Goal: Task Accomplishment & Management: Manage account settings

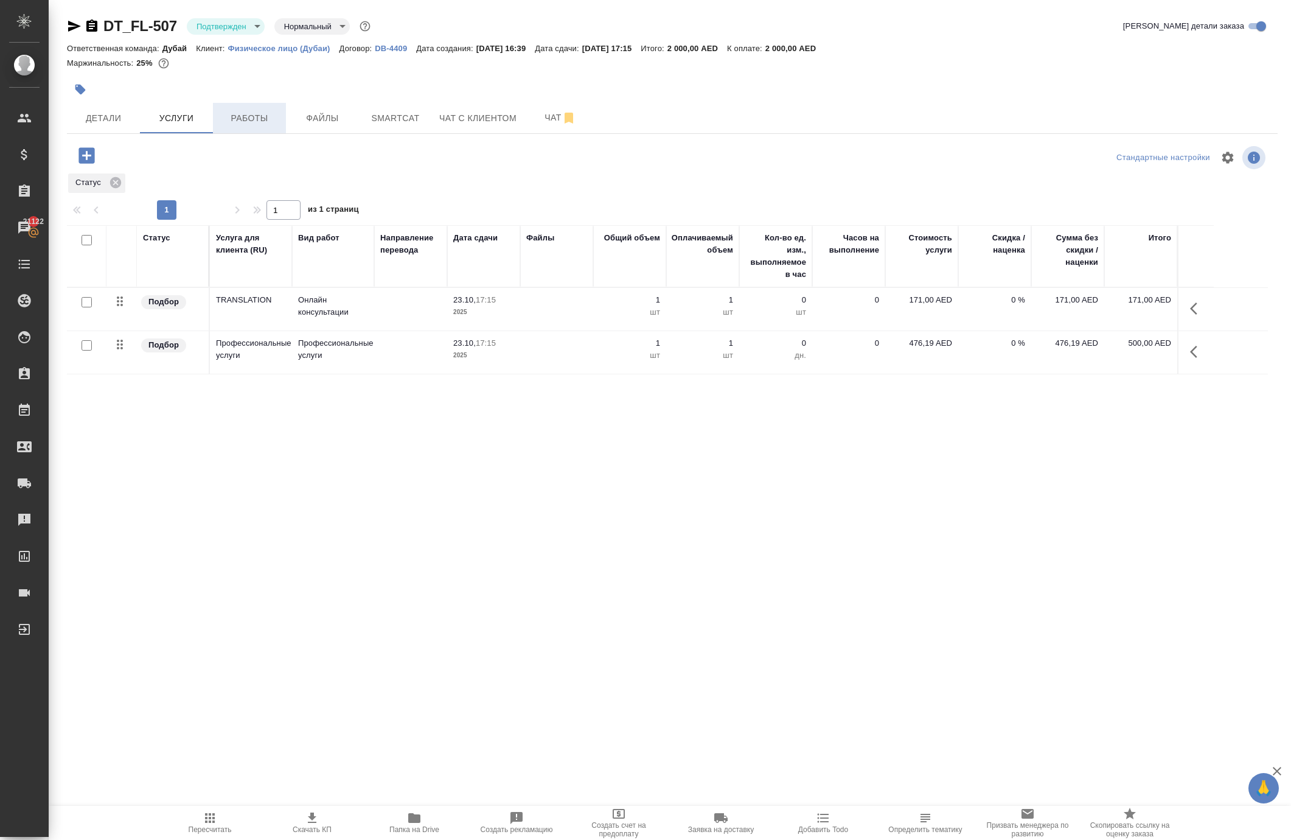
click at [257, 126] on span "Работы" at bounding box center [249, 118] width 58 height 15
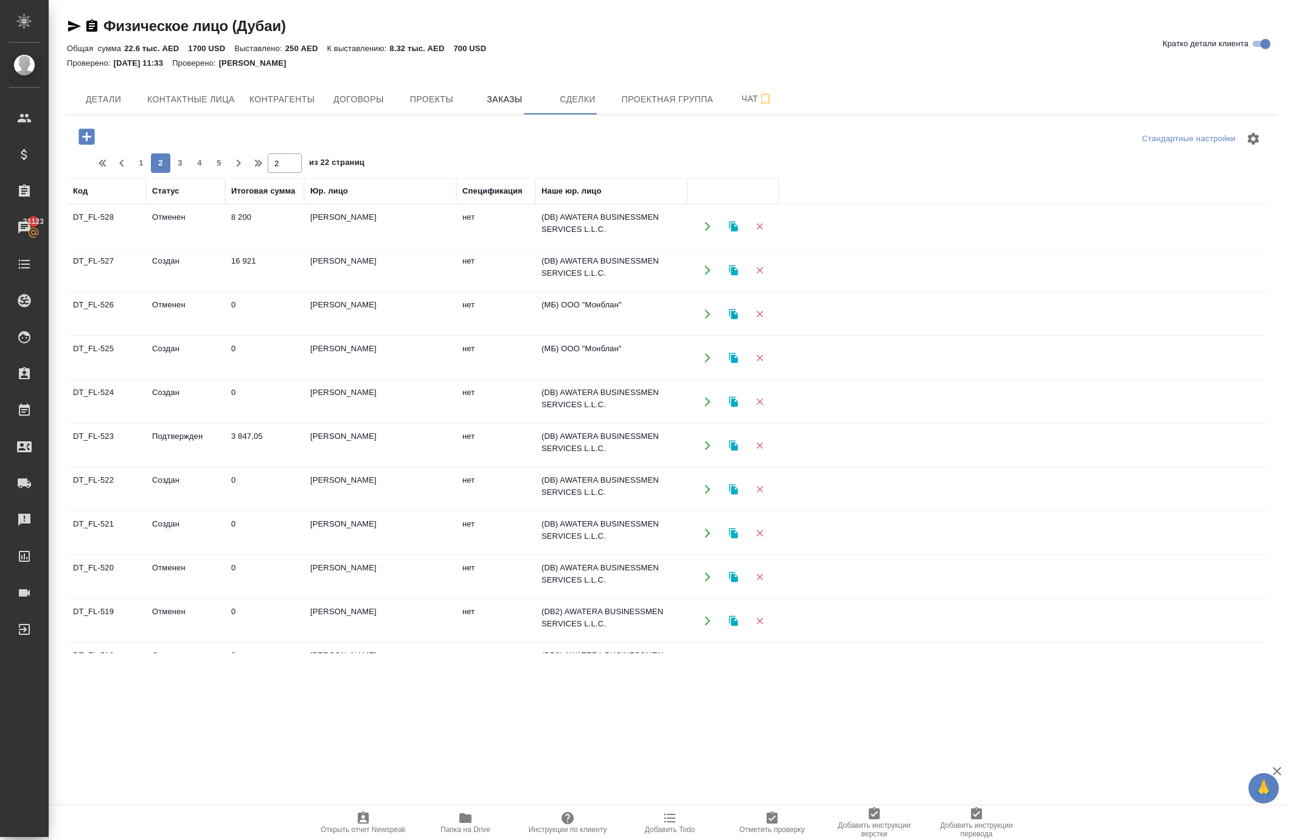
scroll to position [798, 0]
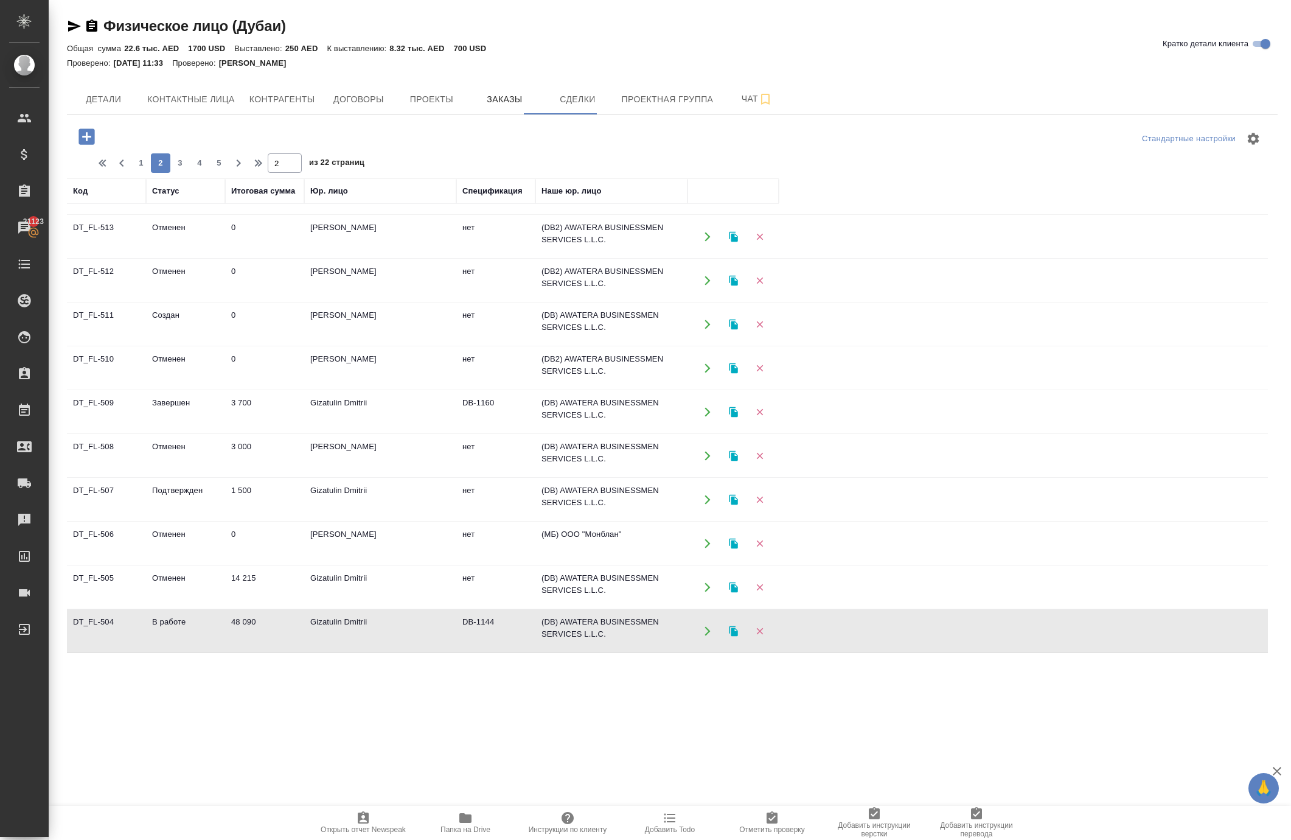
click at [706, 635] on icon "button" at bounding box center [707, 630] width 5 height 9
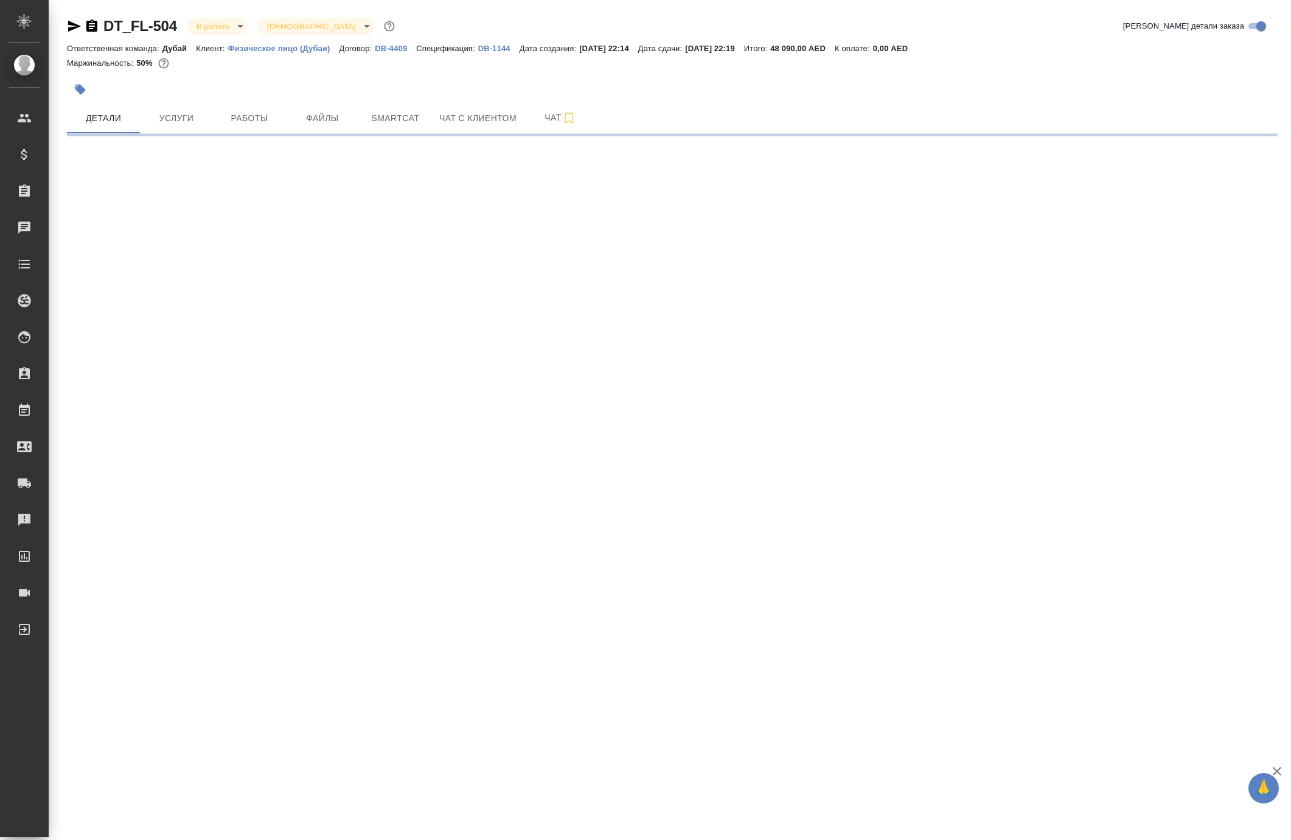
select select "RU"
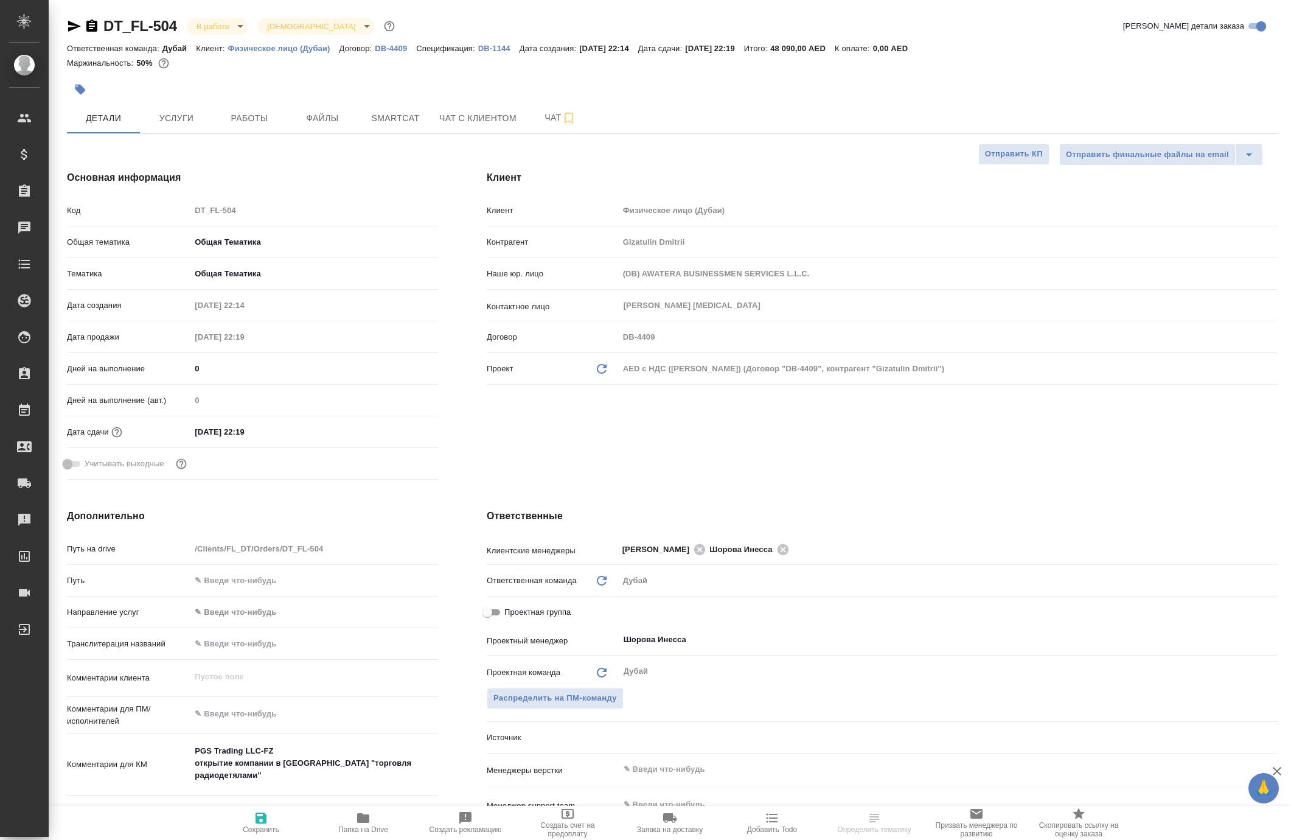
type textarea "x"
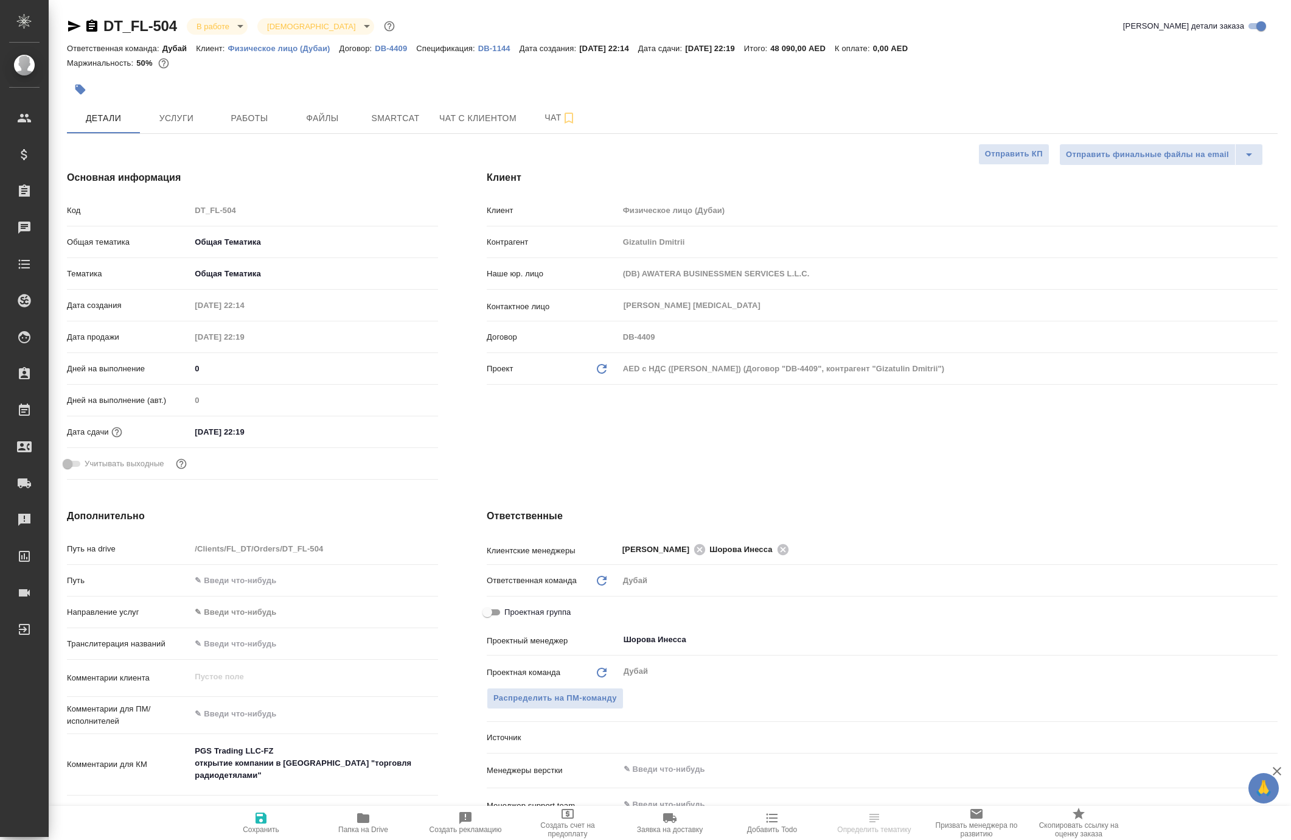
type textarea "x"
click at [253, 126] on span "Работы" at bounding box center [249, 118] width 58 height 15
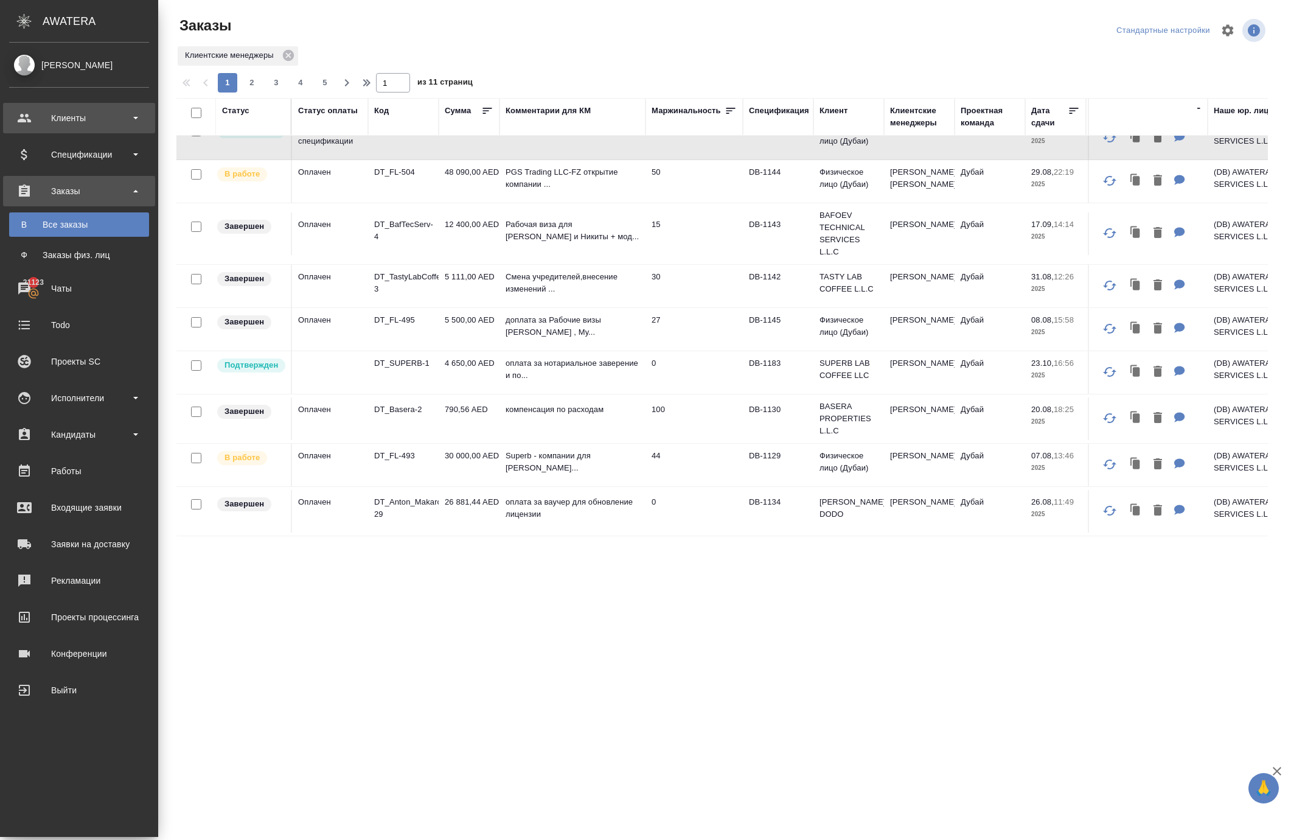
click at [58, 117] on div "Клиенты" at bounding box center [79, 118] width 140 height 18
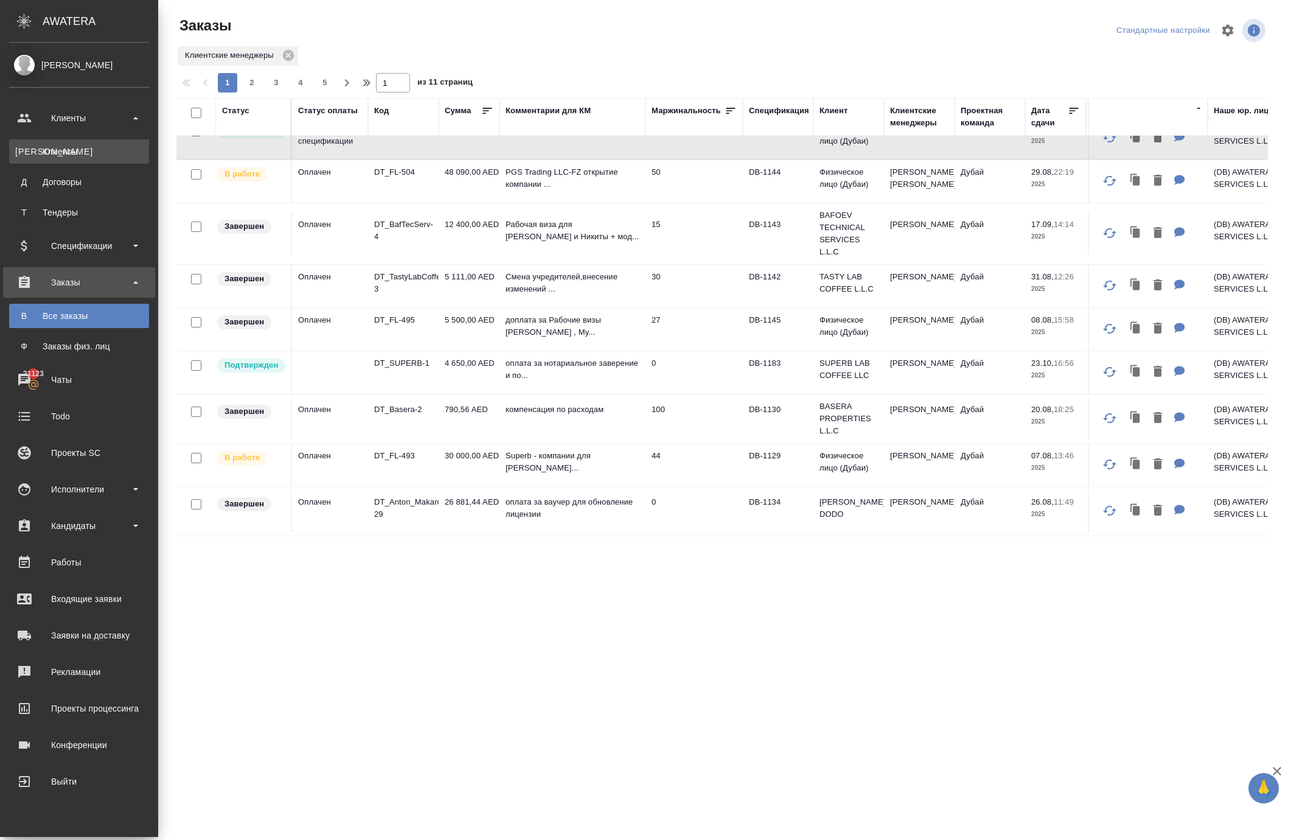
click at [68, 146] on div "Клиенты" at bounding box center [79, 151] width 128 height 12
select select "RU"
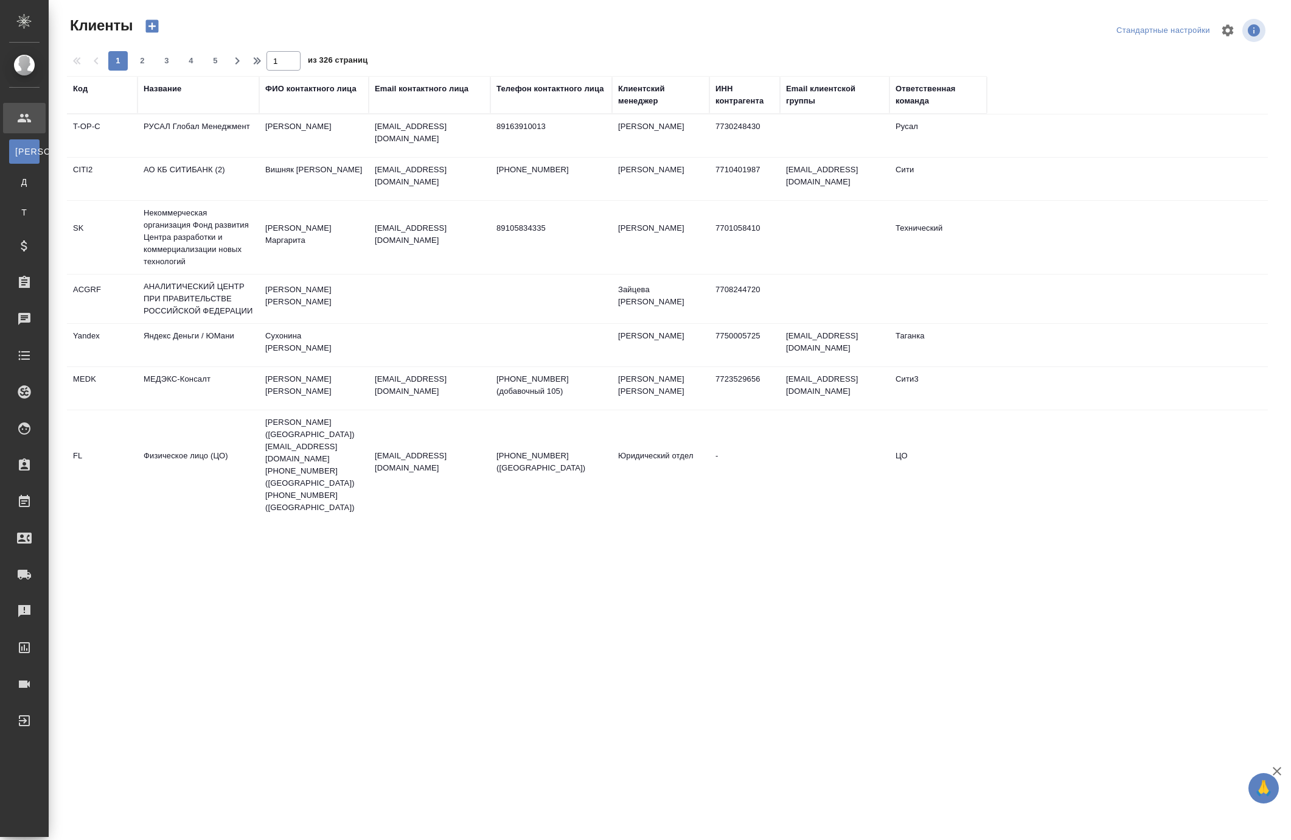
click at [169, 95] on div "Название" at bounding box center [163, 89] width 38 height 12
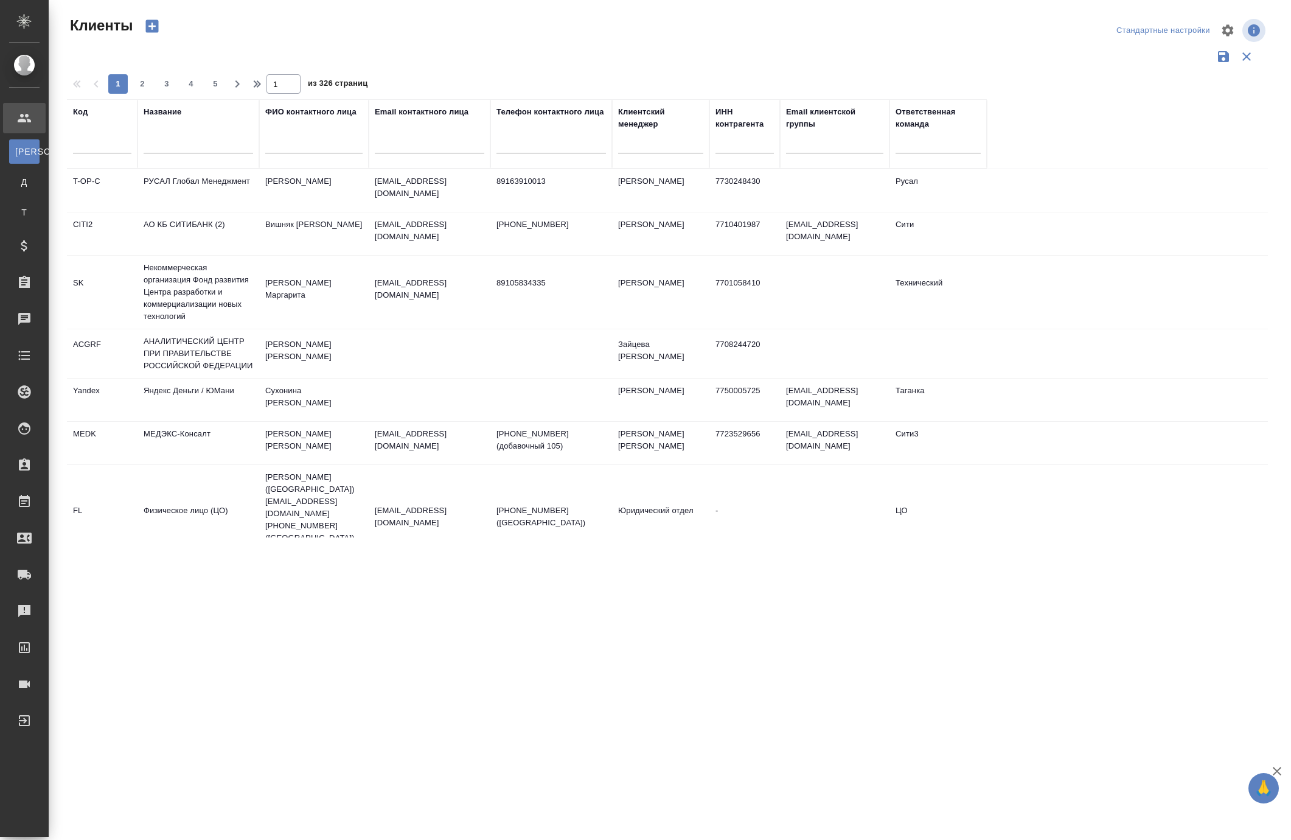
click at [187, 153] on input "text" at bounding box center [199, 145] width 110 height 15
type input "к"
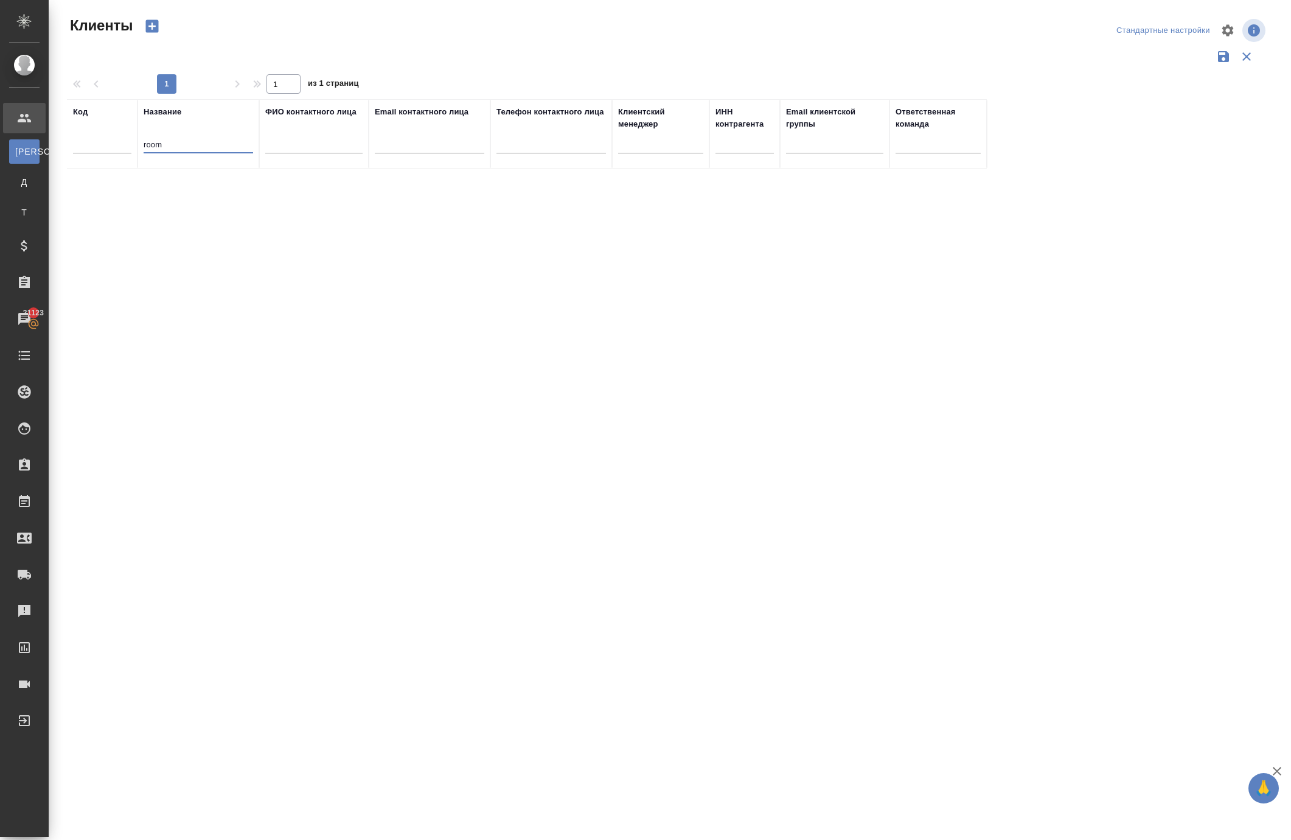
type input "room"
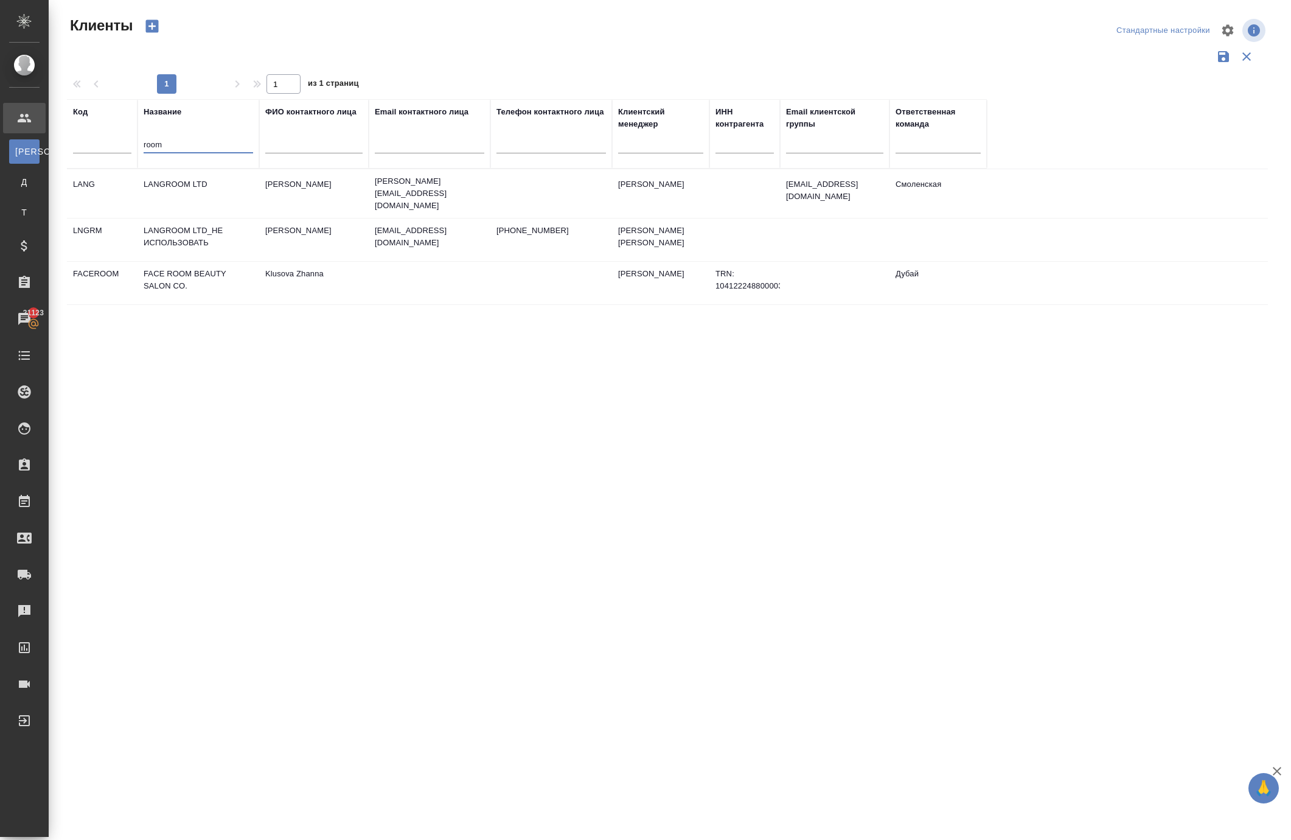
click at [183, 304] on td "FACE ROOM BEAUTY SALON CO." at bounding box center [199, 283] width 122 height 43
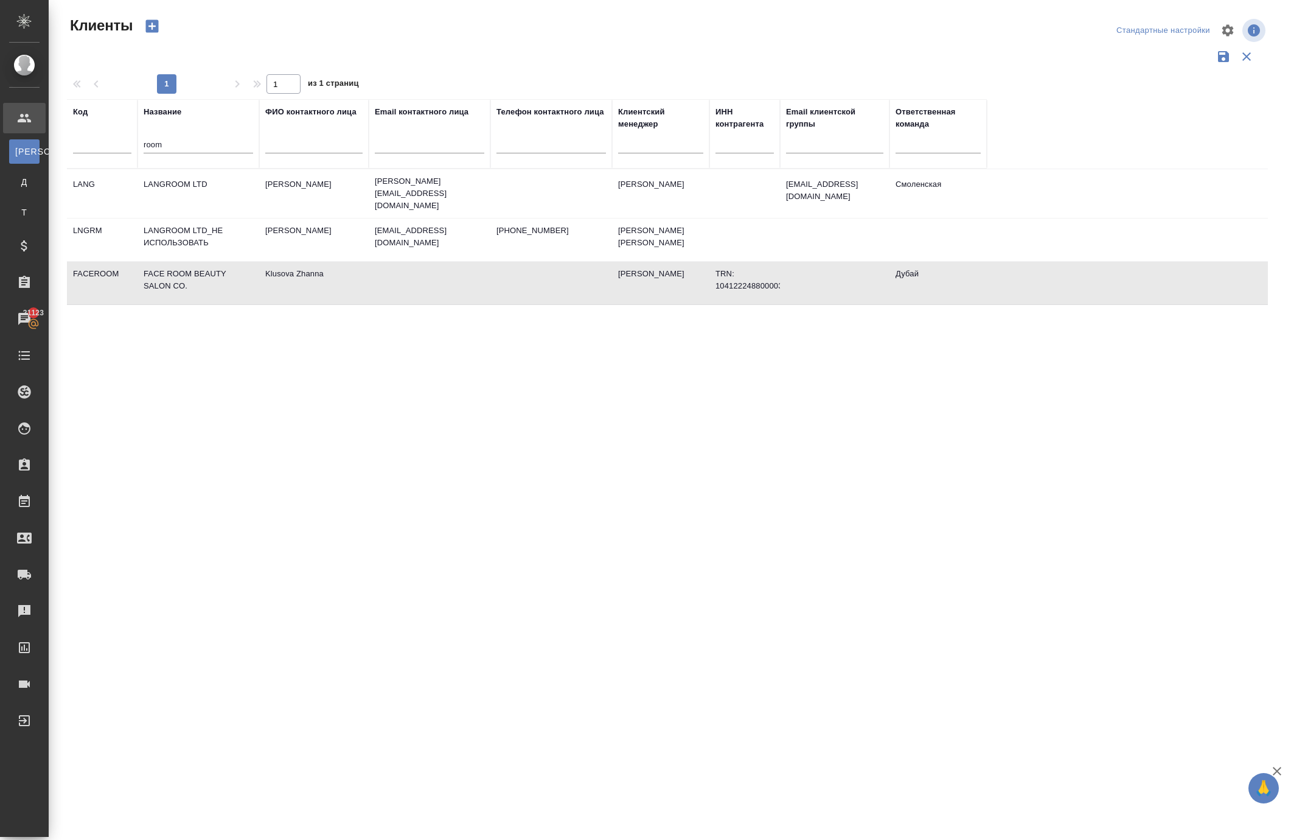
click at [183, 304] on td "FACE ROOM BEAUTY SALON CO." at bounding box center [199, 283] width 122 height 43
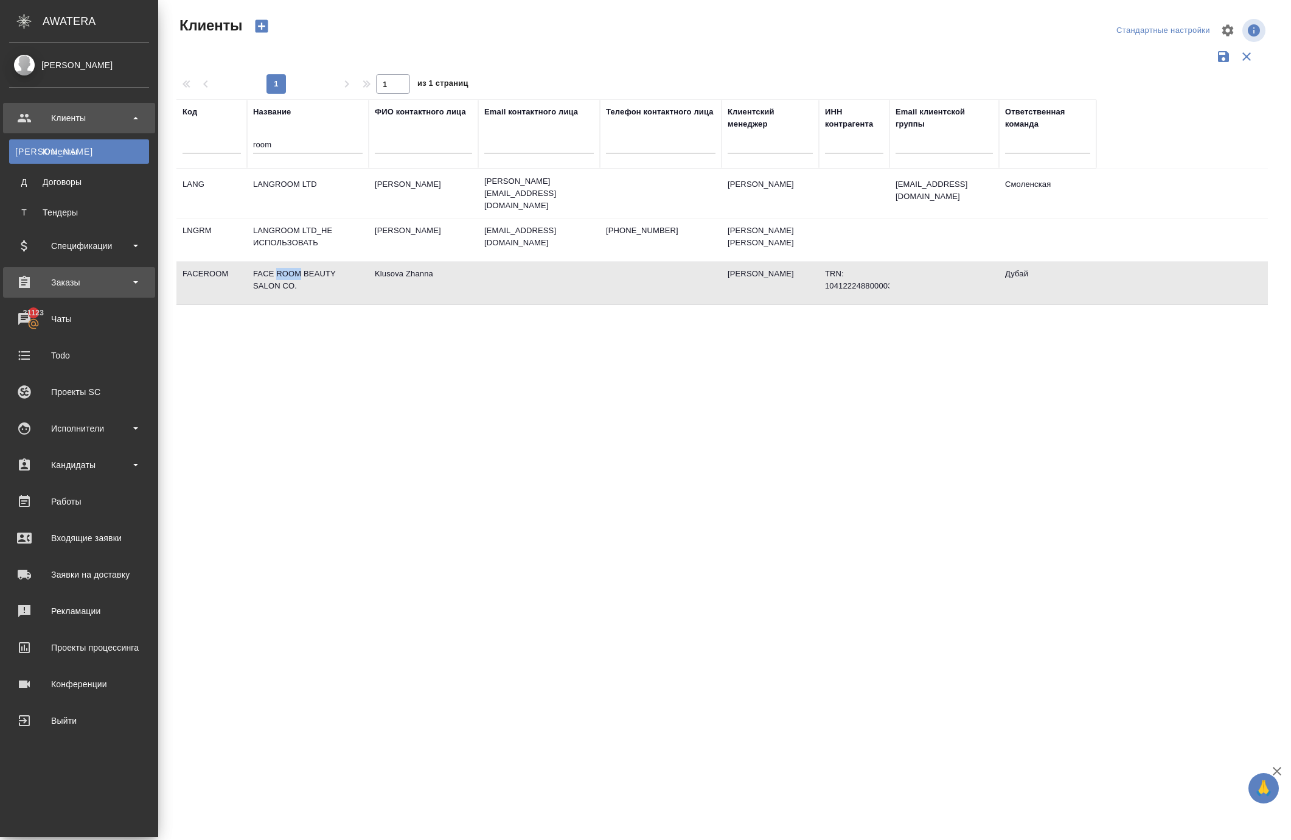
click at [103, 292] on div "Заказы" at bounding box center [79, 282] width 152 height 30
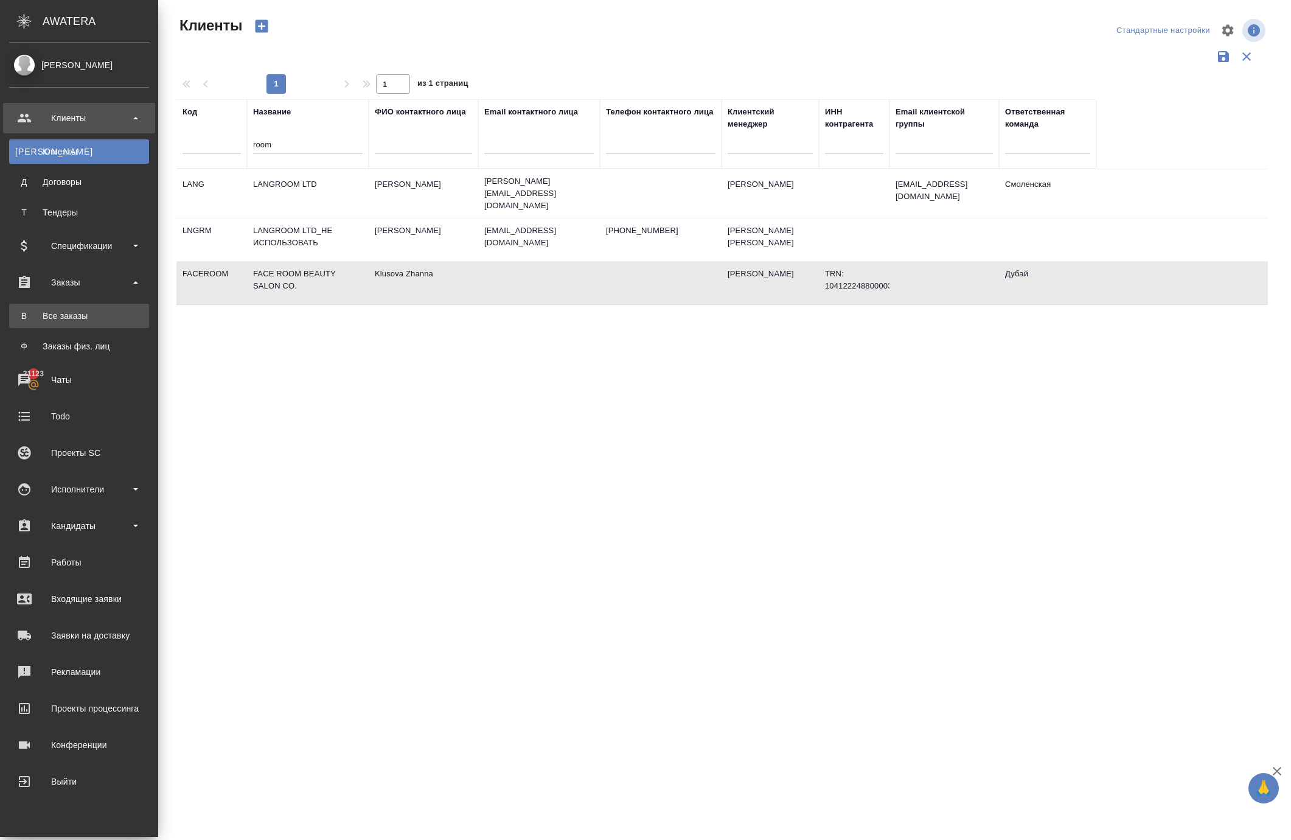
click at [102, 316] on div "Все заказы" at bounding box center [79, 316] width 128 height 12
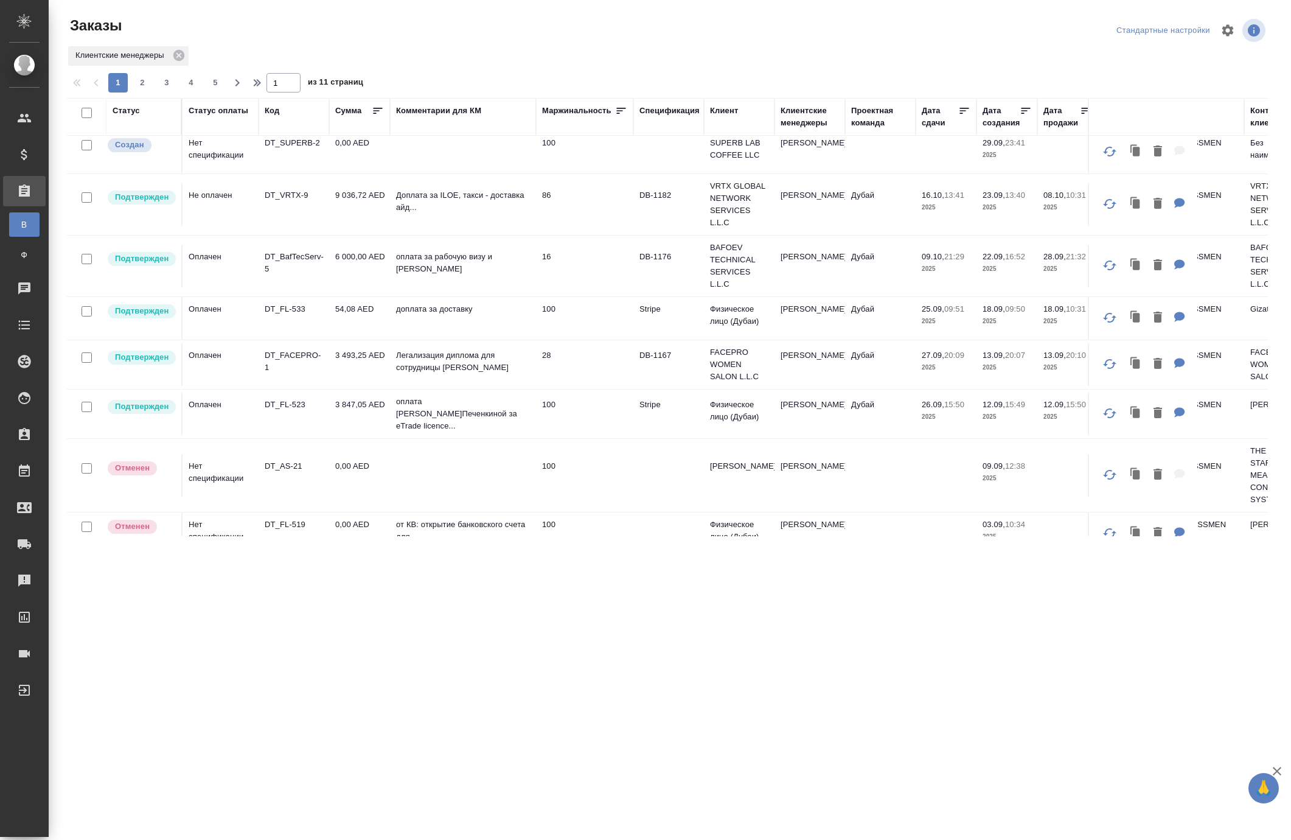
scroll to position [184, 0]
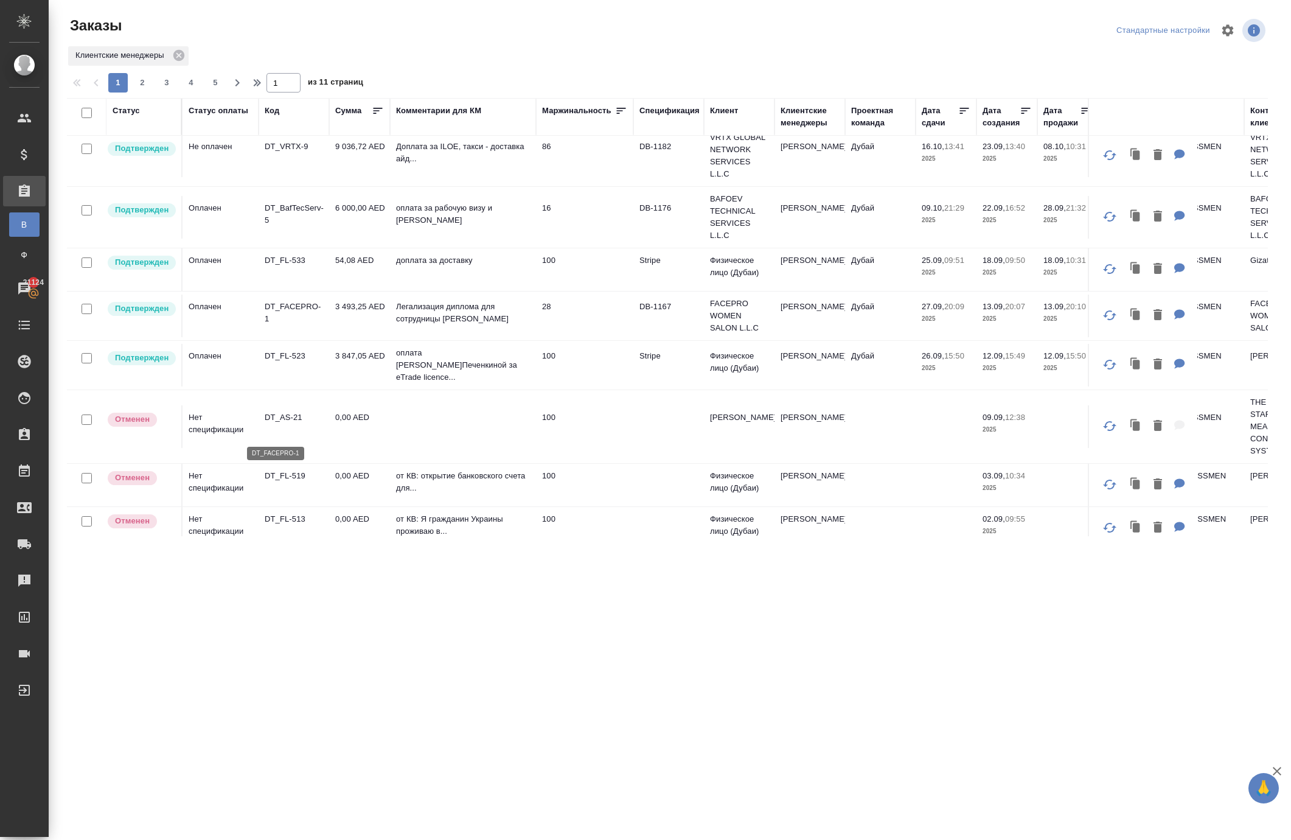
click at [292, 325] on p "DT_FACEPRO-1" at bounding box center [294, 313] width 58 height 24
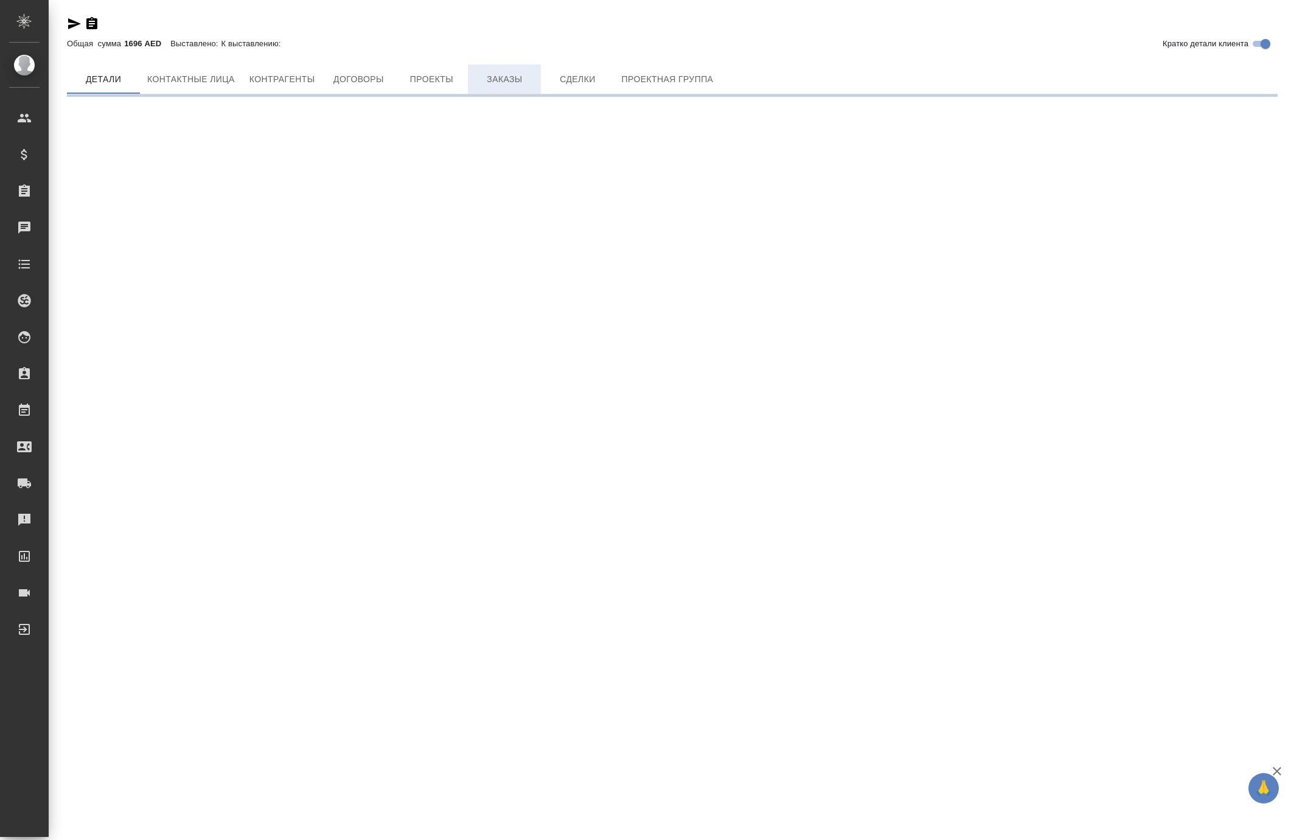
click at [534, 86] on span "Заказы" at bounding box center [504, 79] width 58 height 15
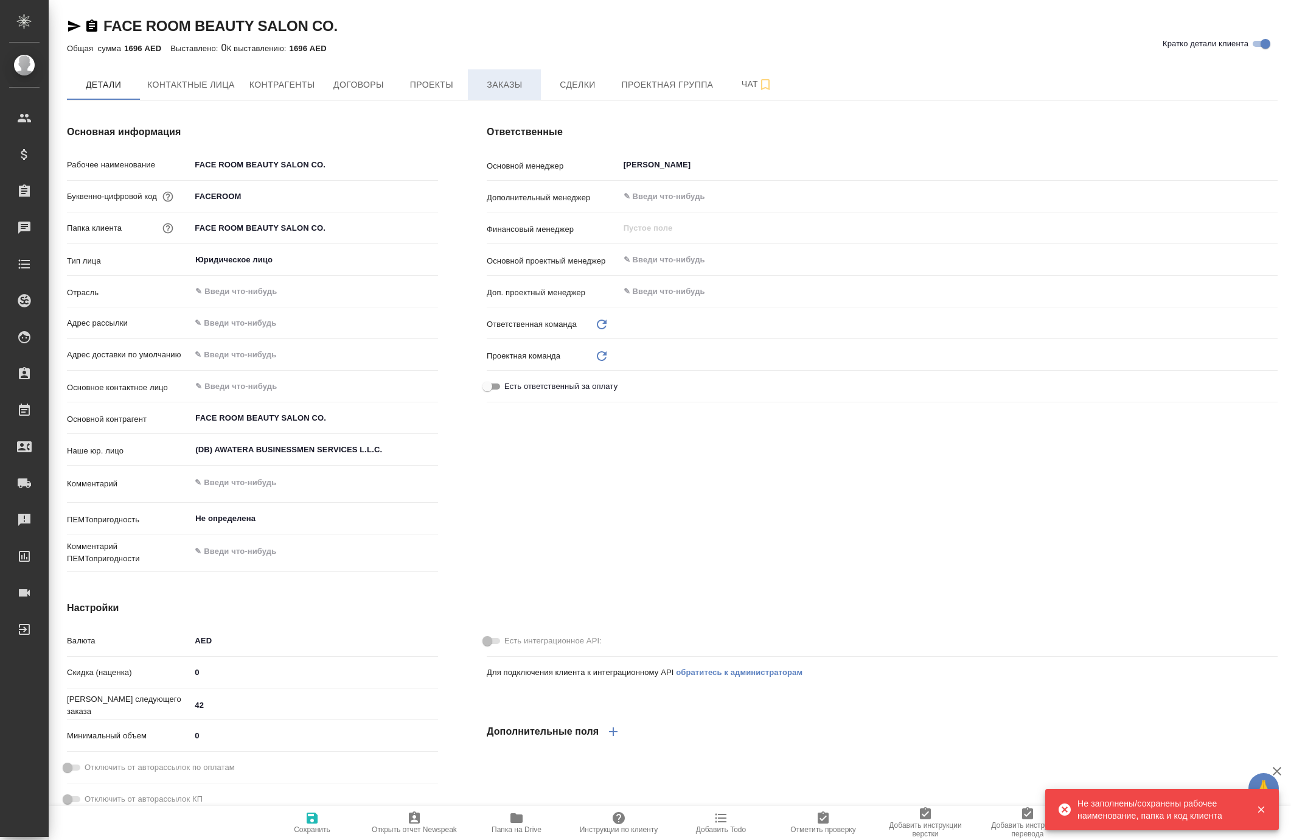
type input "Дубай"
click at [541, 100] on button "Заказы" at bounding box center [504, 84] width 73 height 30
type textarea "x"
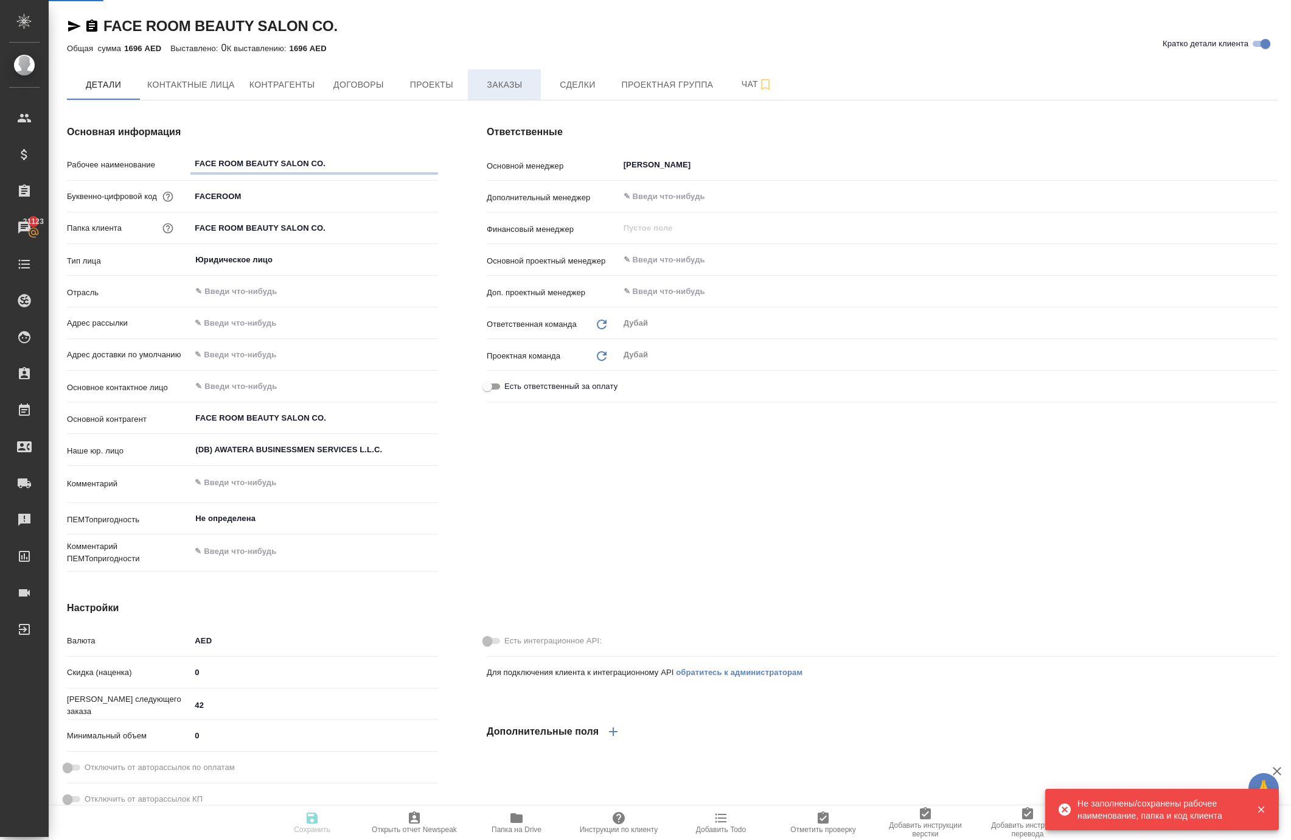
type textarea "x"
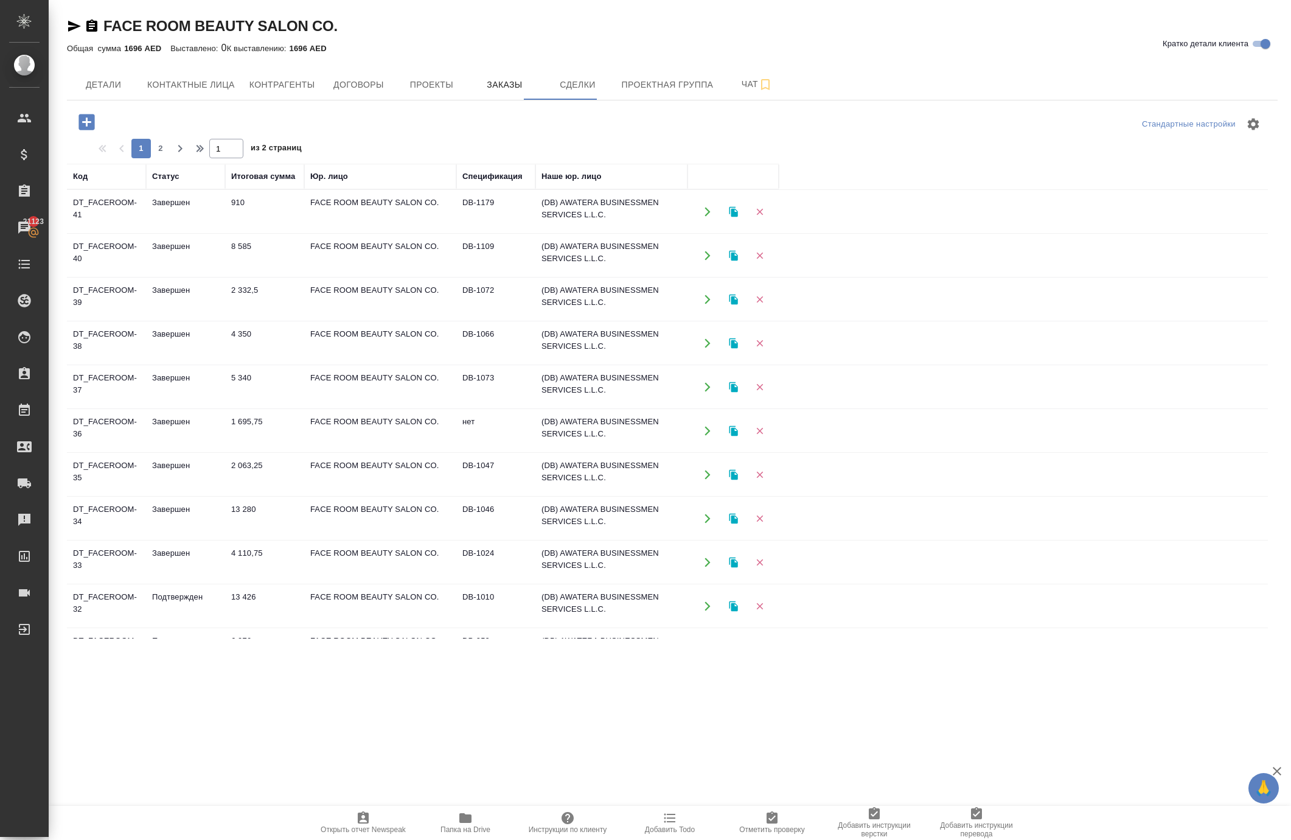
click at [712, 261] on icon "button" at bounding box center [707, 255] width 11 height 11
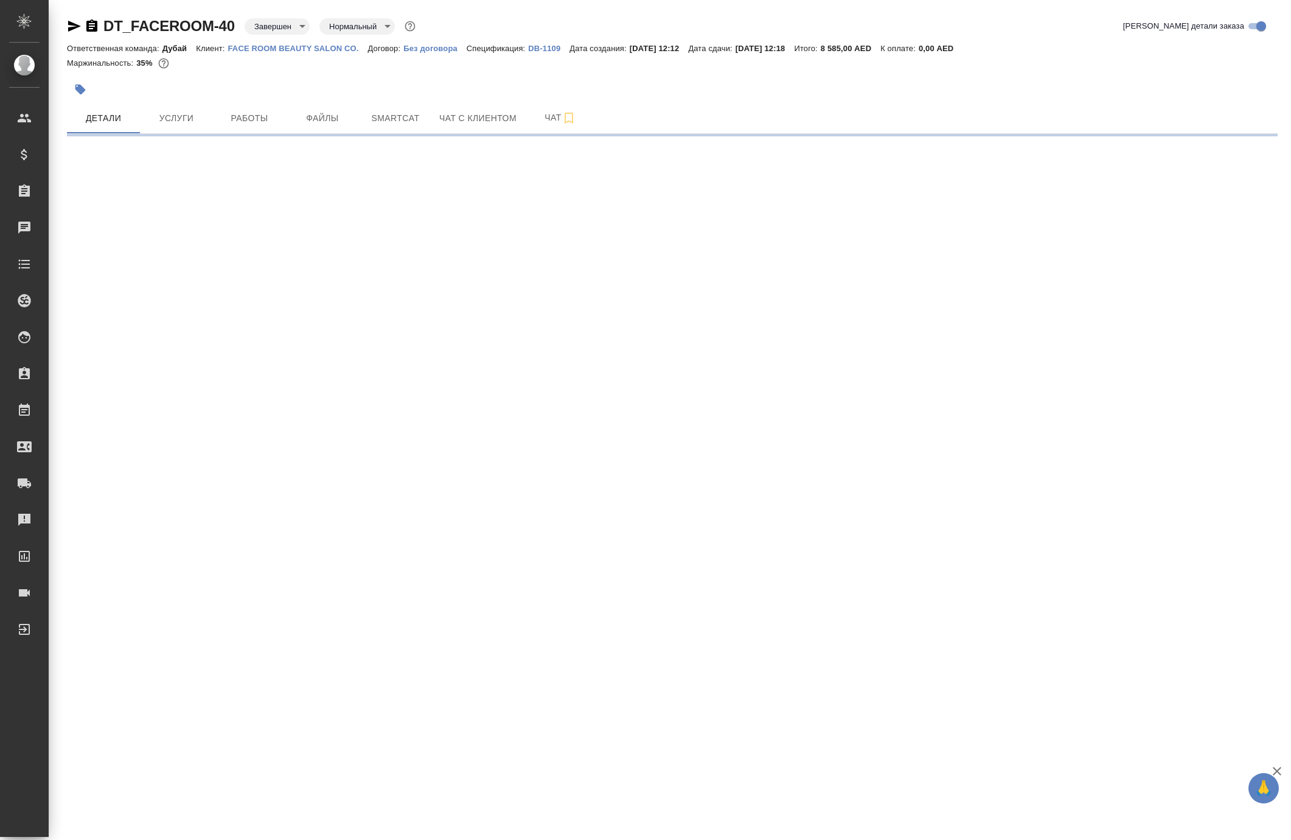
select select "RU"
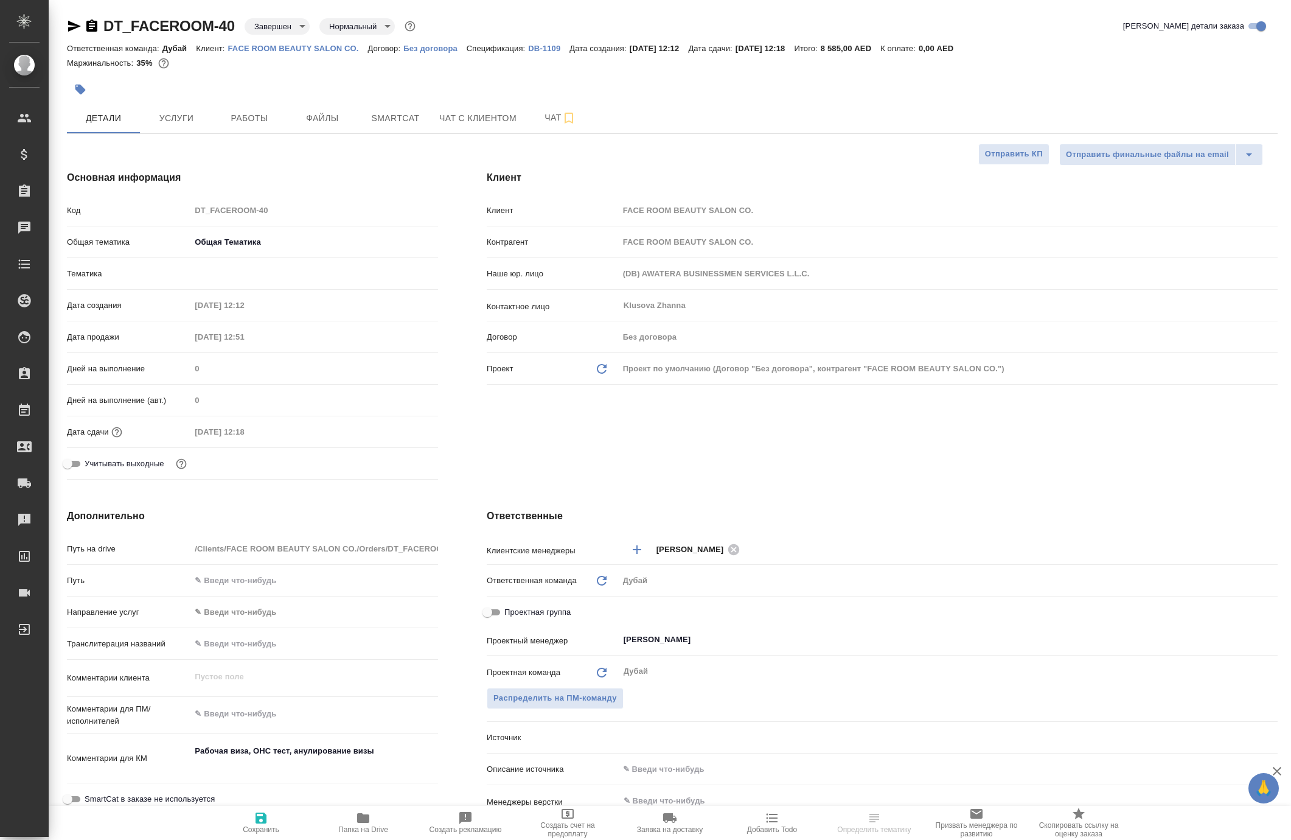
type textarea "x"
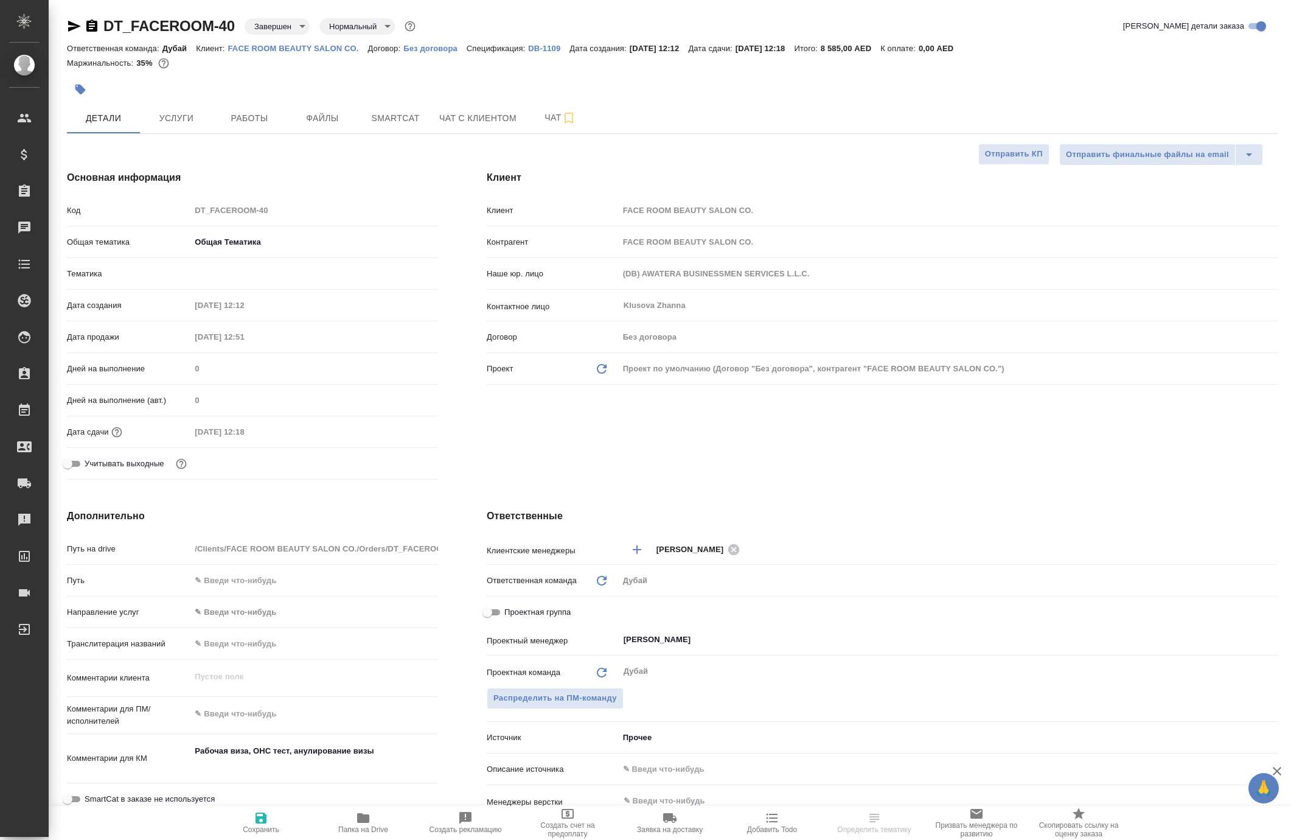
type textarea "x"
click at [179, 126] on span "Услуги" at bounding box center [176, 118] width 58 height 15
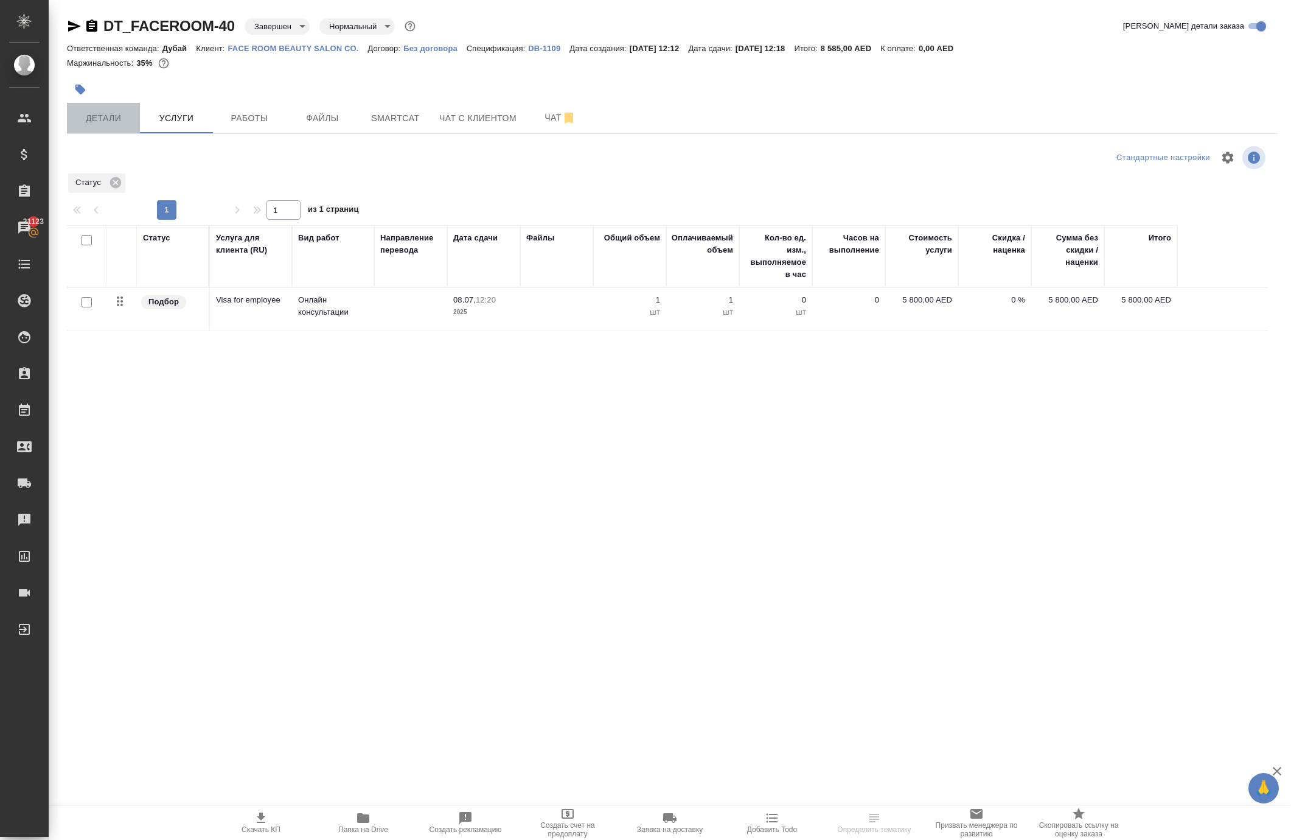
click at [102, 126] on span "Детали" at bounding box center [103, 118] width 58 height 15
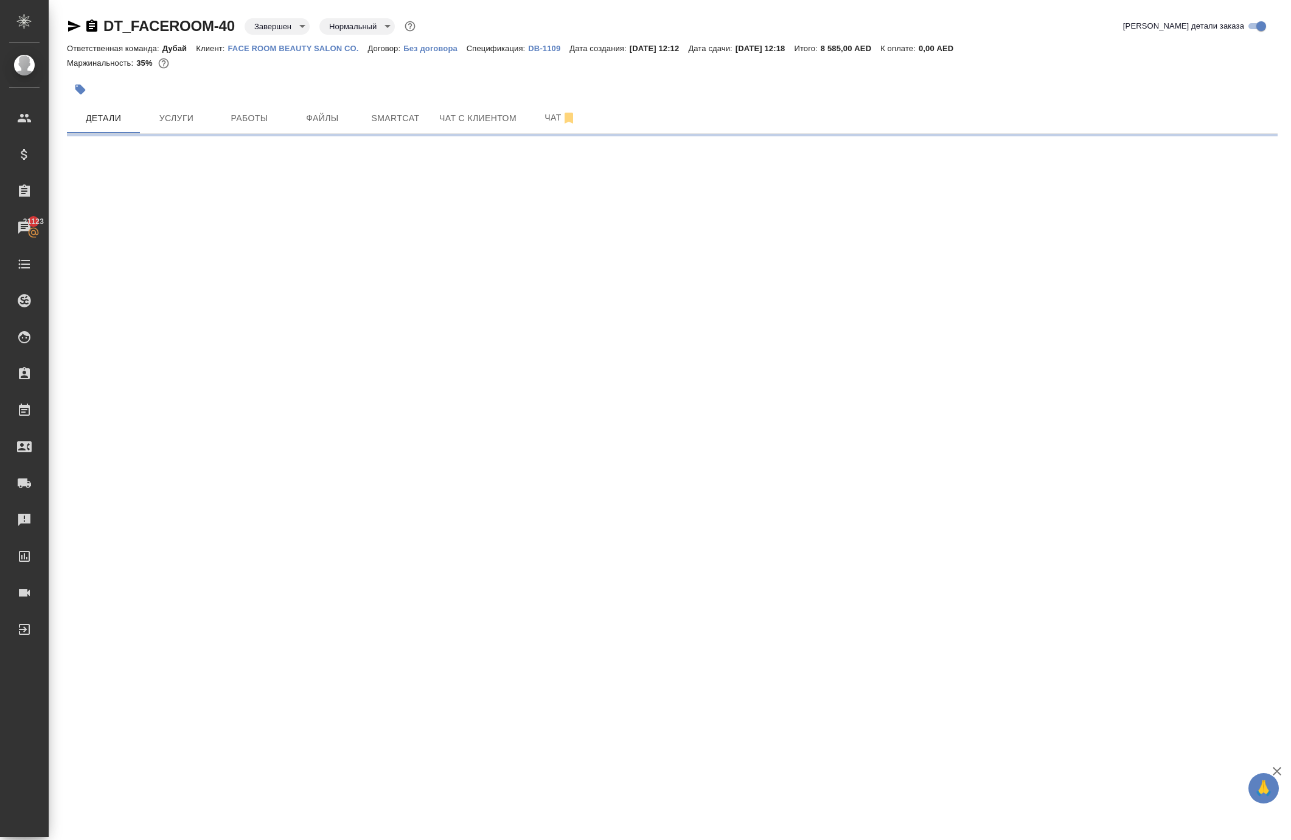
select select "RU"
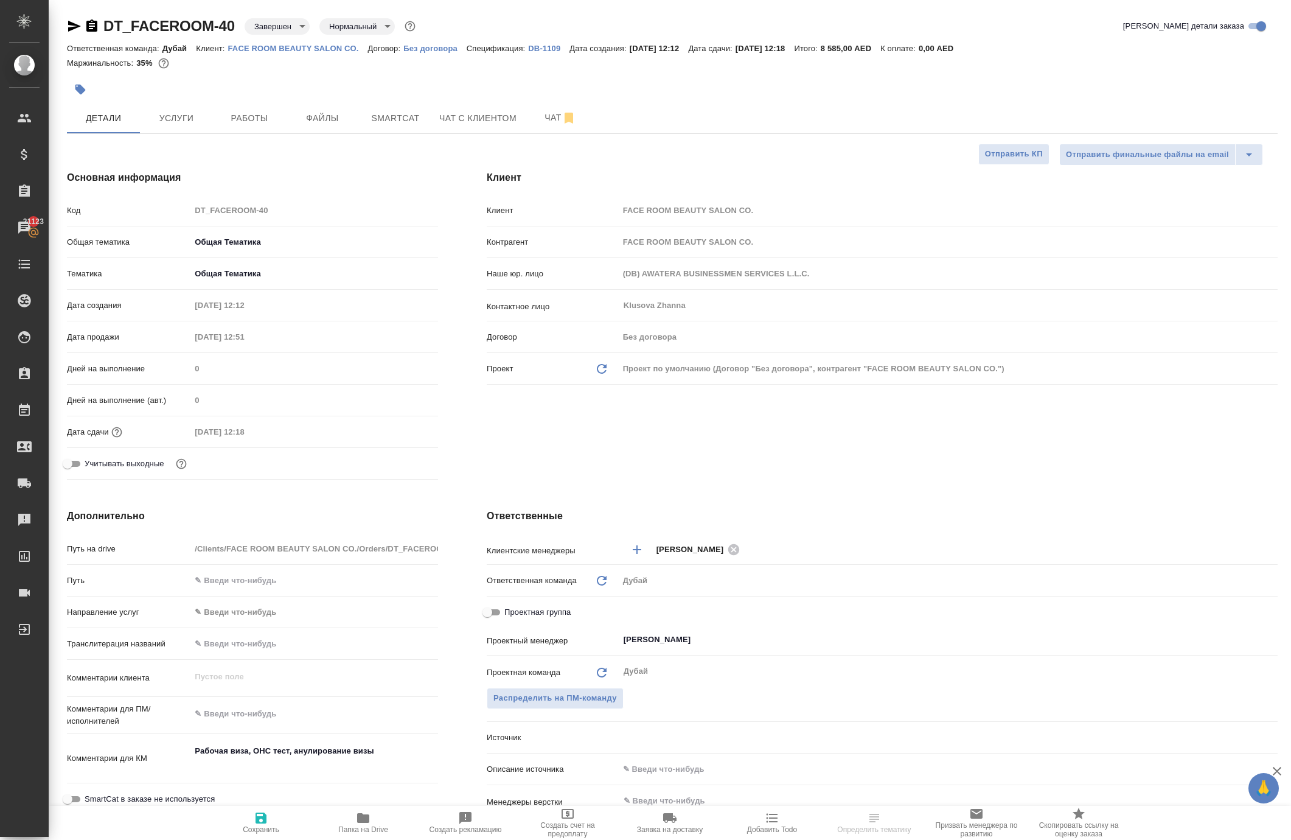
type textarea "x"
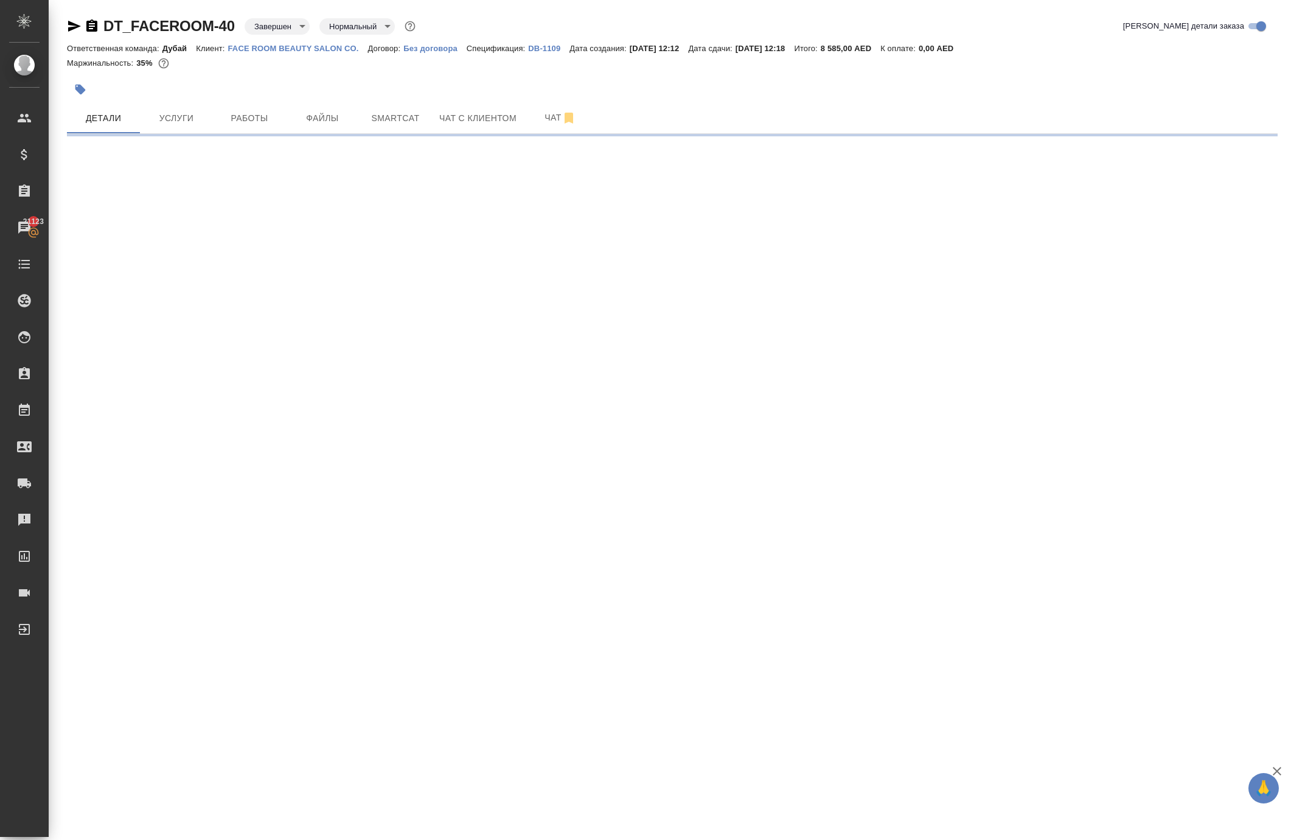
select select "RU"
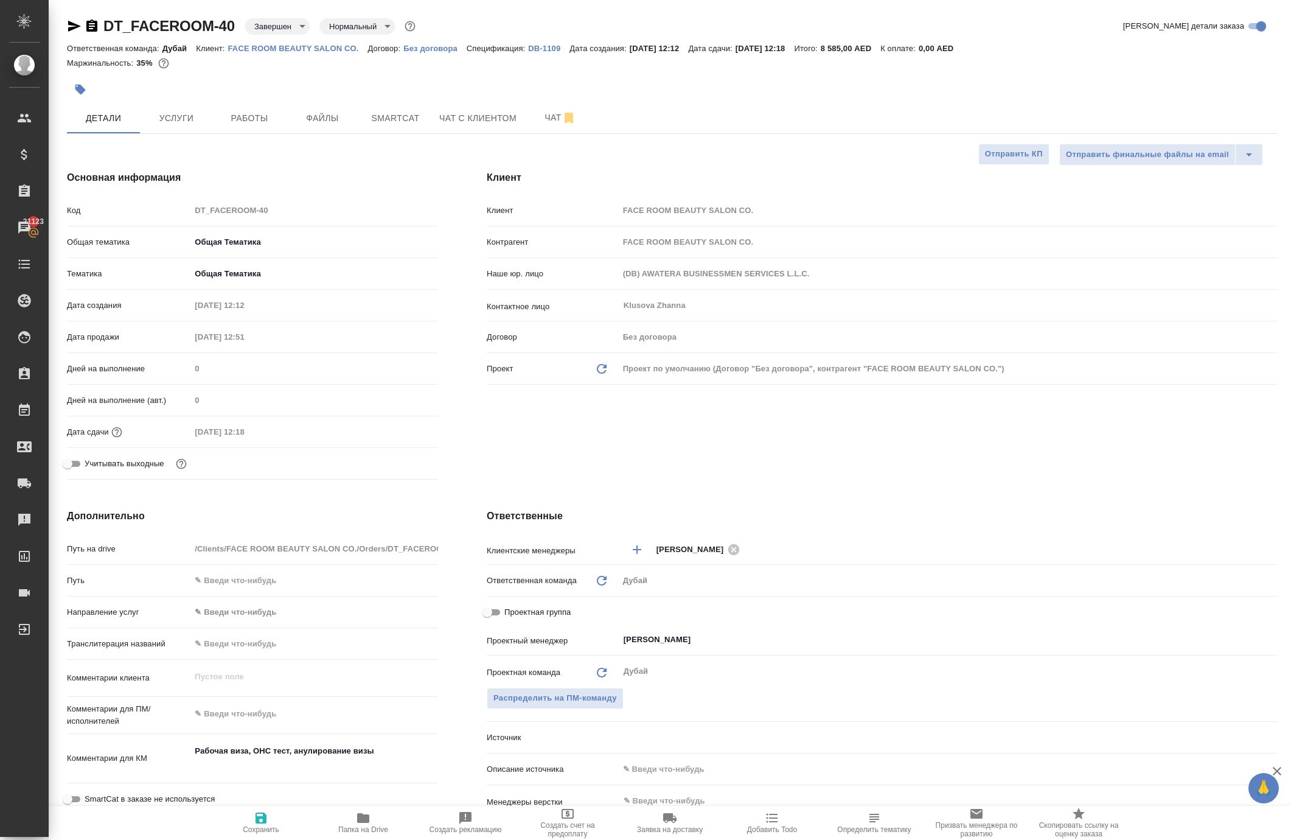
type textarea "x"
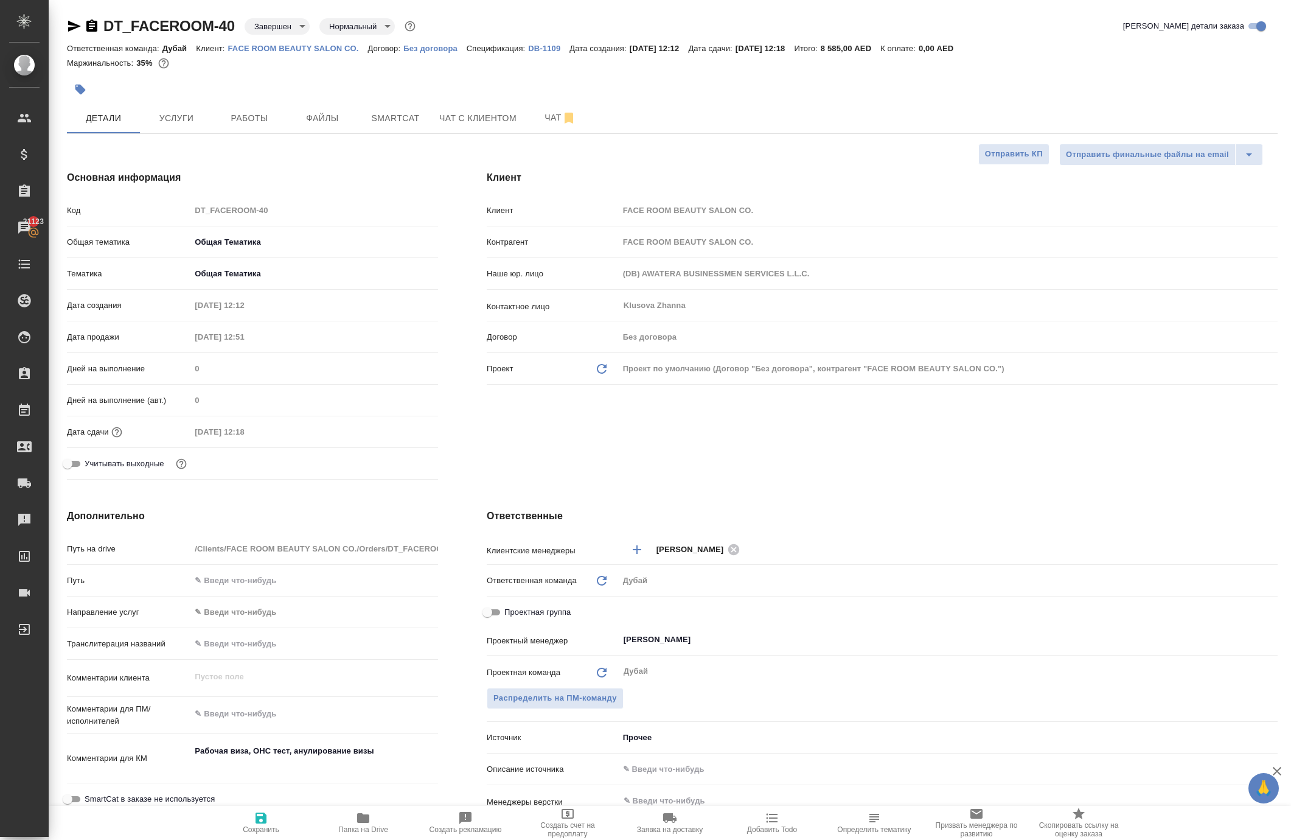
type textarea "x"
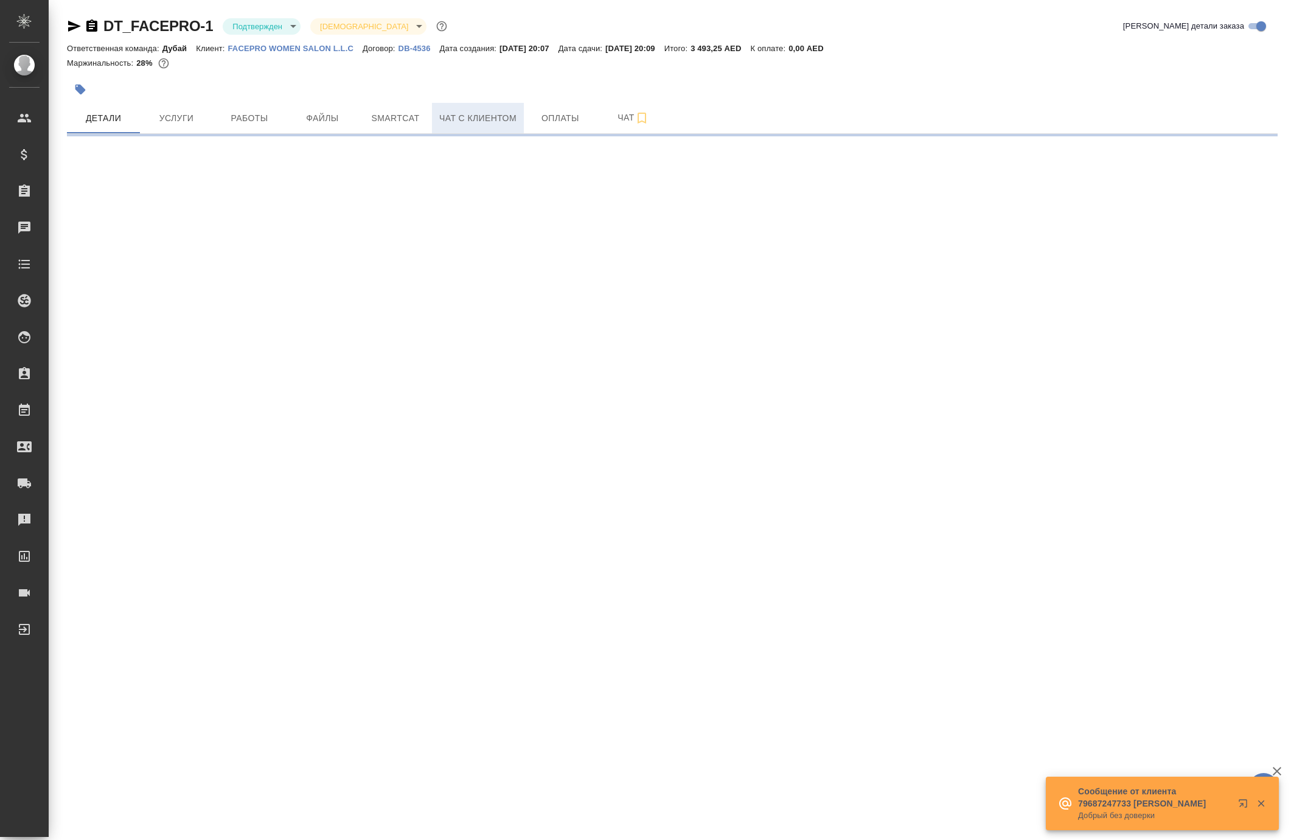
select select "RU"
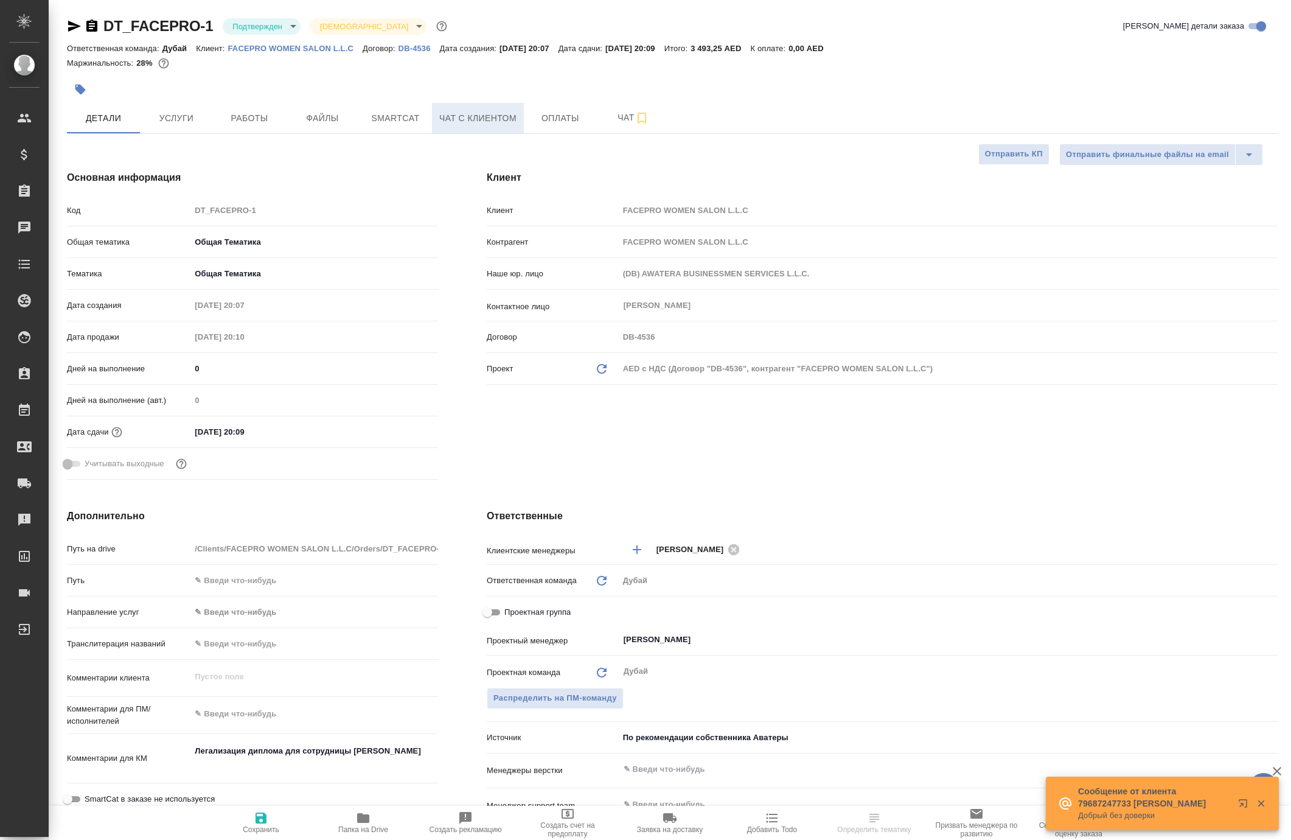
type textarea "x"
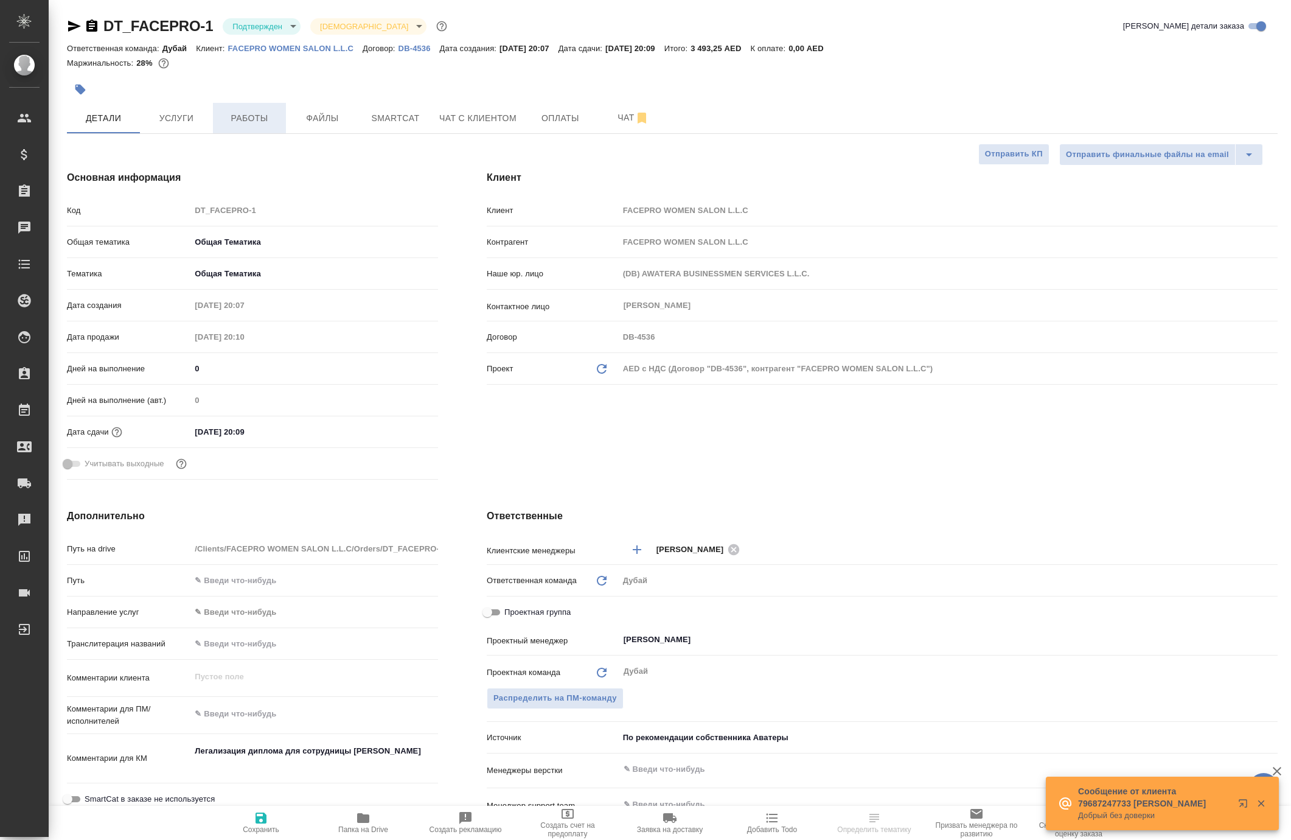
type textarea "x"
click at [363, 53] on p "FACEPRO WOMEN SALON L.L.C" at bounding box center [295, 48] width 134 height 9
type textarea "x"
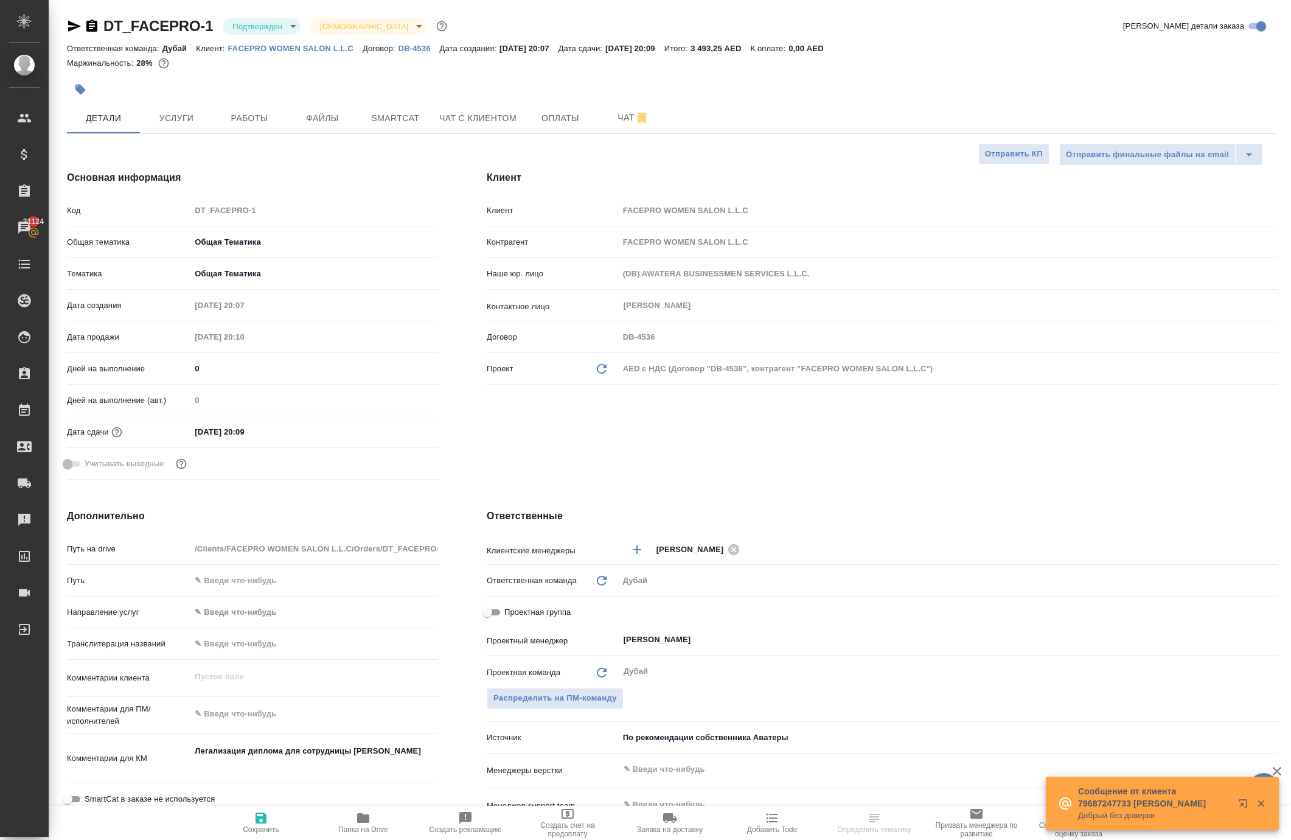
select select "RU"
type textarea "x"
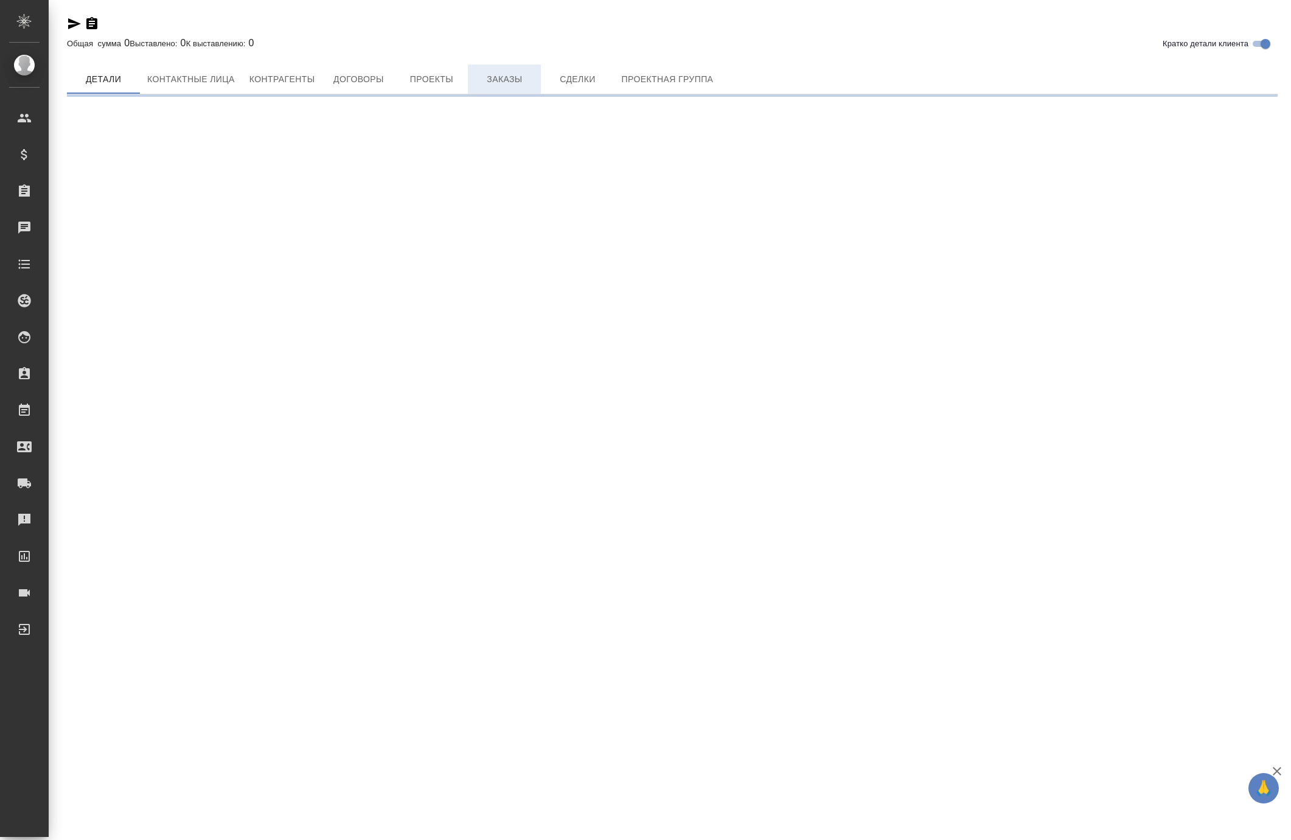
click at [541, 84] on button "Заказы" at bounding box center [504, 78] width 73 height 29
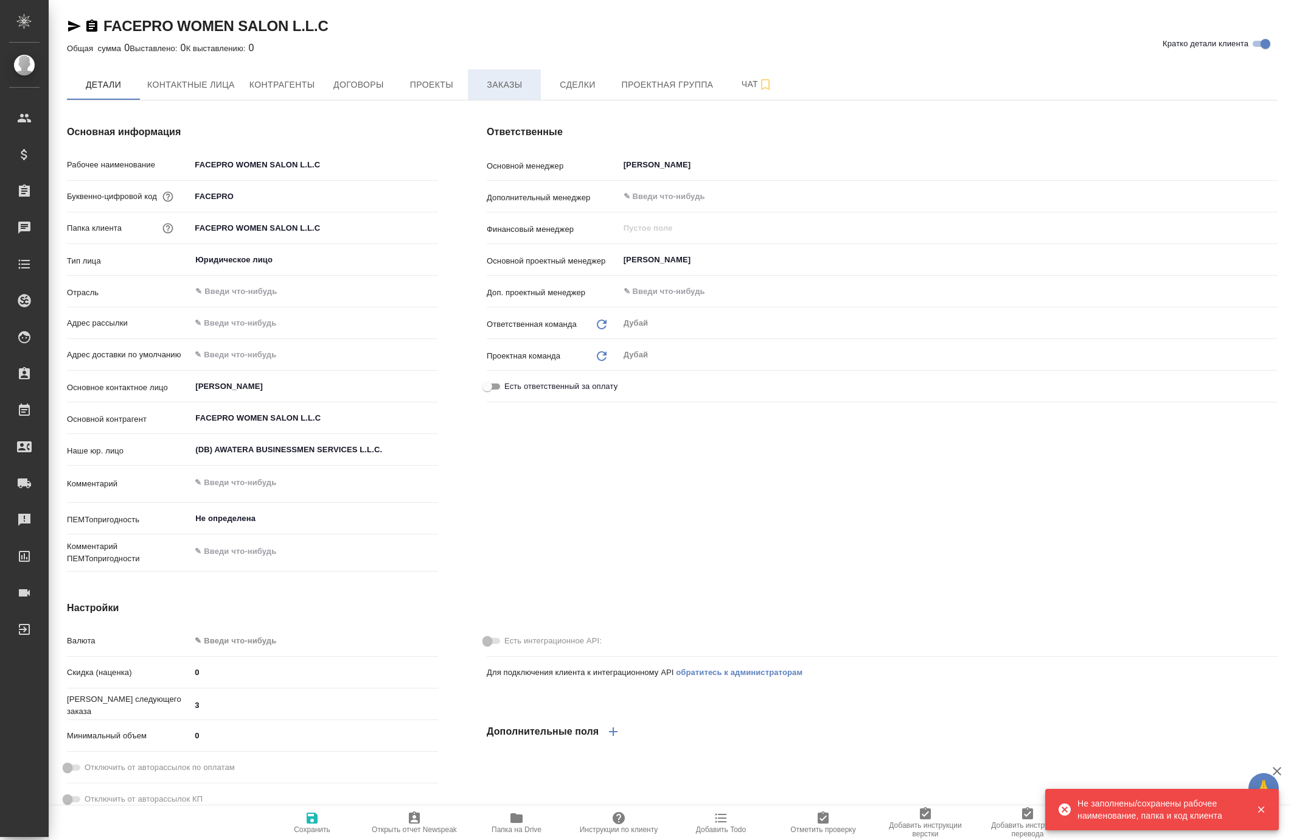
type textarea "x"
click at [541, 84] on button "Заказы" at bounding box center [504, 84] width 73 height 30
type textarea "x"
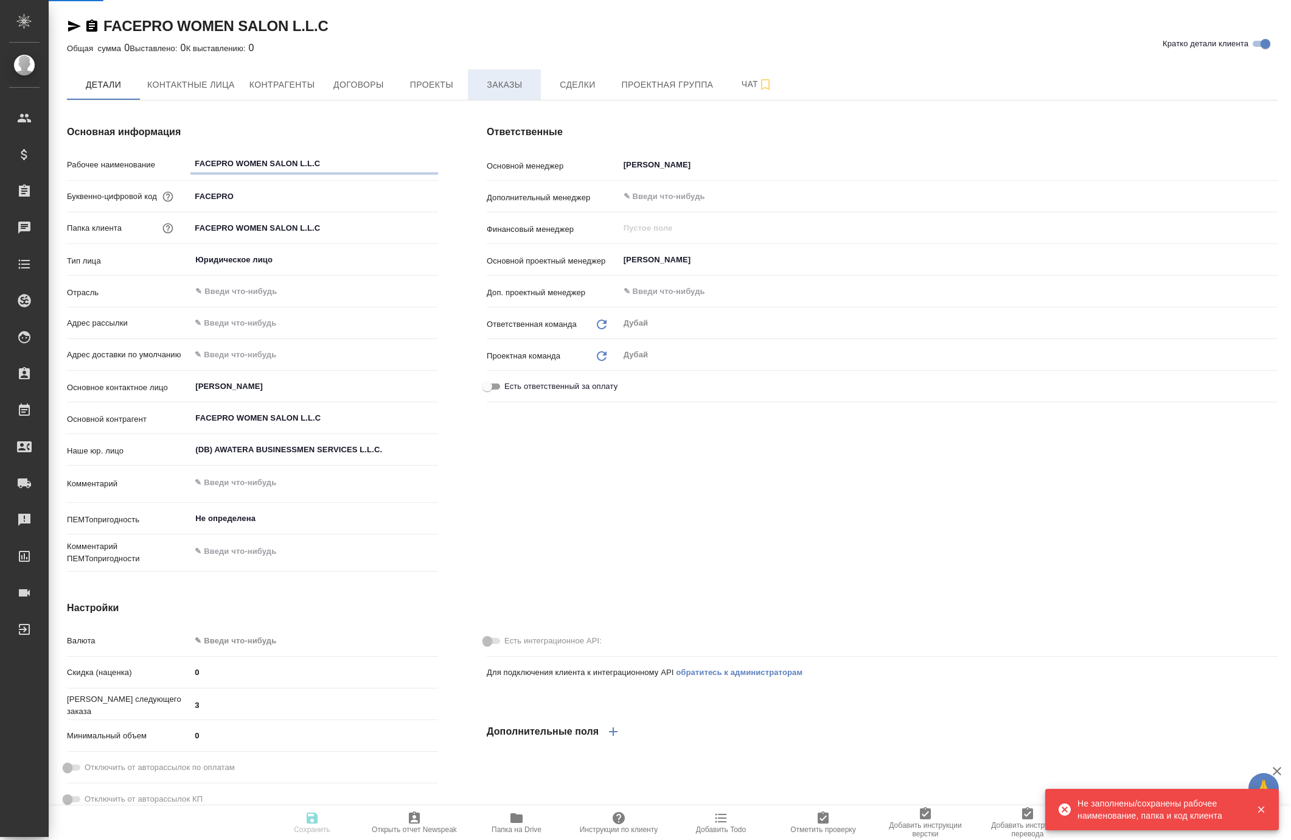
type textarea "x"
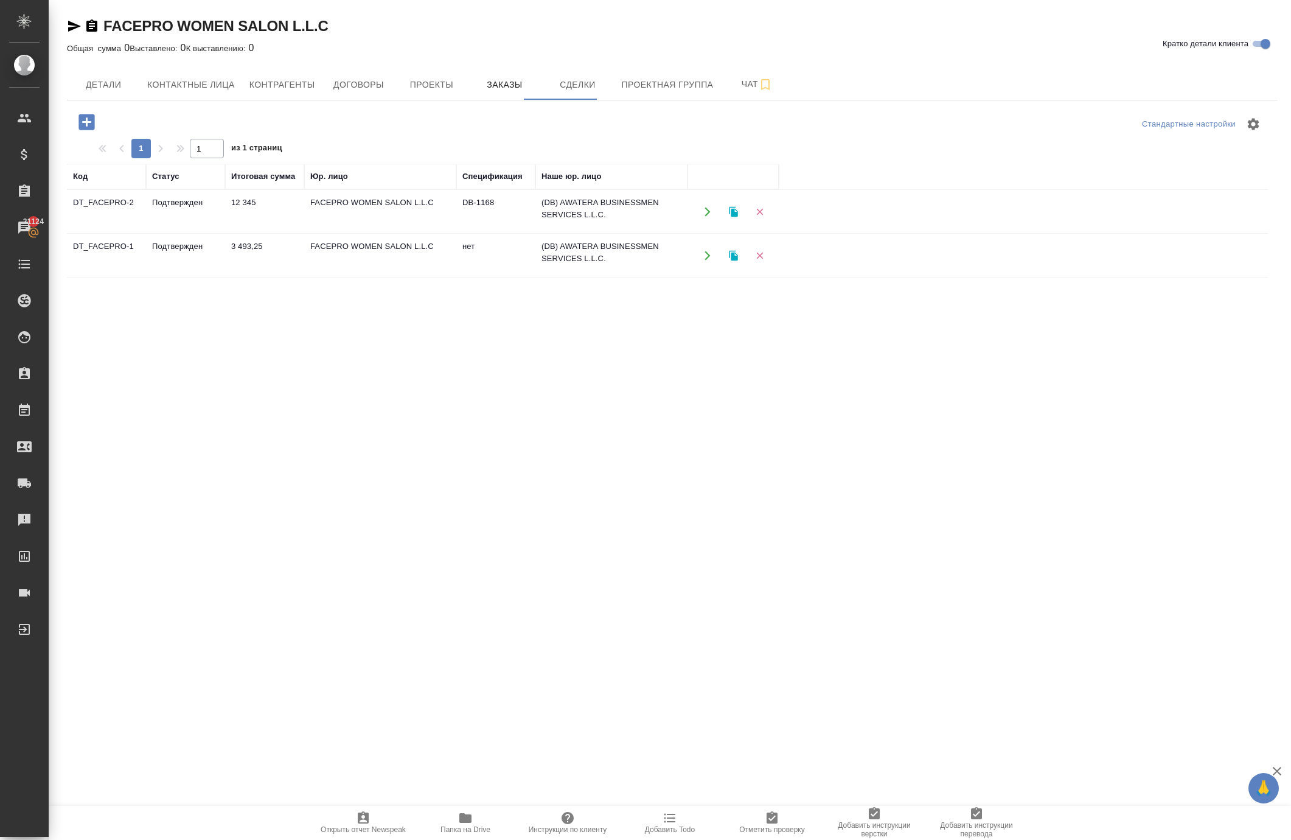
click at [711, 217] on icon "button" at bounding box center [707, 211] width 11 height 11
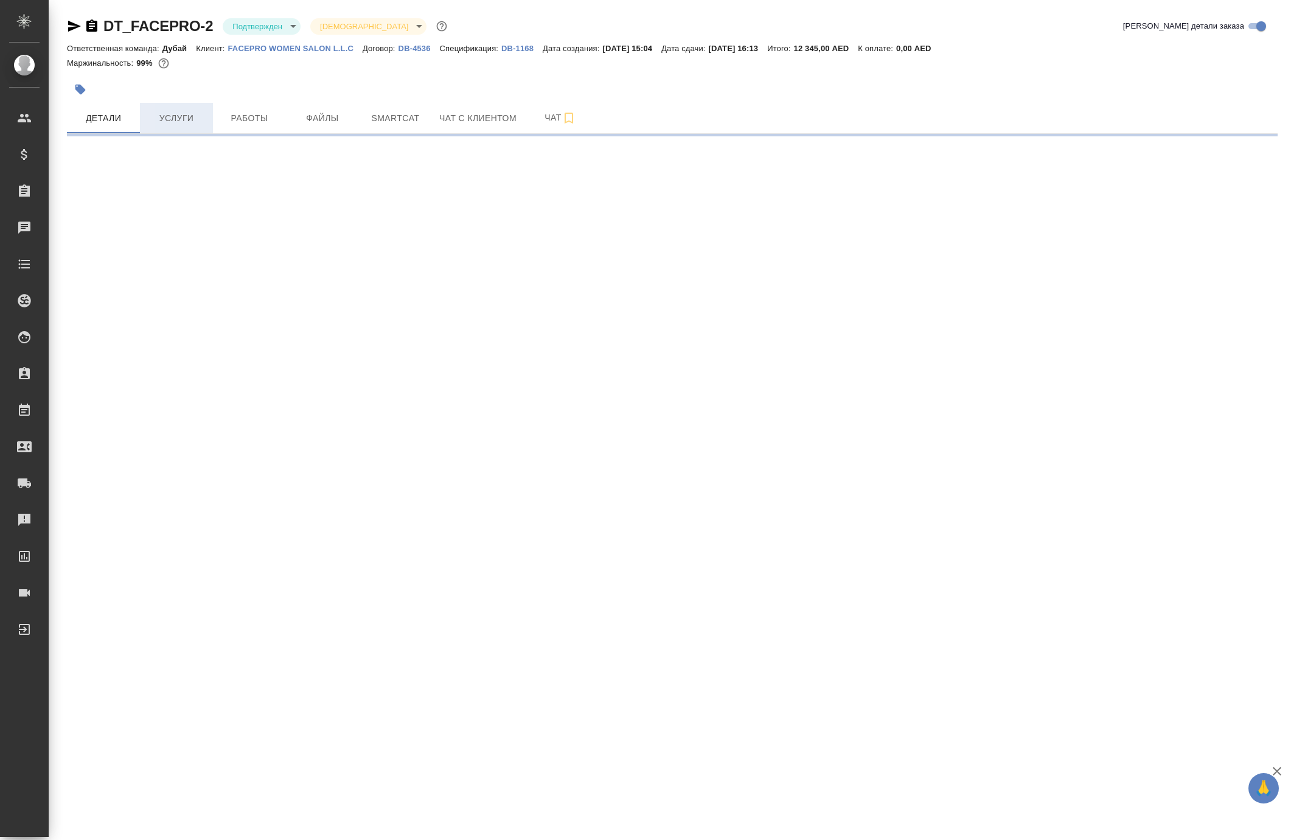
select select "RU"
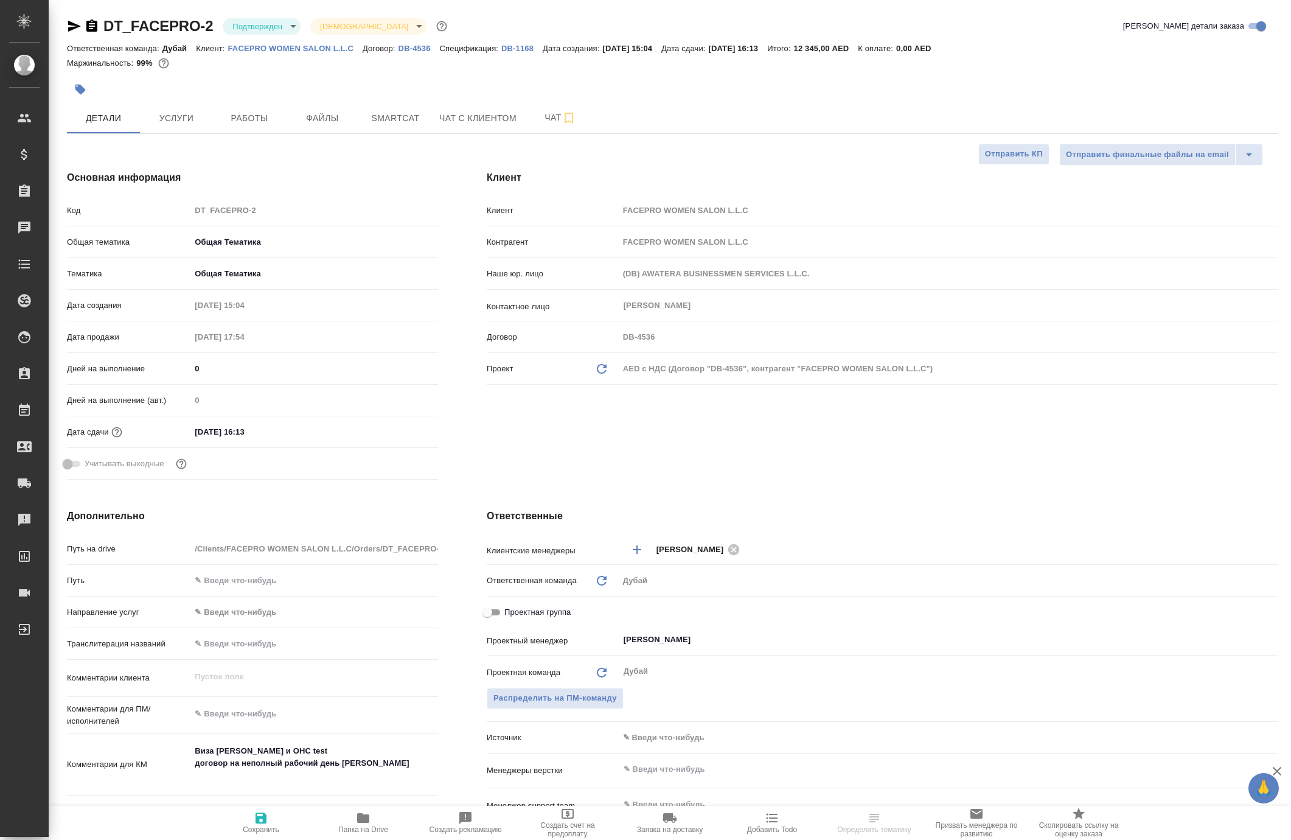
type textarea "x"
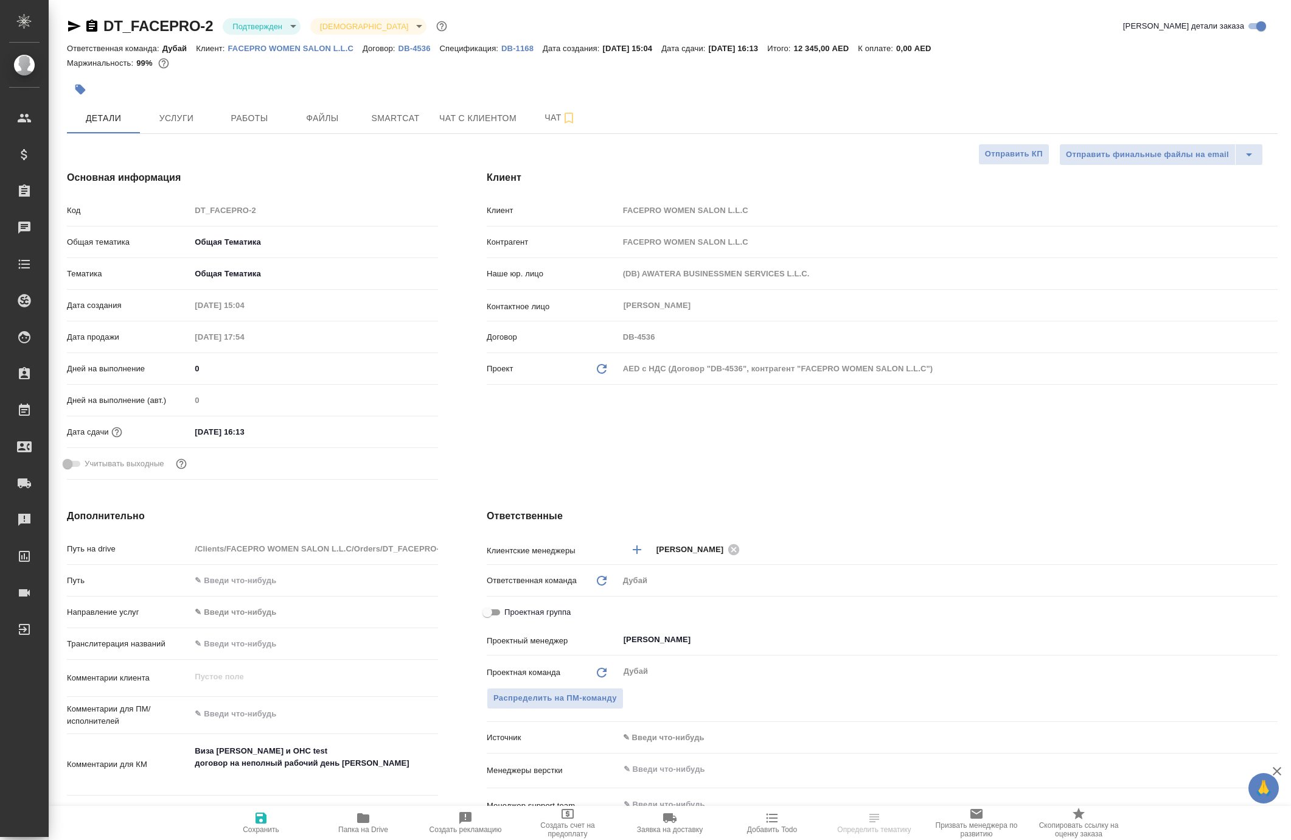
type textarea "x"
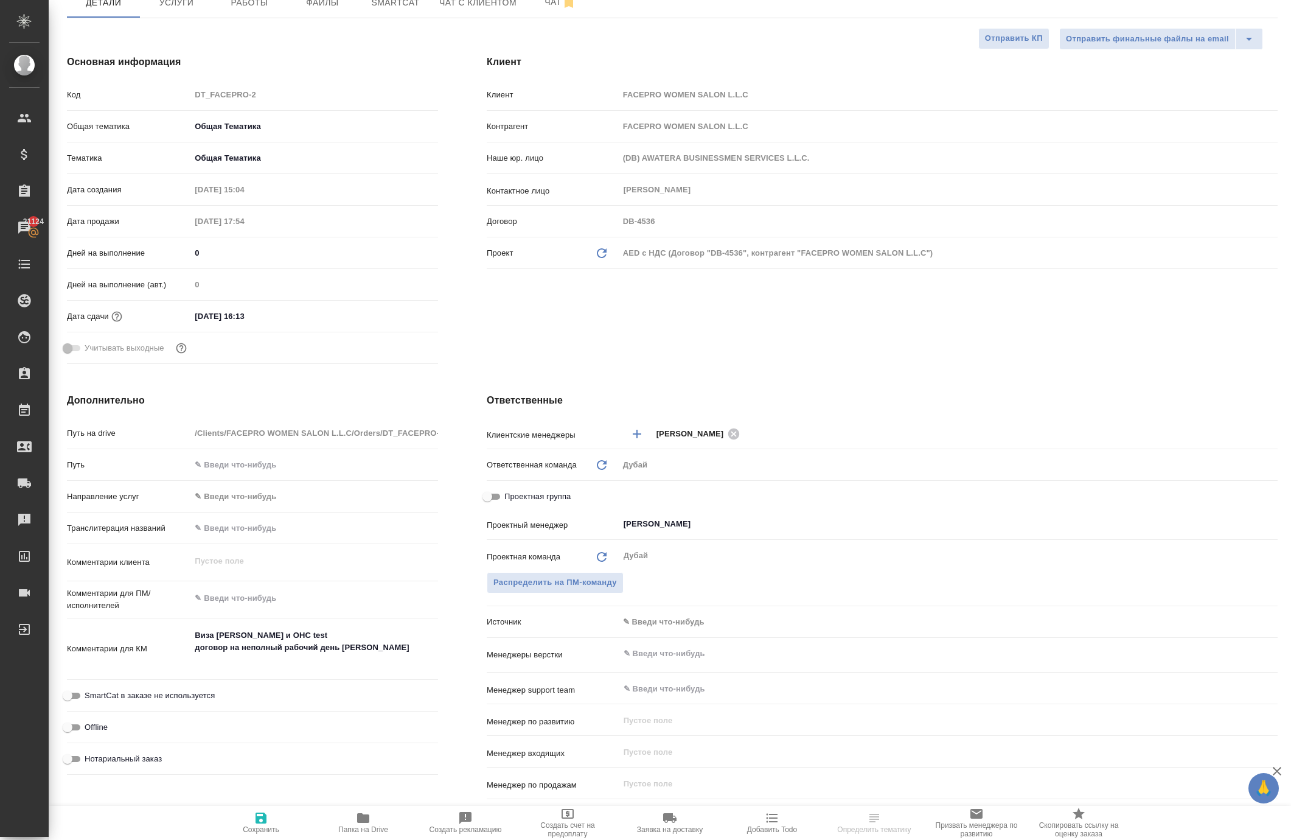
scroll to position [61, 0]
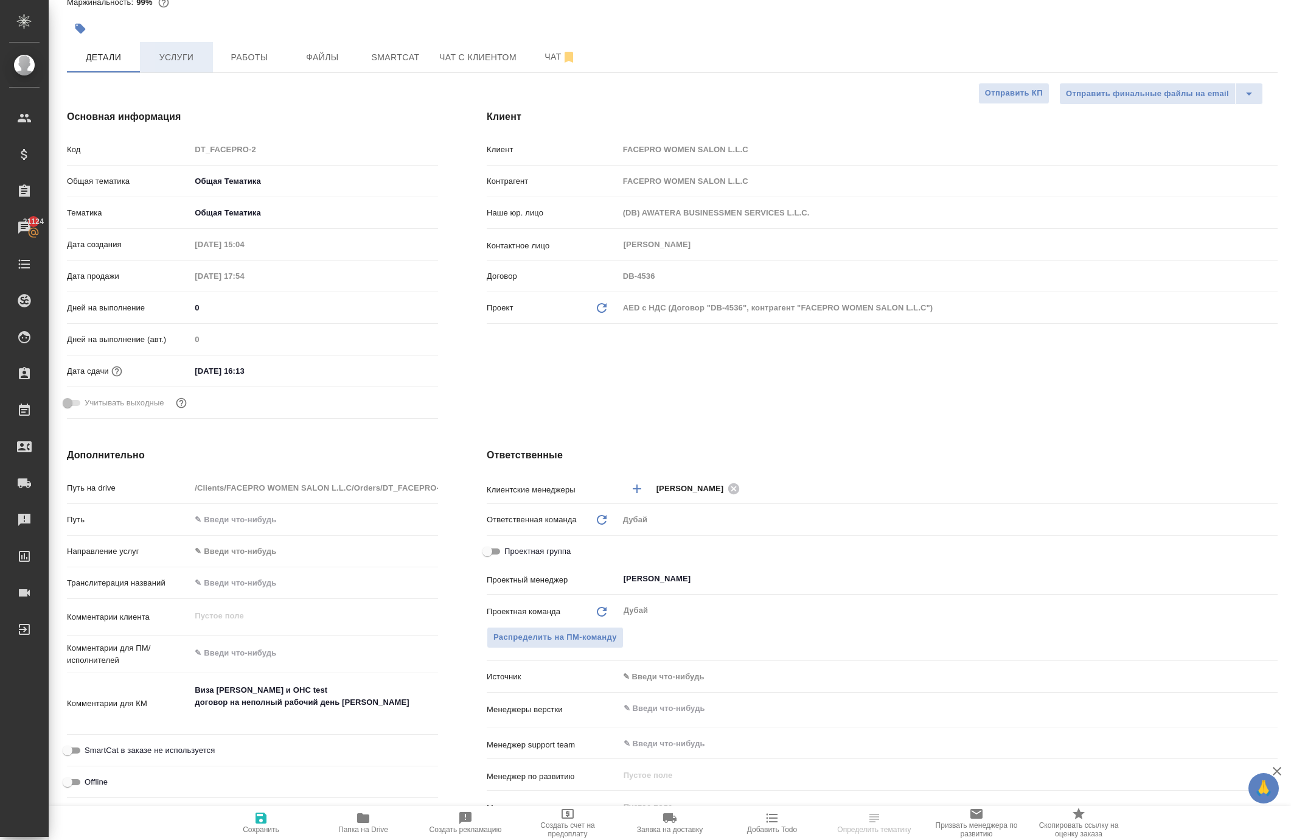
click at [180, 65] on span "Услуги" at bounding box center [176, 57] width 58 height 15
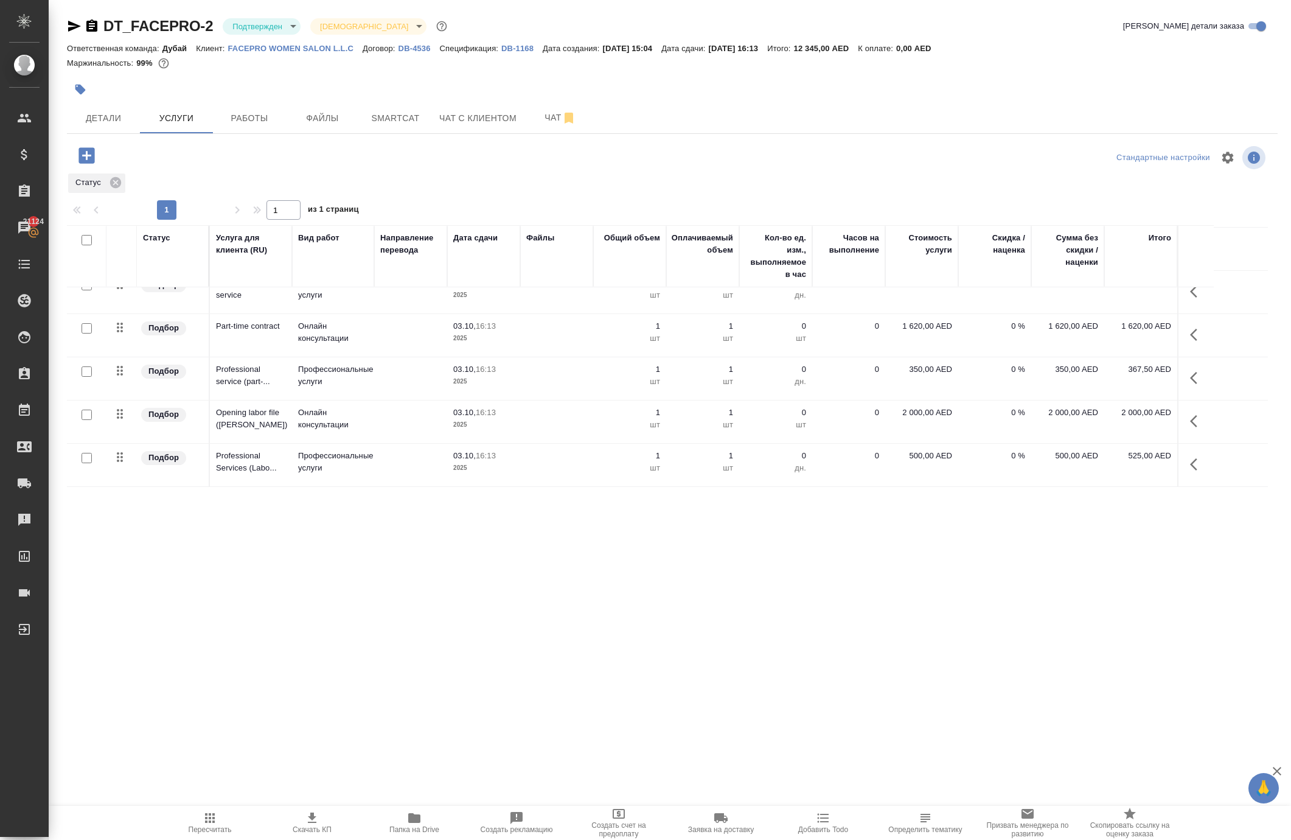
scroll to position [203, 0]
click at [264, 126] on span "Работы" at bounding box center [249, 118] width 58 height 15
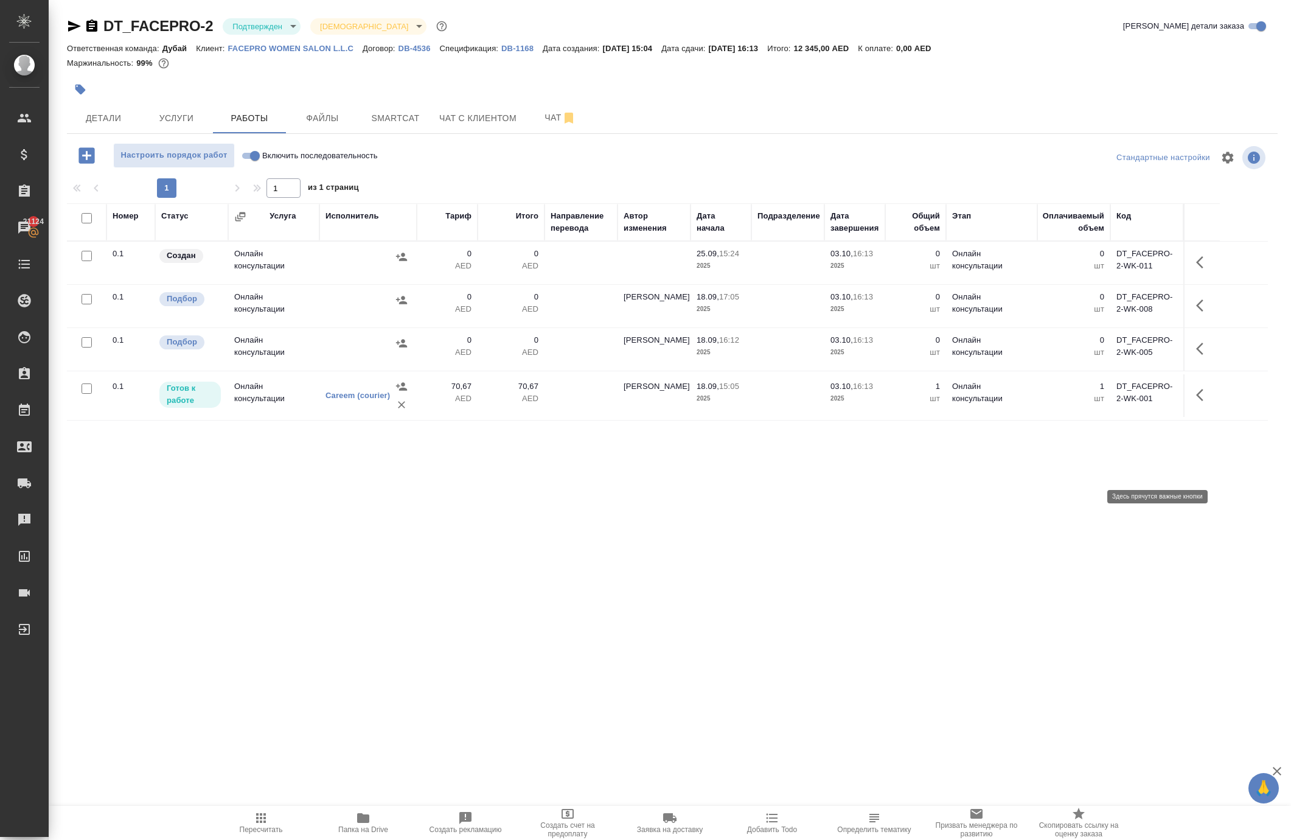
click at [1199, 356] on icon "button" at bounding box center [1203, 348] width 15 height 15
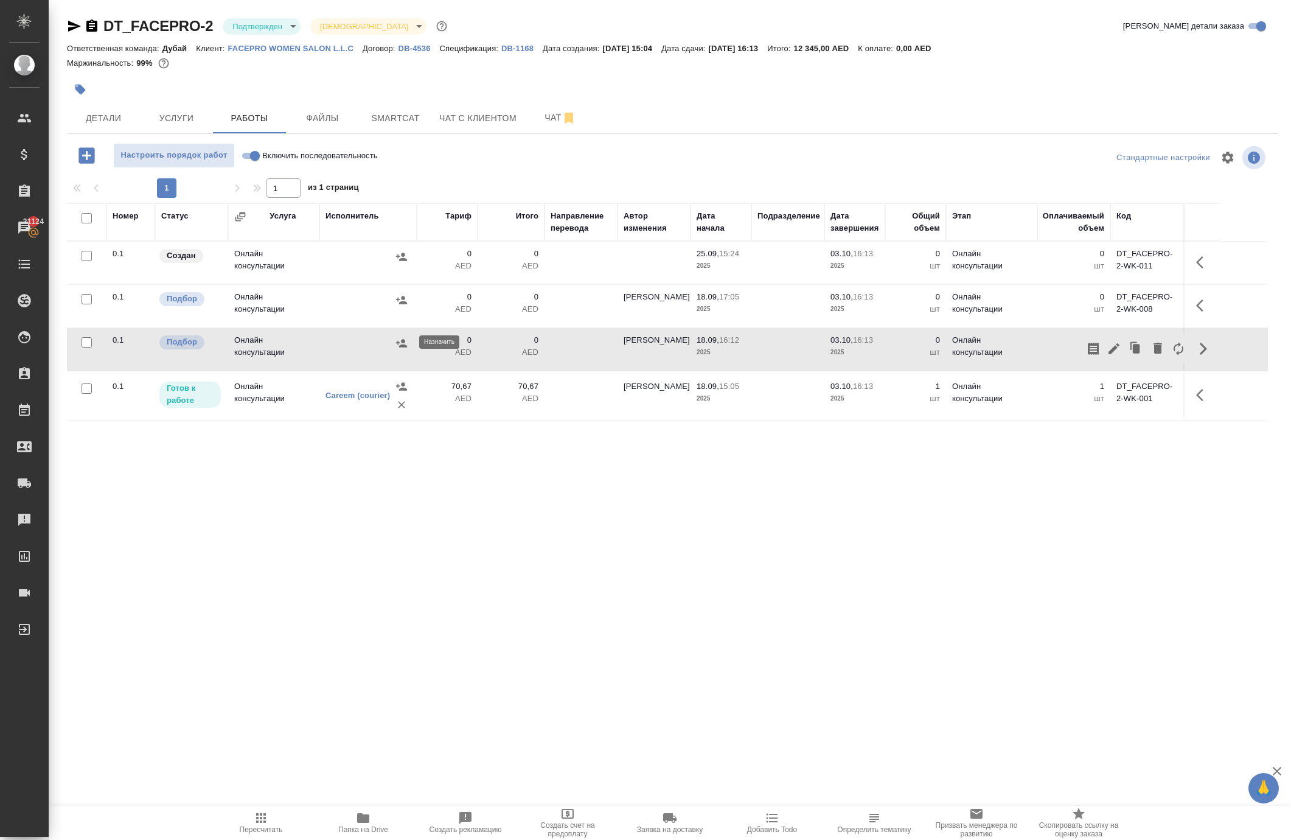
click at [395, 263] on icon "button" at bounding box center [401, 257] width 12 height 12
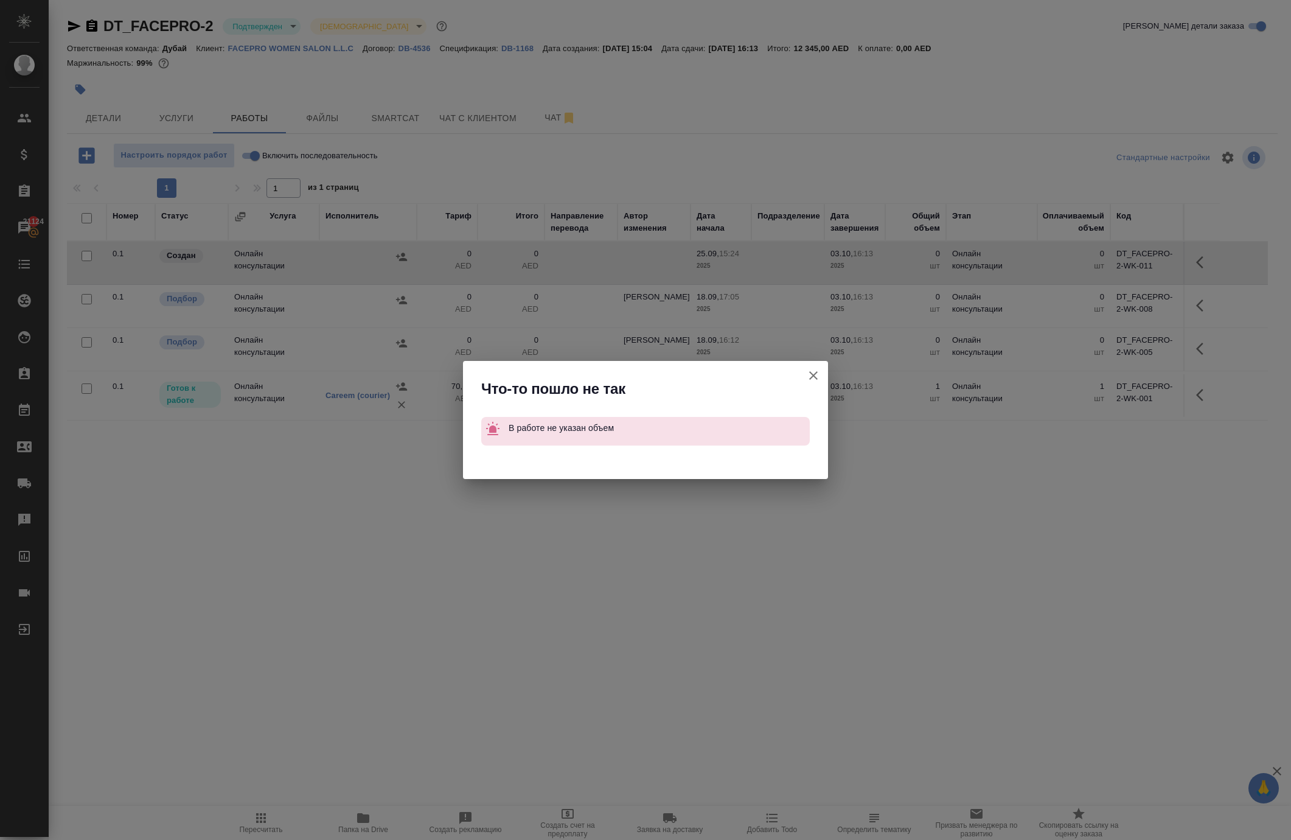
click at [806, 368] on icon "button" at bounding box center [813, 375] width 15 height 15
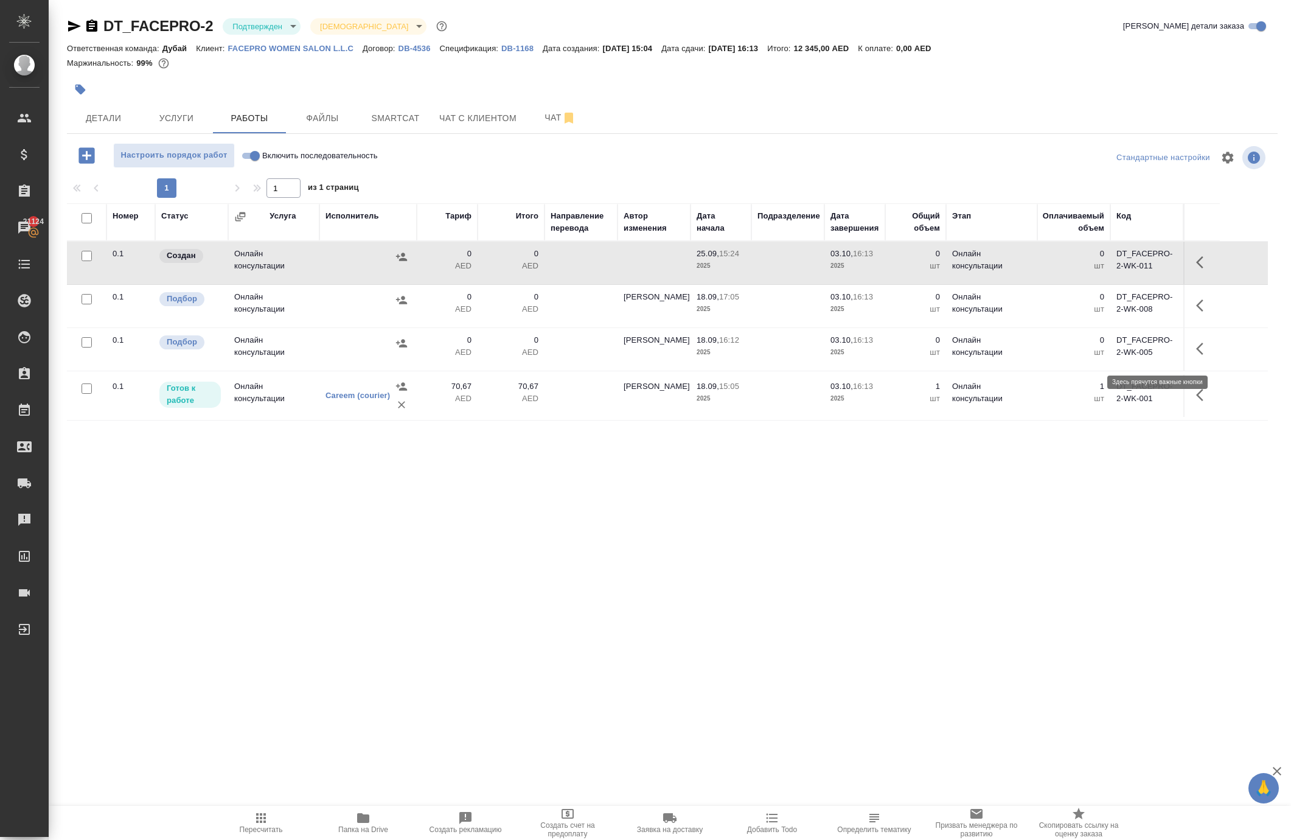
click at [1196, 268] on icon "button" at bounding box center [1199, 262] width 7 height 12
click at [1107, 270] on icon "button" at bounding box center [1114, 262] width 15 height 15
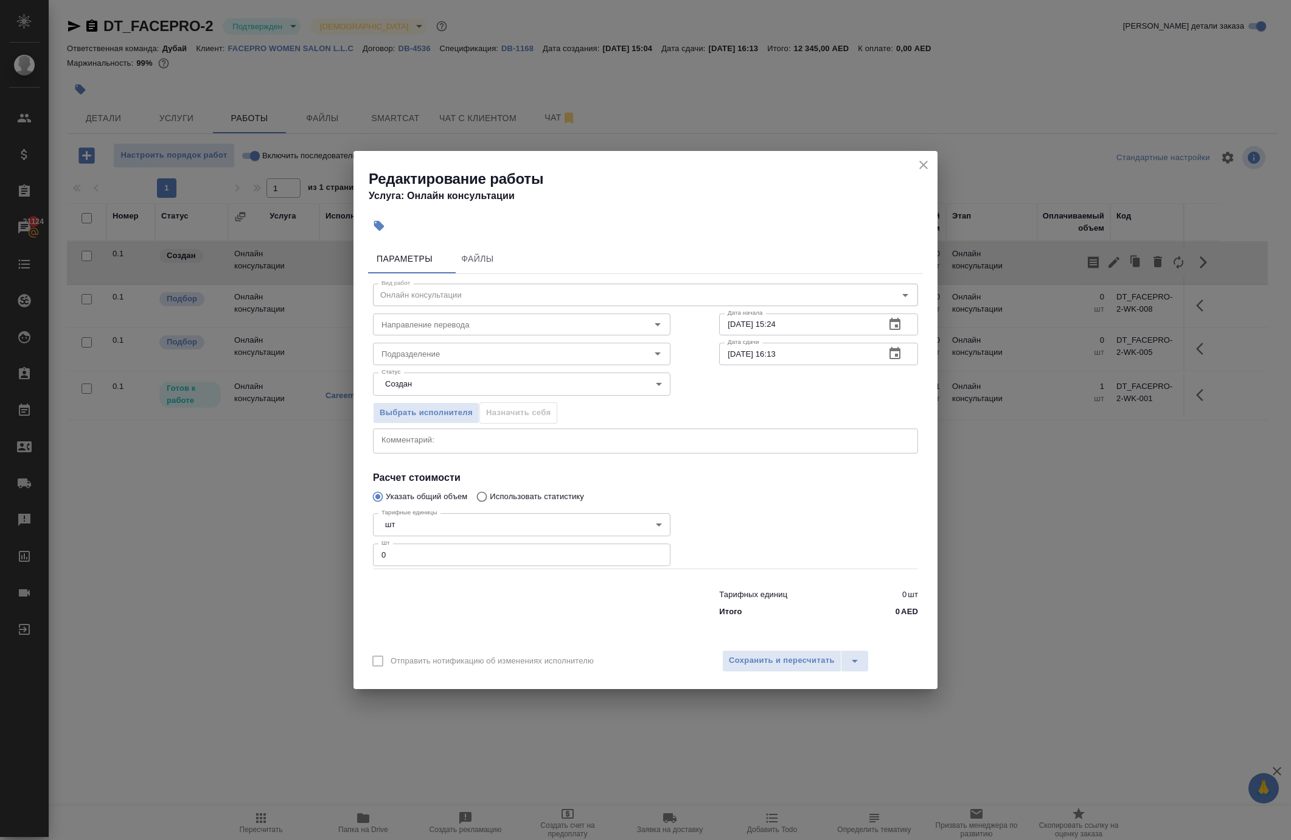
click at [549, 562] on input "0" at bounding box center [522, 554] width 298 height 22
type input "1"
click at [750, 667] on span "Сохранить и пересчитать" at bounding box center [782, 660] width 106 height 14
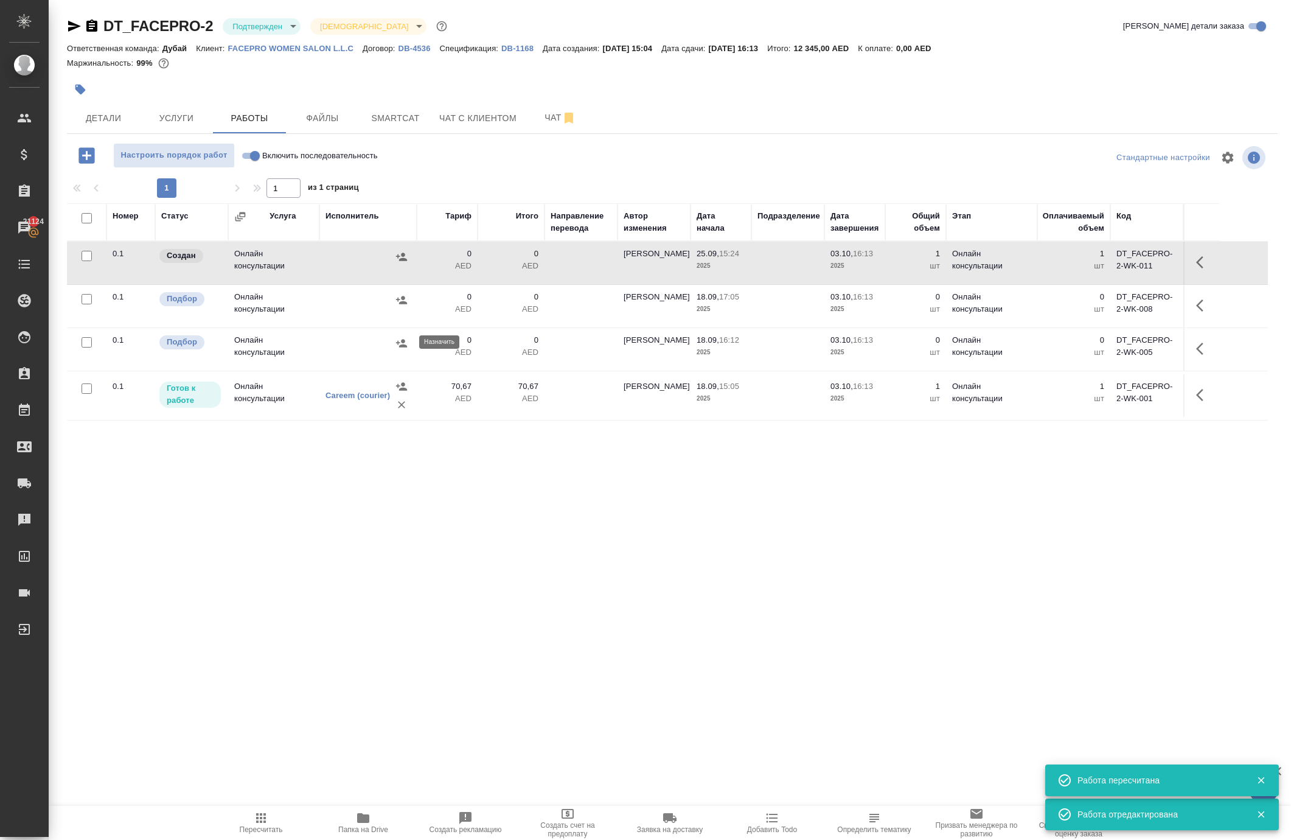
click at [395, 263] on icon "button" at bounding box center [401, 257] width 12 height 12
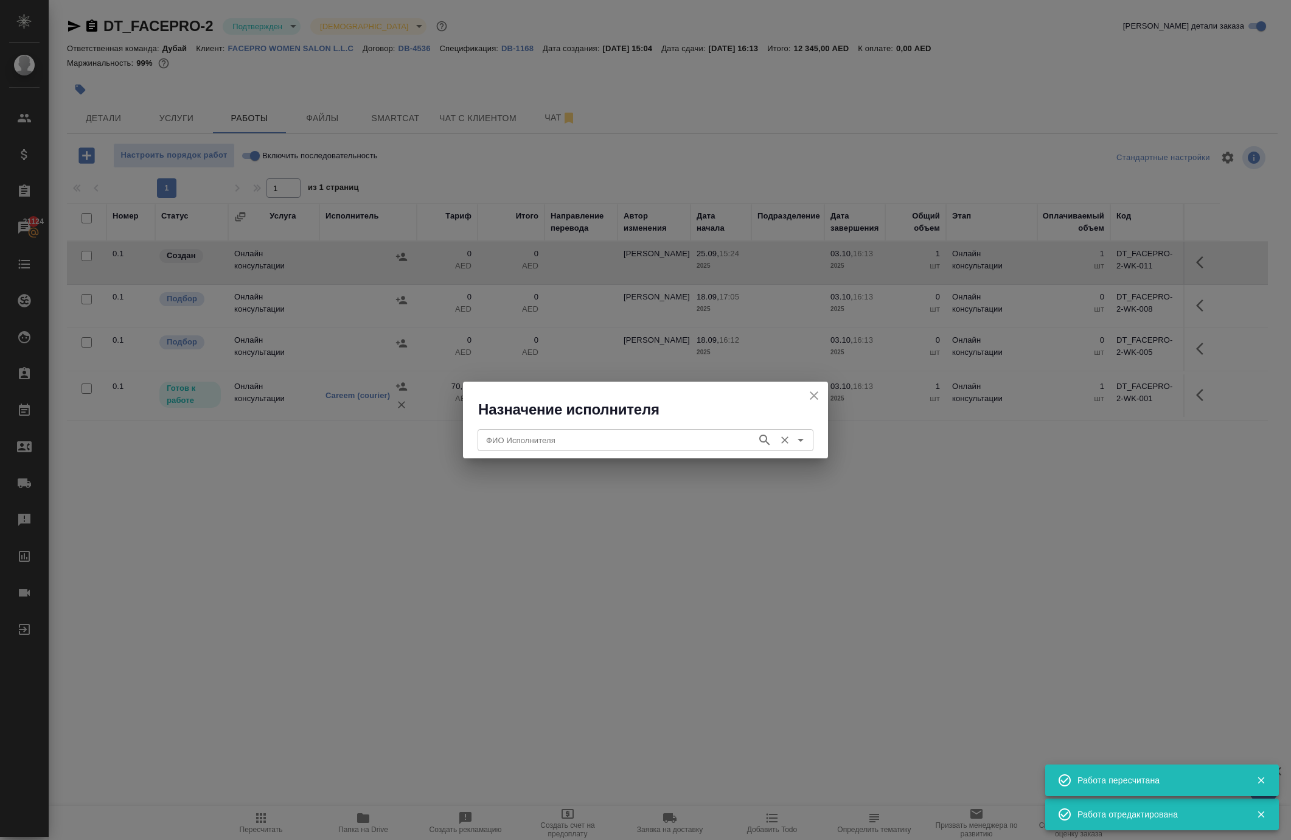
click at [526, 447] on input "ФИО Исполнителя" at bounding box center [616, 440] width 270 height 15
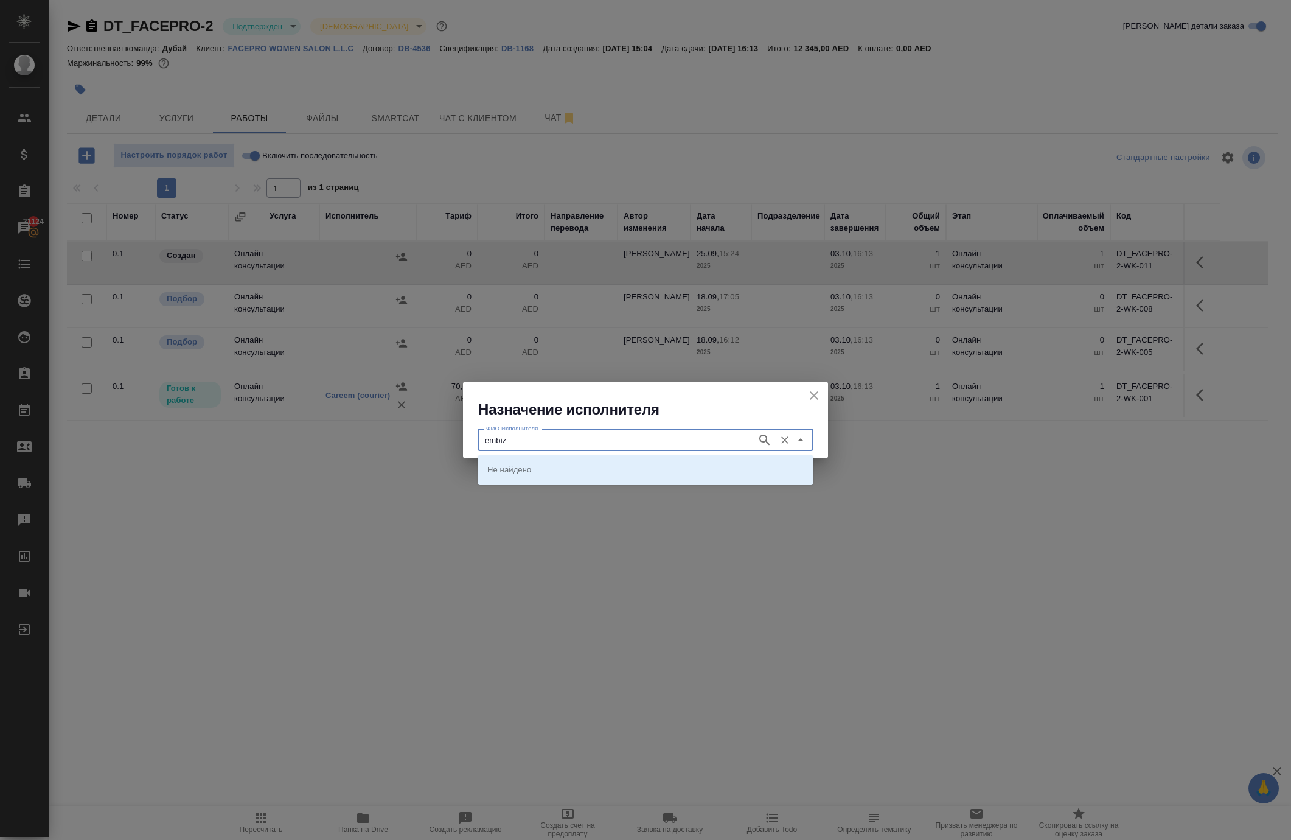
type input "embiz"
click at [509, 470] on p "Embiz BusinessService" at bounding box center [529, 469] width 84 height 12
type input "Embiz BusinessService"
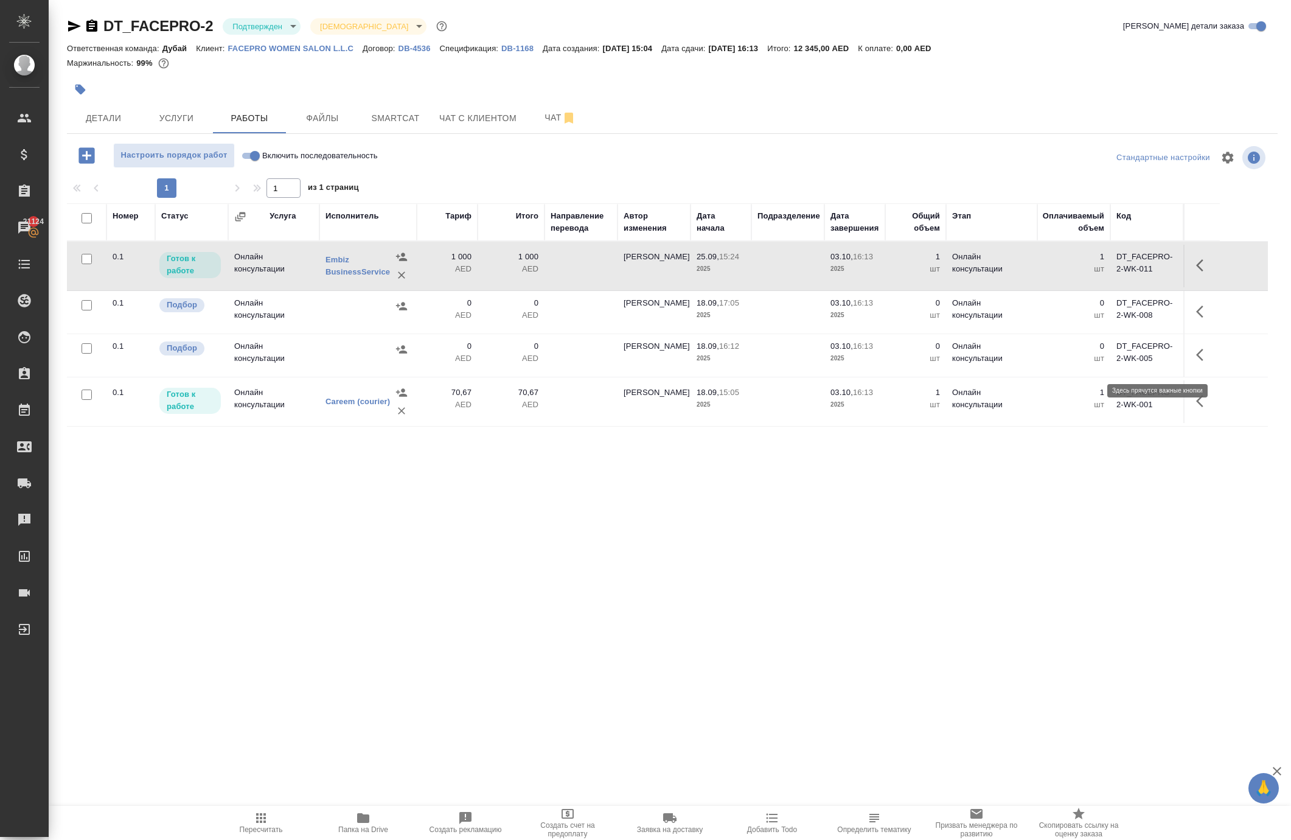
click at [1196, 273] on icon "button" at bounding box center [1203, 265] width 15 height 15
click at [1109, 271] on icon "button" at bounding box center [1114, 265] width 11 height 11
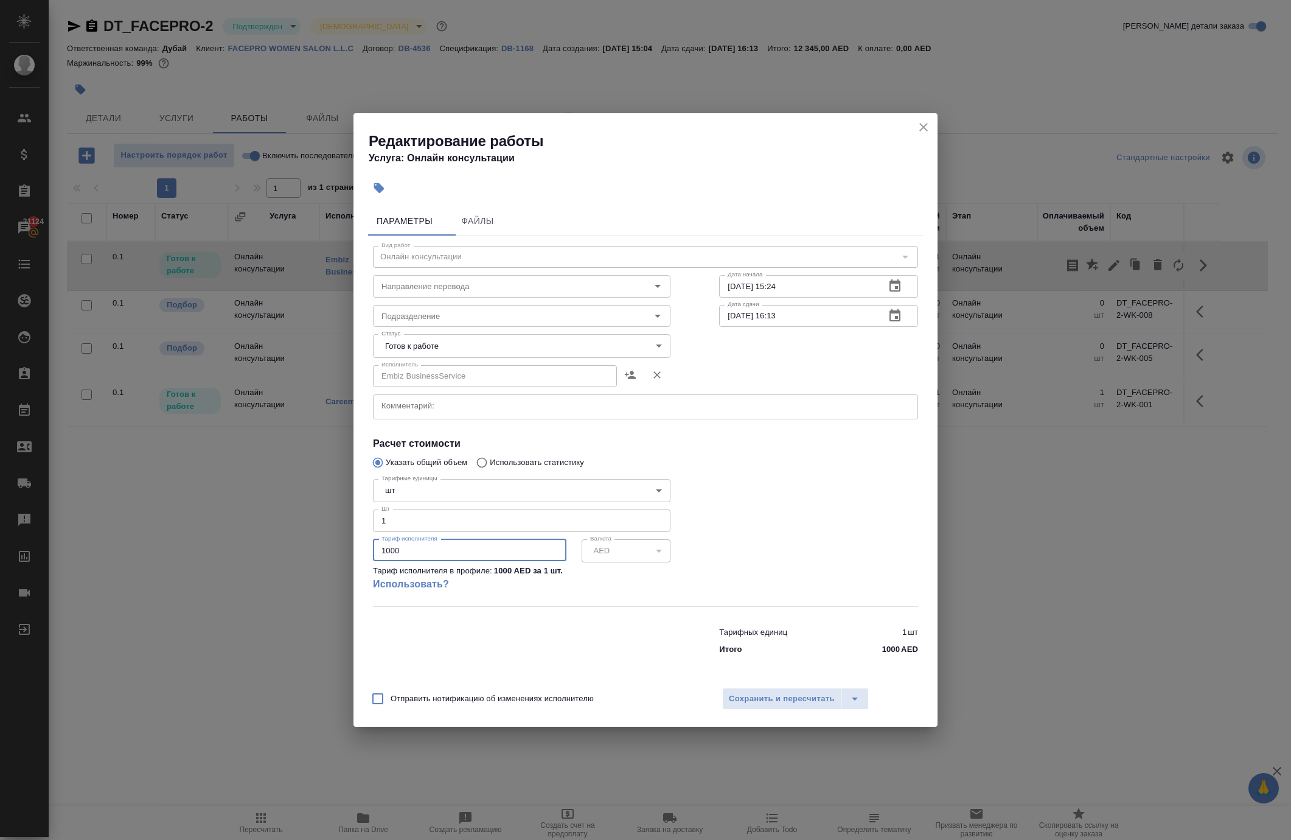
drag, startPoint x: 419, startPoint y: 574, endPoint x: 271, endPoint y: 526, distance: 155.1
click at [274, 533] on div "Редактирование работы Услуга: Онлайн консультации Параметры Файлы Вид работ Онл…" at bounding box center [645, 420] width 1291 height 840
paste input "683"
type input "683"
click at [515, 321] on body "🙏 .cls-1 fill:#fff; AWATERA [PERSON_NAME] Спецификации Заказы 21124 Чаты Todo П…" at bounding box center [645, 420] width 1291 height 840
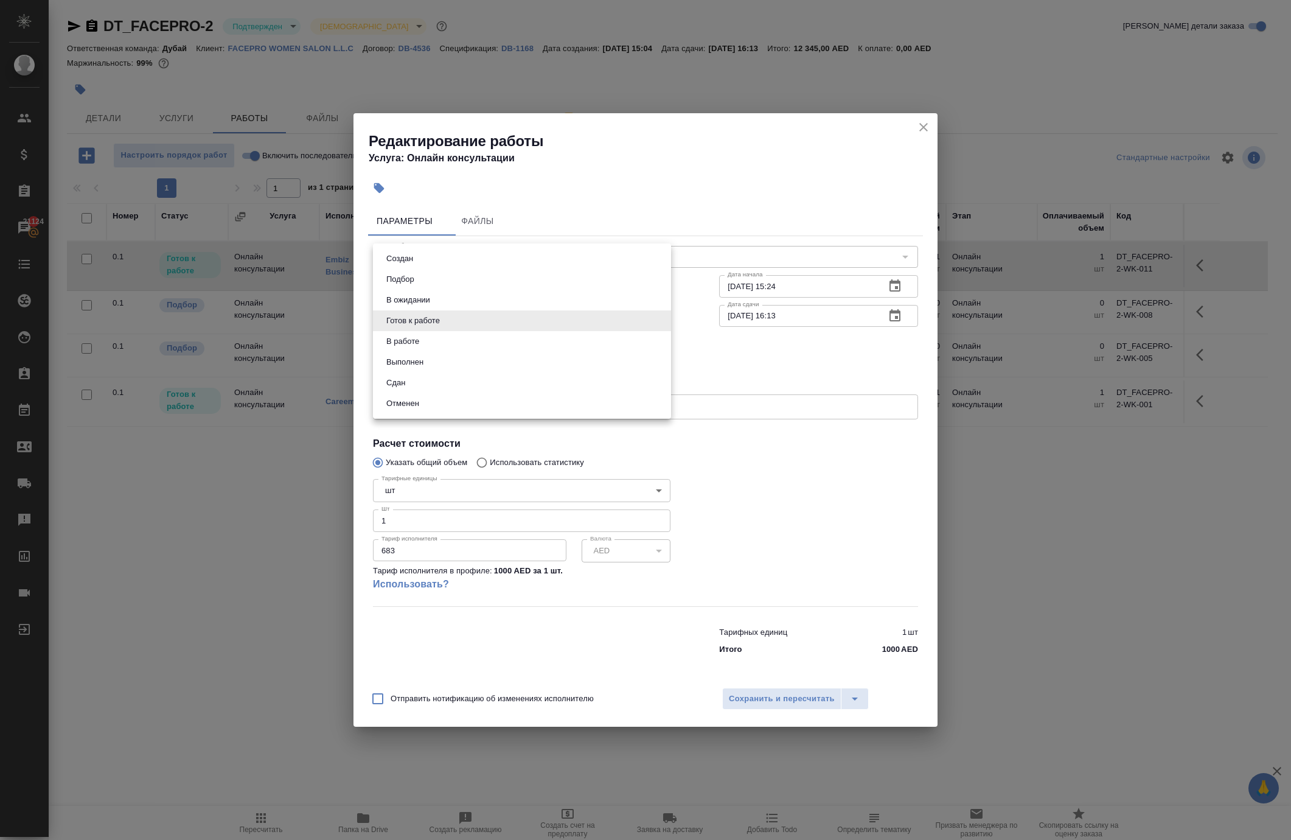
click at [478, 393] on li "Сдан" at bounding box center [522, 382] width 298 height 21
type input "closed"
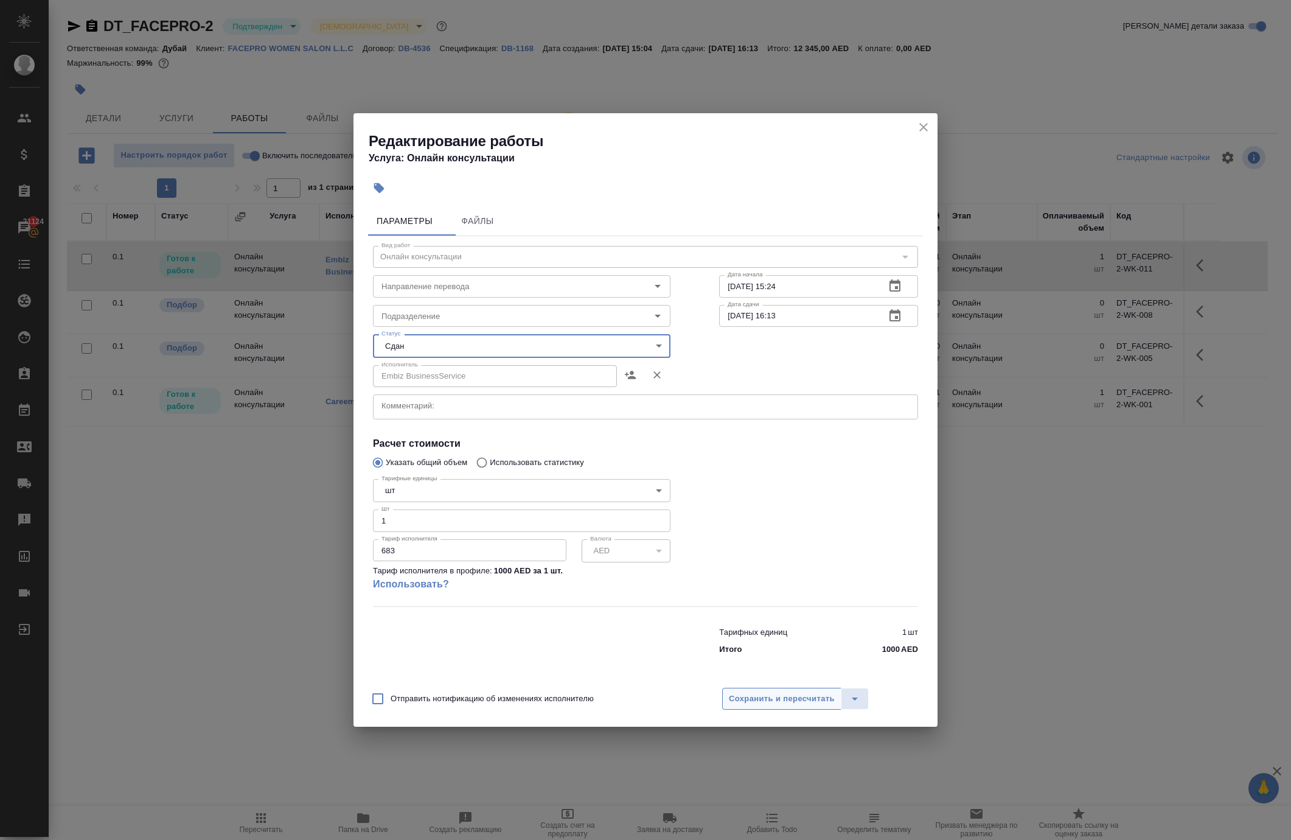
click at [736, 706] on span "Сохранить и пересчитать" at bounding box center [782, 699] width 106 height 14
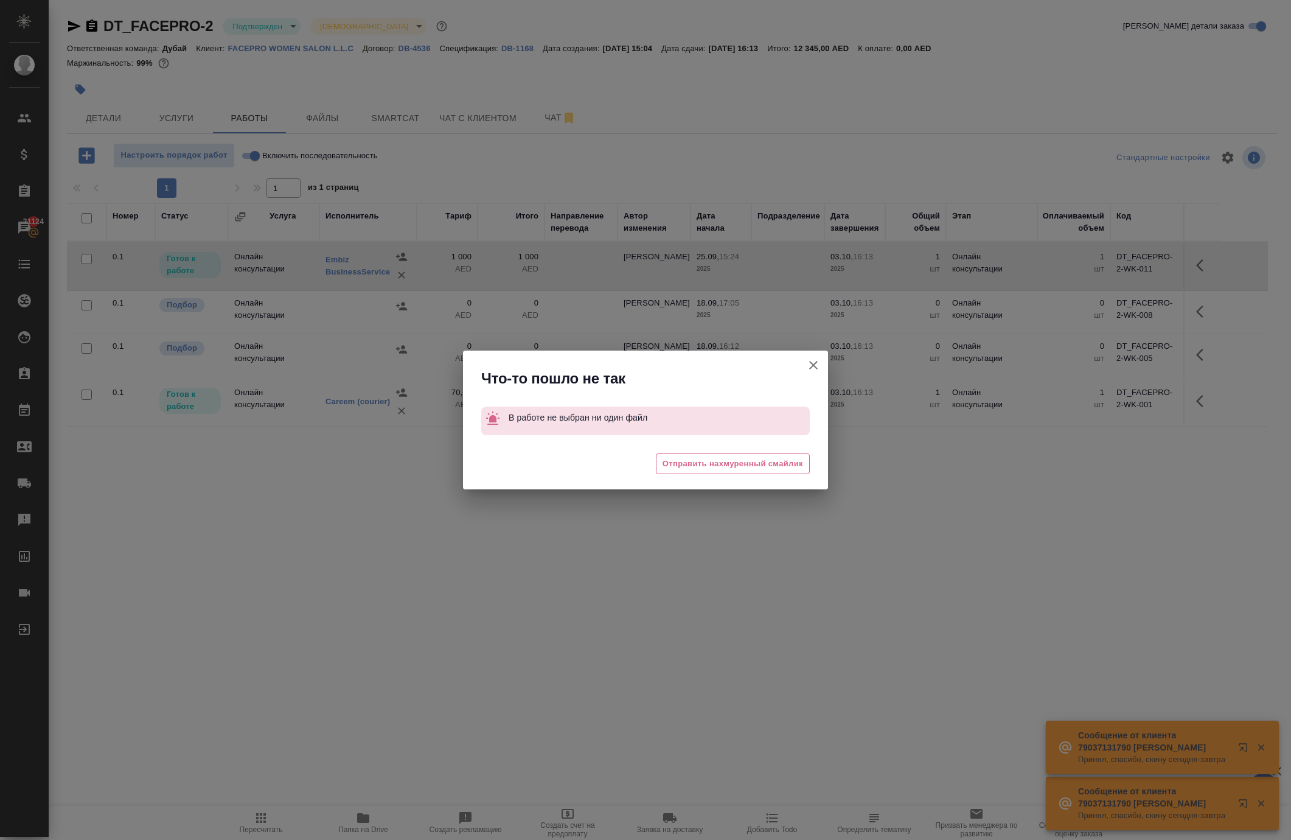
click at [806, 358] on icon "button" at bounding box center [813, 365] width 15 height 15
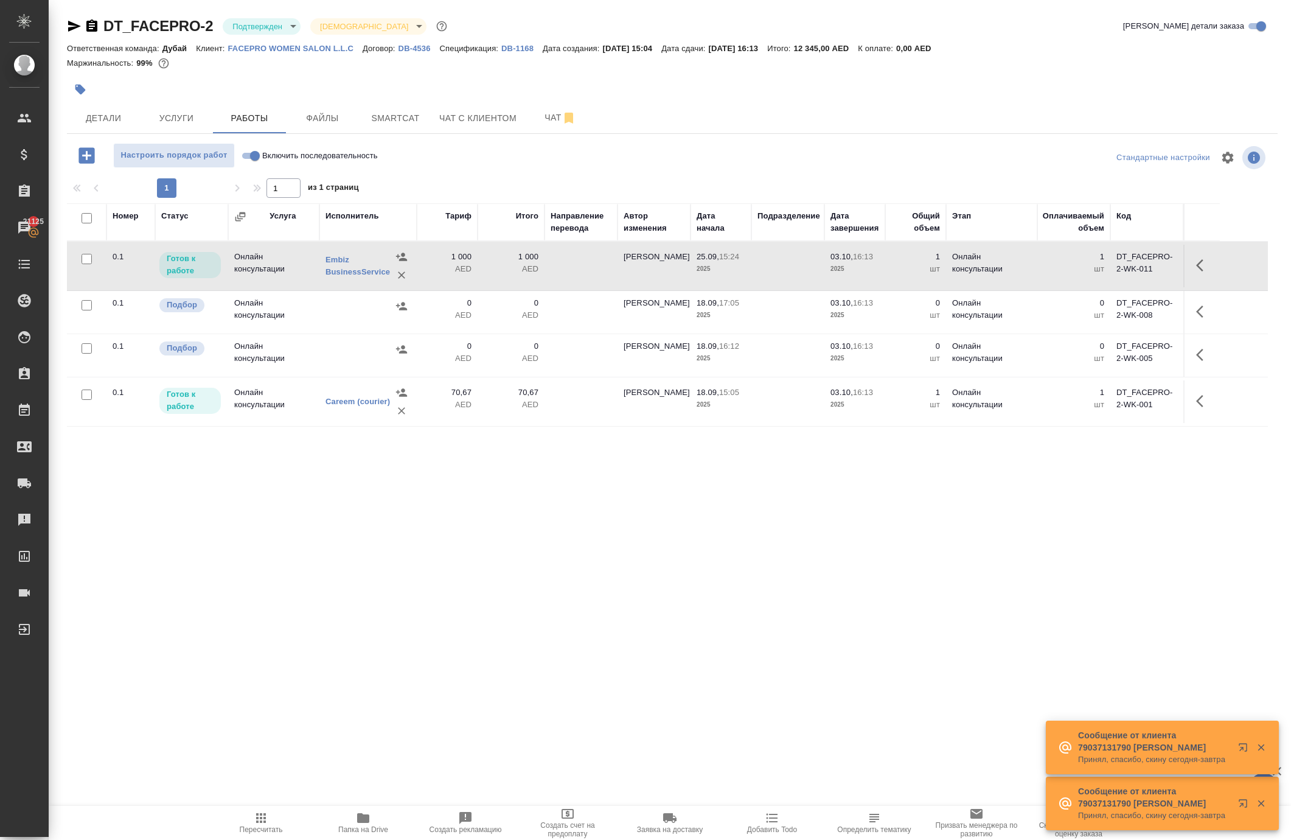
click at [274, 163] on input "Включить последовательность" at bounding box center [255, 155] width 44 height 15
checkbox input "true"
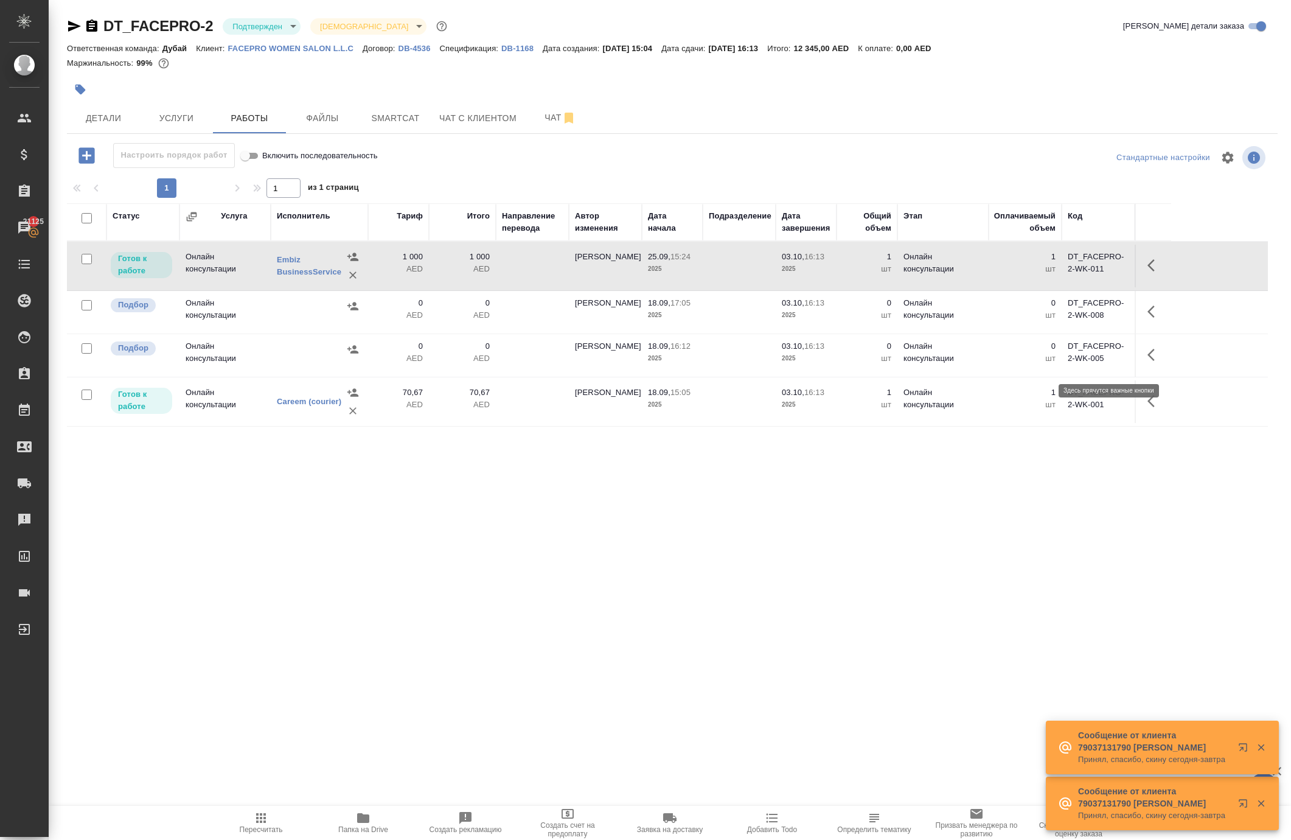
click at [1147, 271] on icon "button" at bounding box center [1150, 265] width 7 height 12
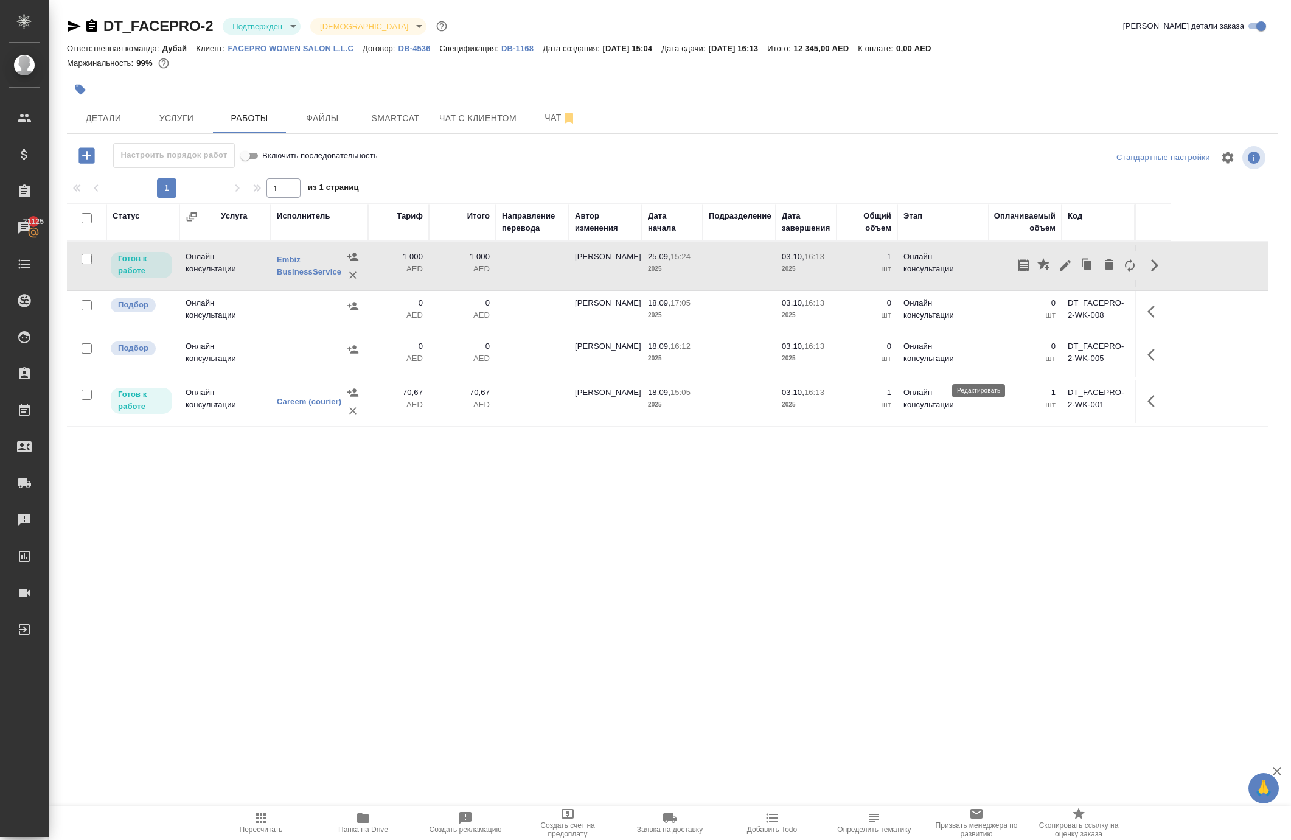
click at [1058, 273] on icon "button" at bounding box center [1065, 265] width 15 height 15
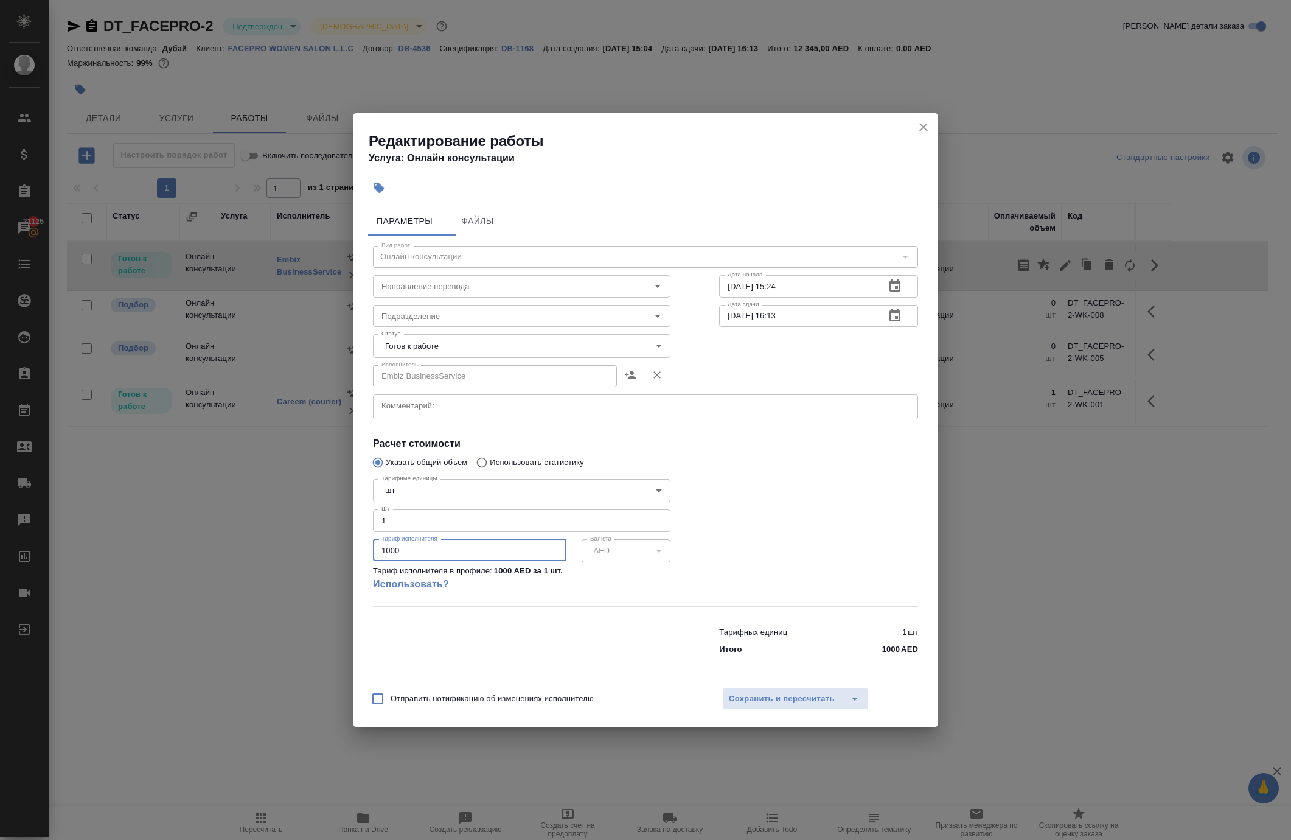
drag, startPoint x: 420, startPoint y: 567, endPoint x: 297, endPoint y: 549, distance: 124.2
click at [307, 559] on div "Редактирование работы Услуга: Онлайн консультации Параметры Файлы Вид работ Онл…" at bounding box center [645, 420] width 1291 height 840
paste input "683"
type input "683"
click at [544, 325] on body "🙏 .cls-1 fill:#fff; AWATERA [PERSON_NAME] Клиенты Спецификации Заказы 21125 Чат…" at bounding box center [645, 420] width 1291 height 840
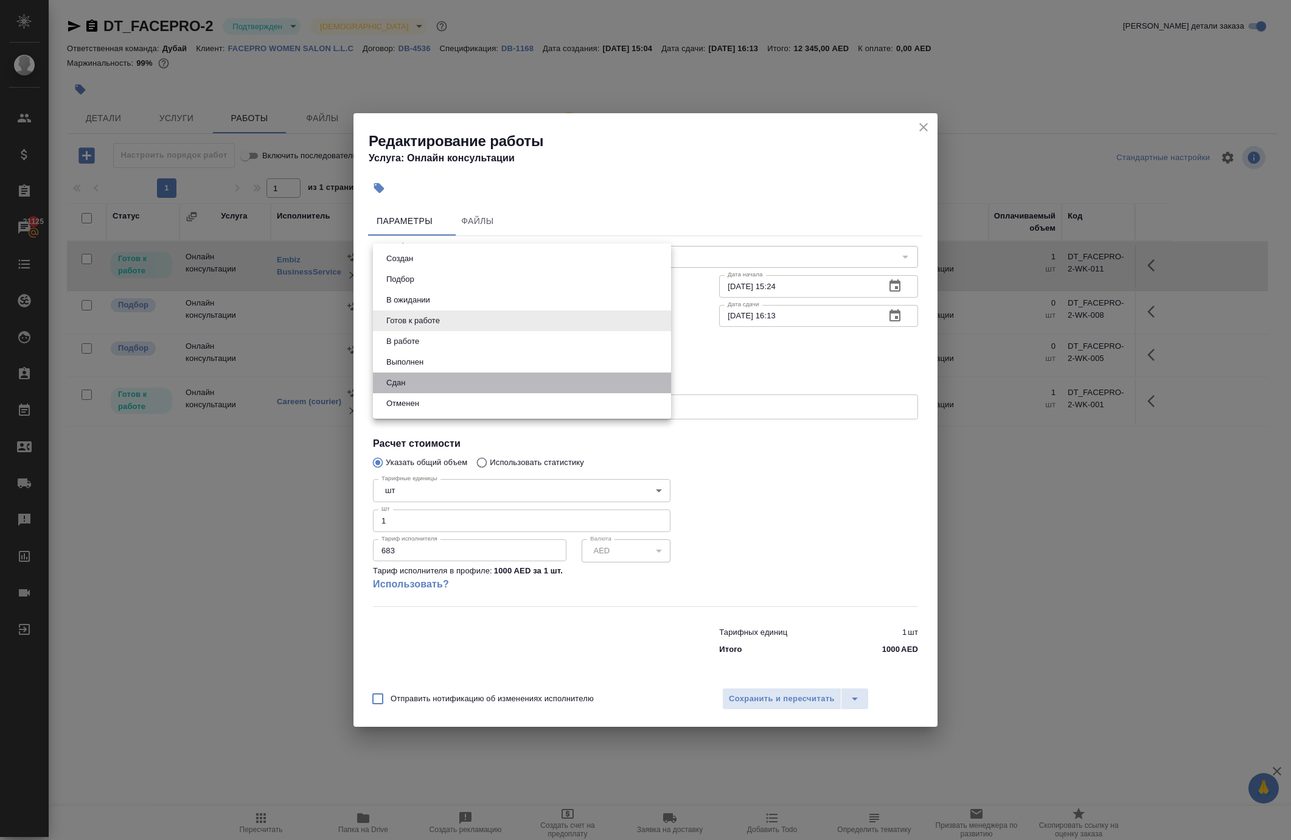
click at [539, 392] on li "Сдан" at bounding box center [522, 382] width 298 height 21
type input "closed"
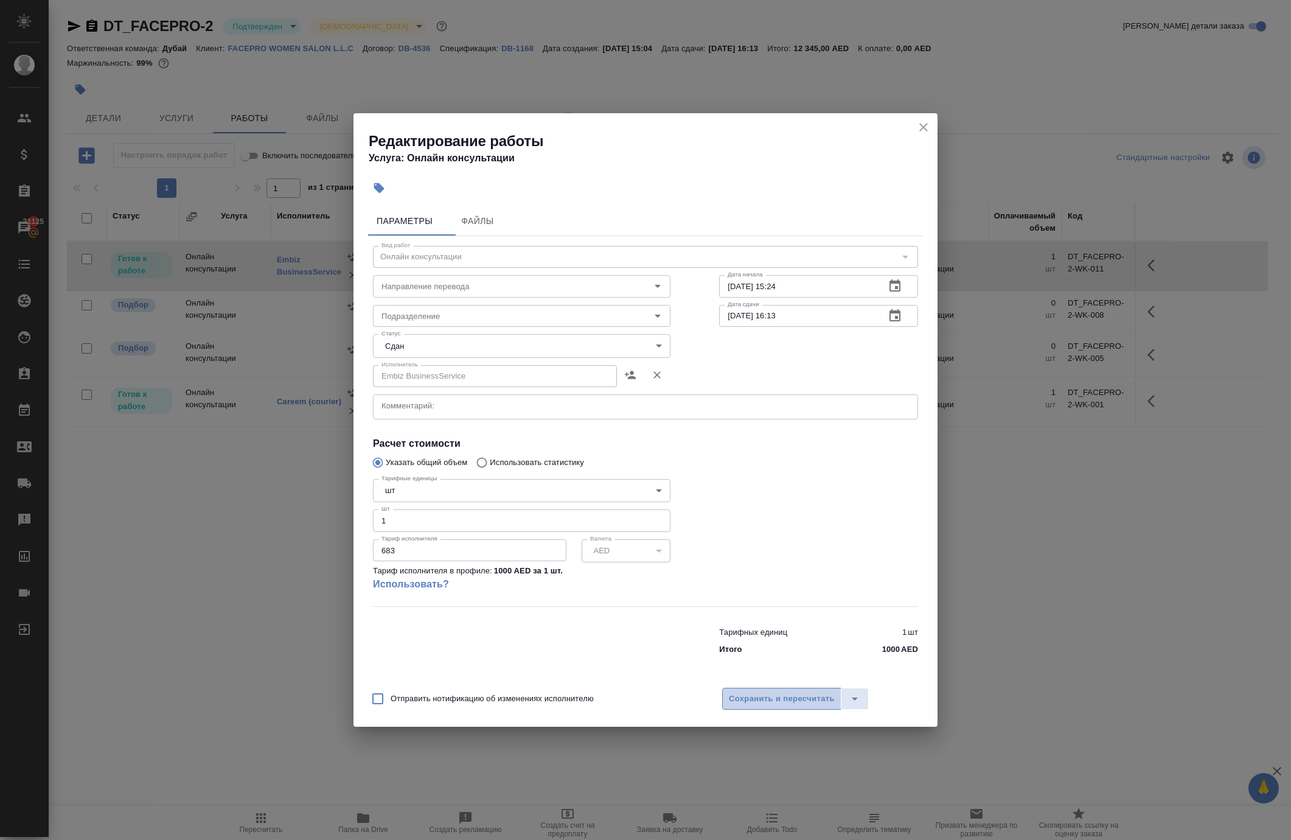
click at [771, 706] on span "Сохранить и пересчитать" at bounding box center [782, 699] width 106 height 14
click at [774, 706] on span "Сохранить и пересчитать" at bounding box center [782, 699] width 106 height 14
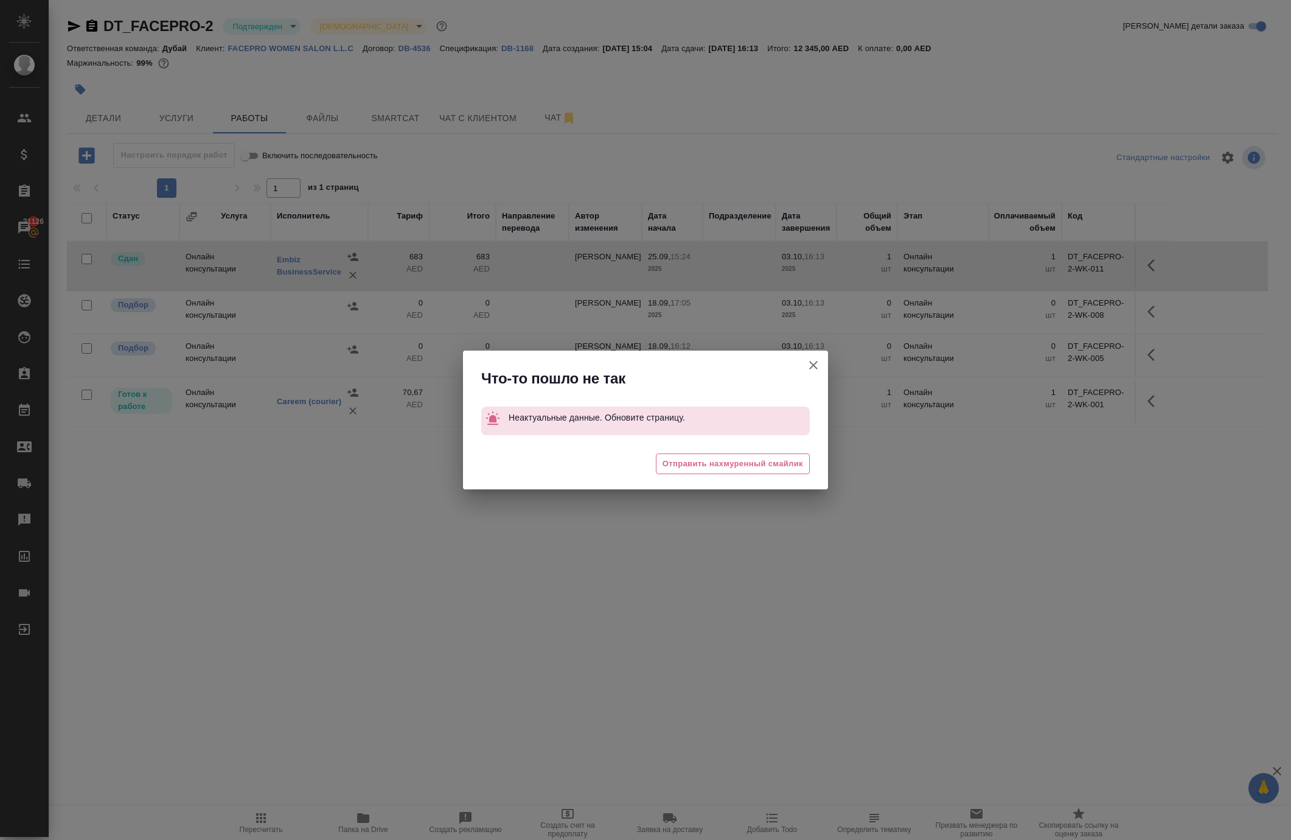
click at [809, 361] on icon "button" at bounding box center [813, 365] width 9 height 9
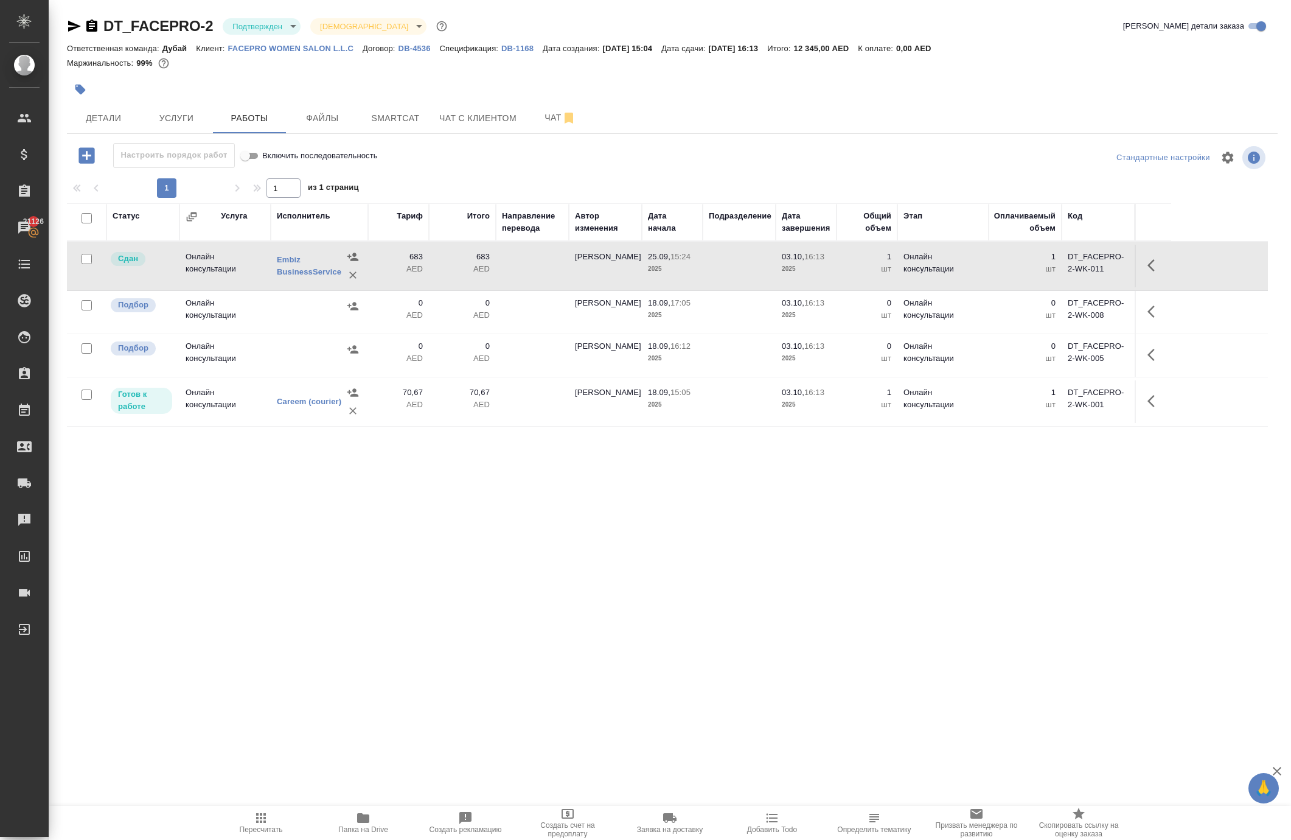
click at [740, 287] on td at bounding box center [739, 266] width 73 height 43
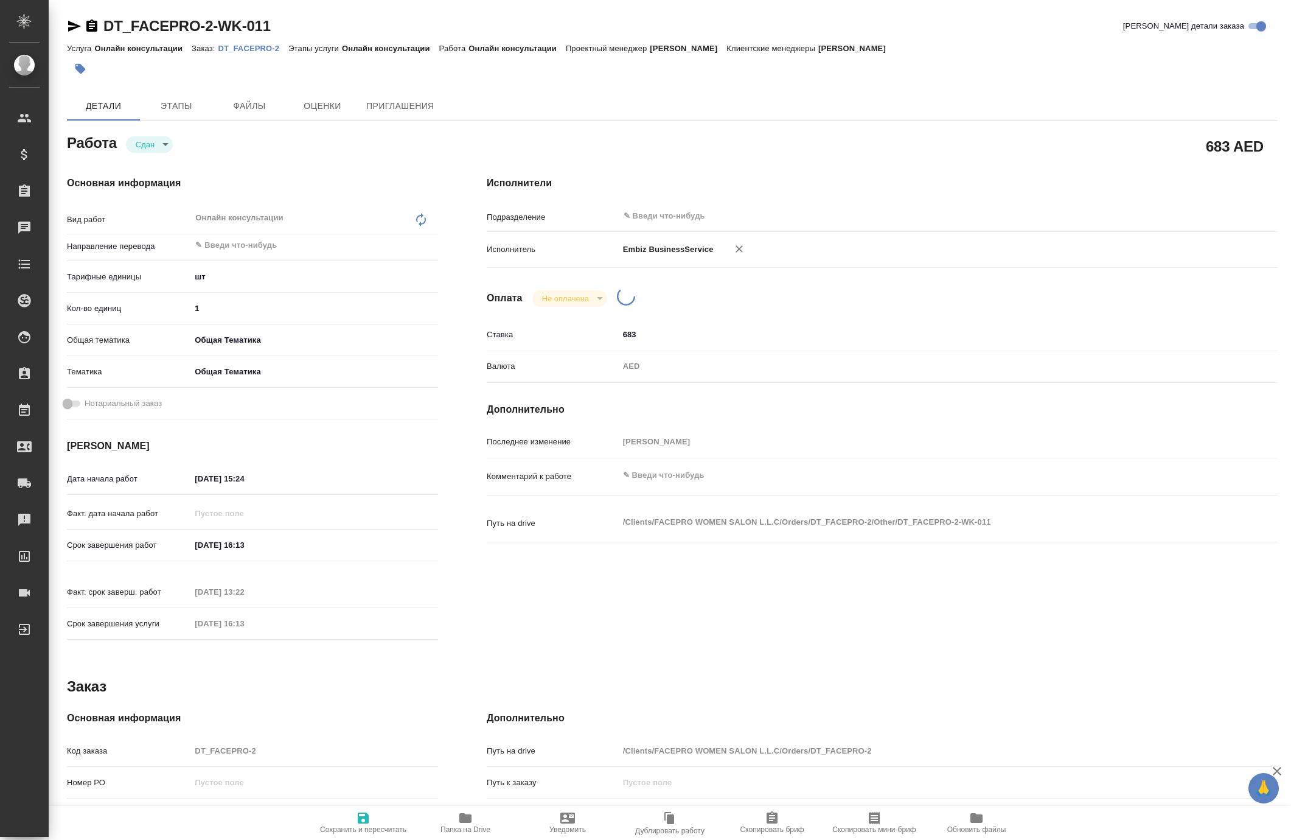
type textarea "x"
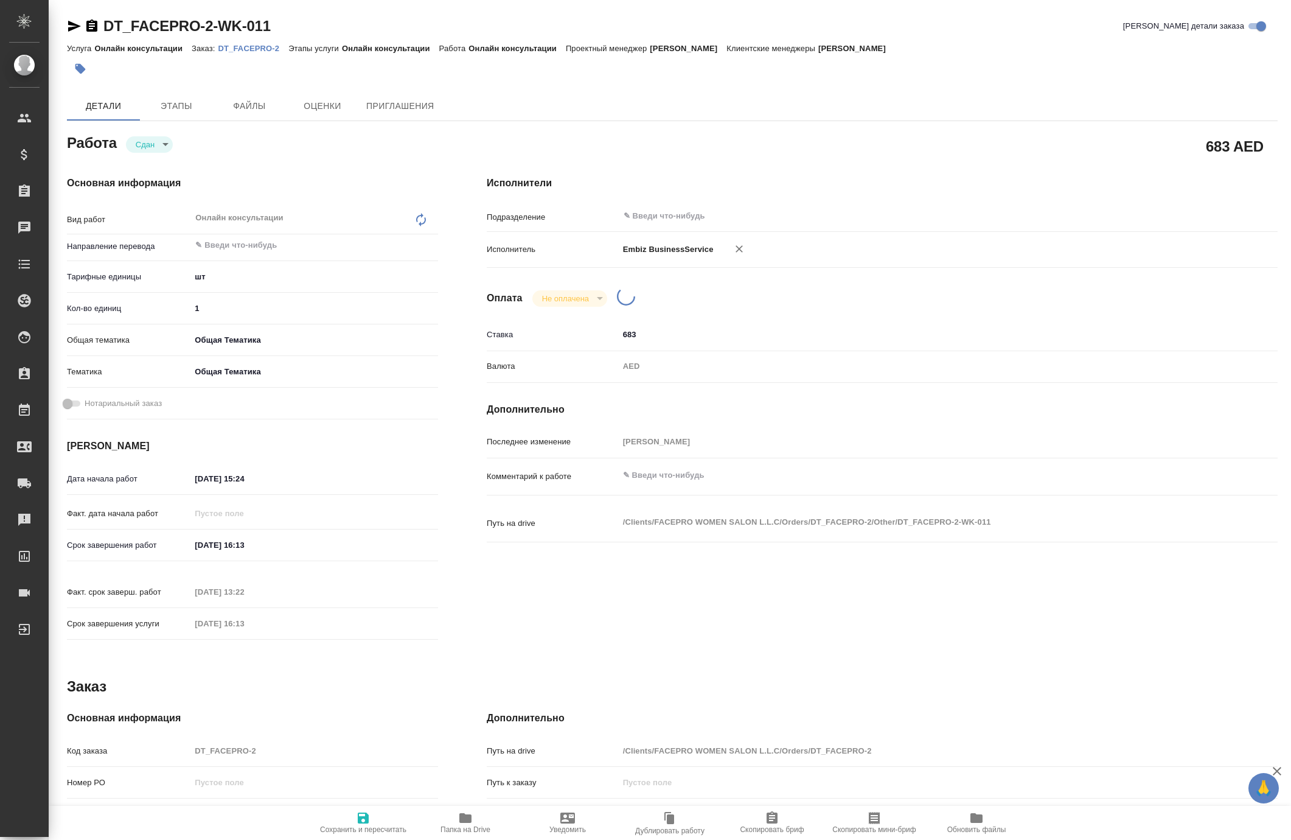
type textarea "x"
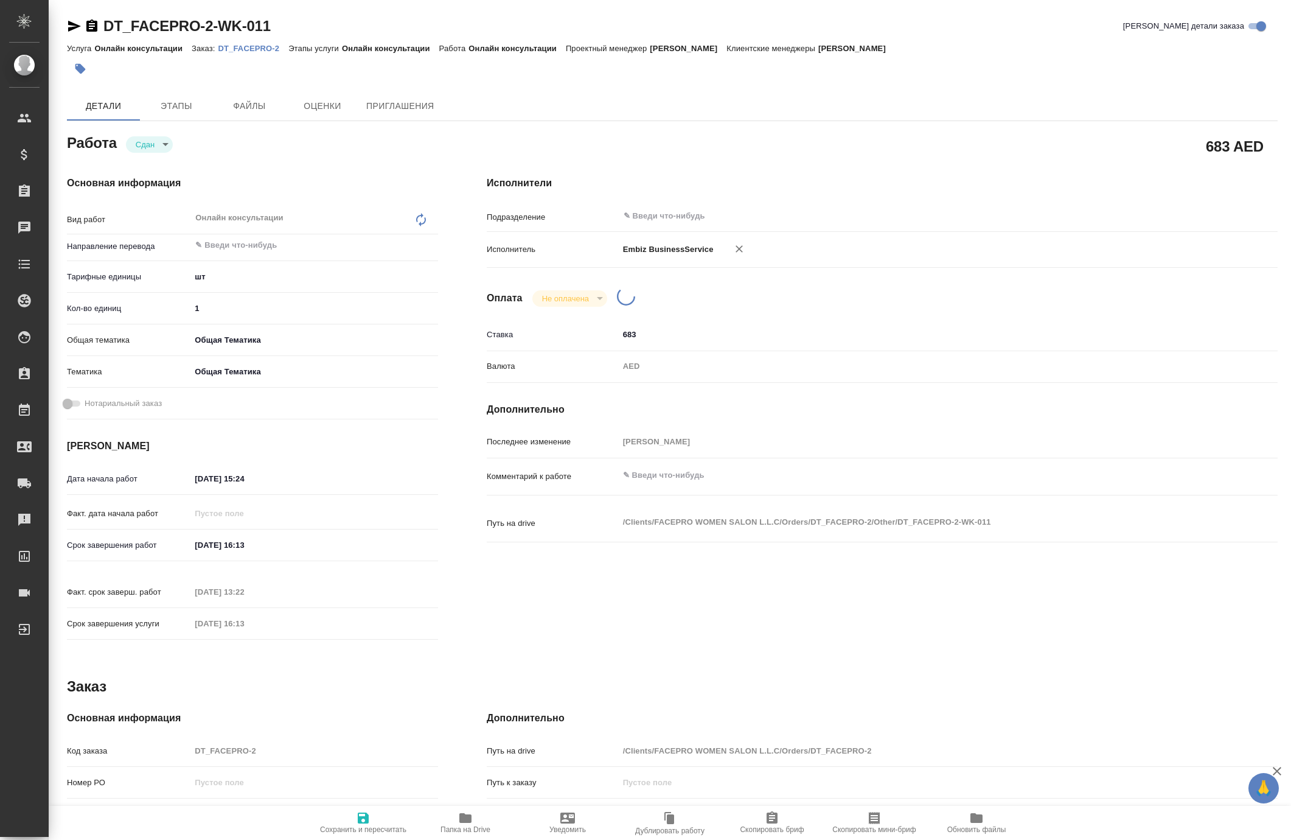
type textarea "x"
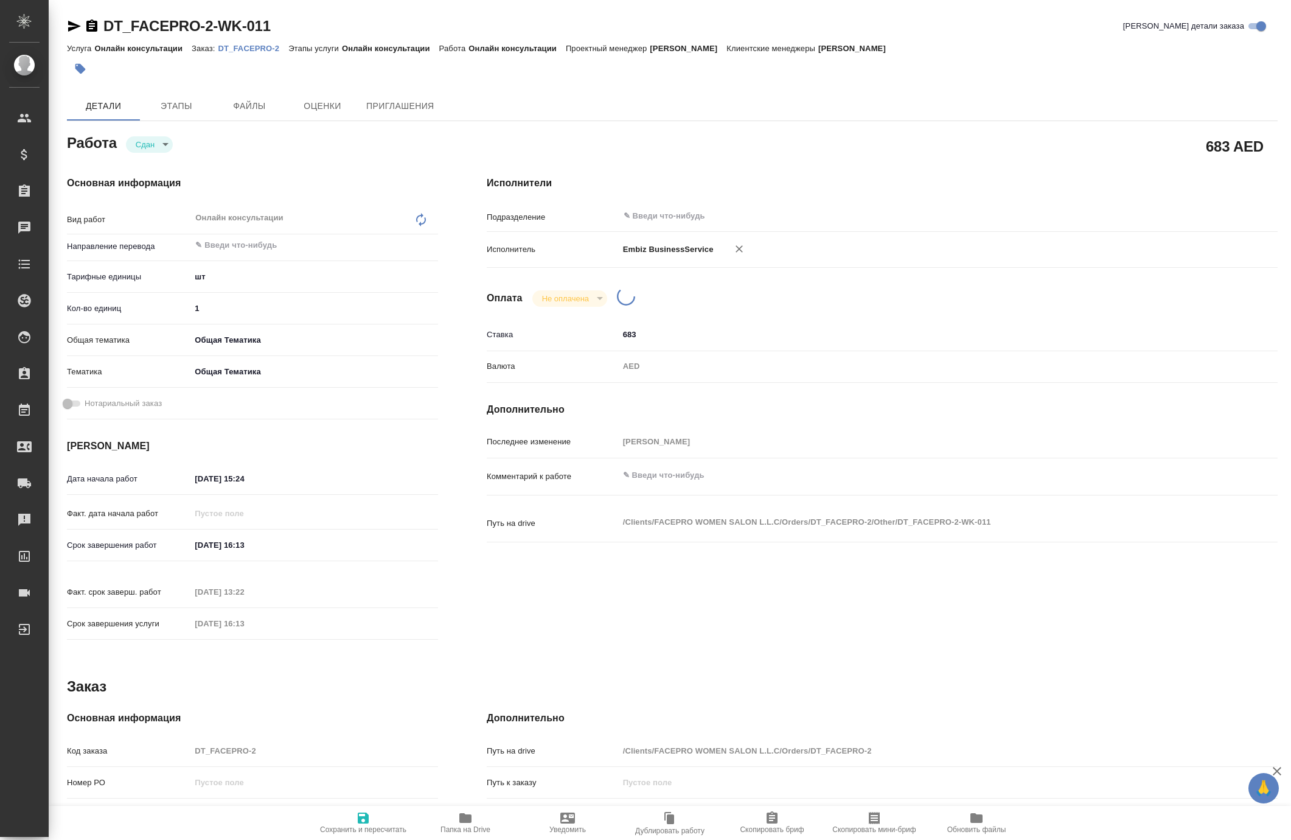
type textarea "x"
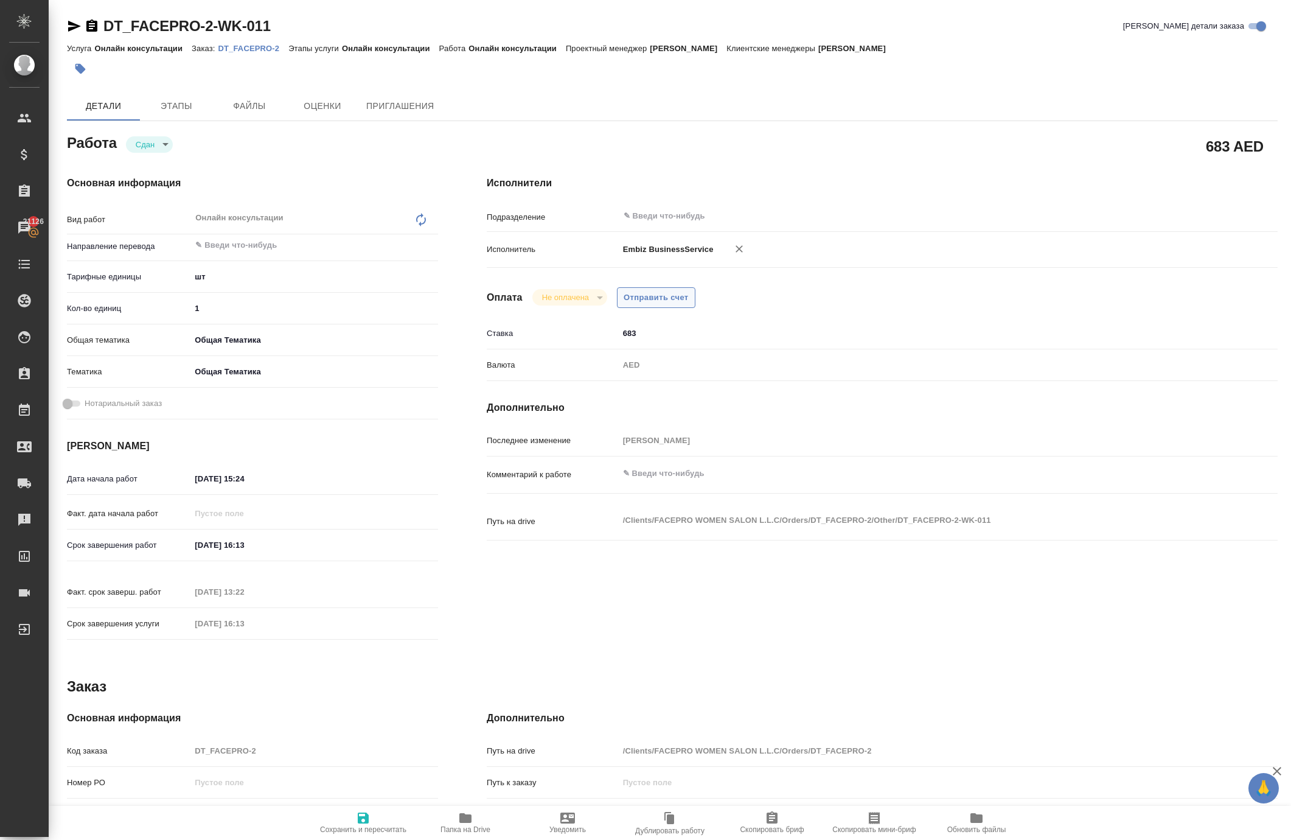
click at [677, 305] on span "Отправить счет" at bounding box center [656, 298] width 65 height 14
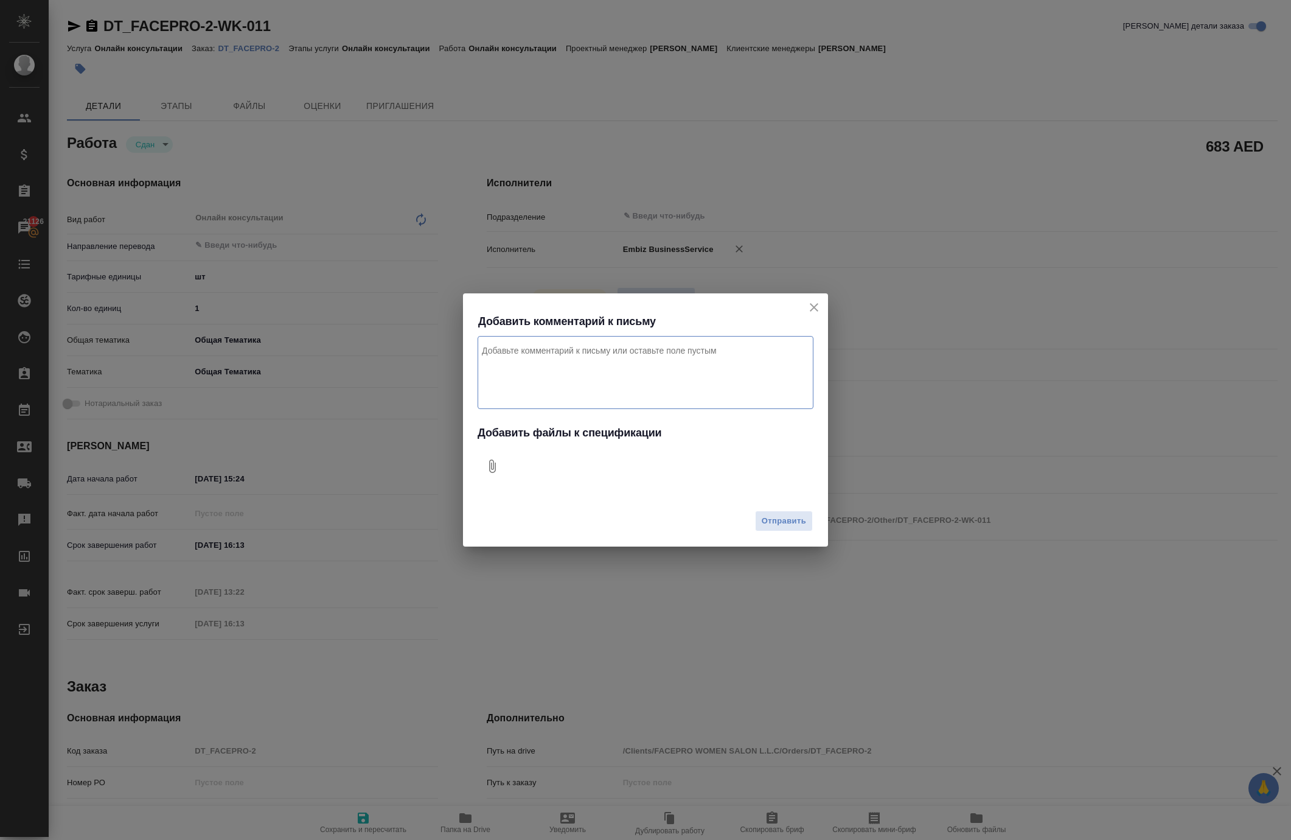
click at [498, 473] on icon "Добавить файлы к спецификации" at bounding box center [492, 466] width 15 height 15
click at [557, 357] on textarea "Комментарий к письму" at bounding box center [646, 372] width 336 height 73
type textarea "J"
paste textarea "683"
paste textarea "IN-2507"
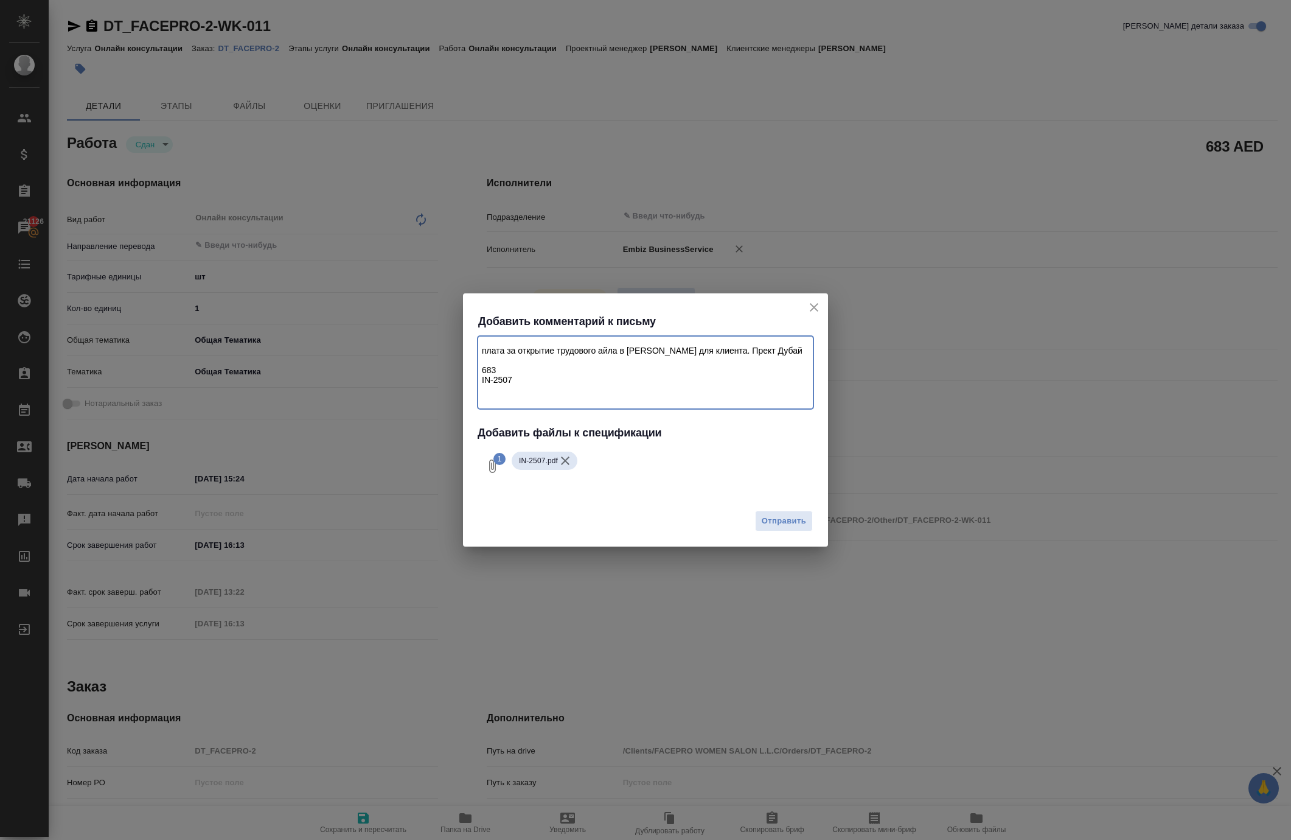
click at [571, 371] on textarea "плата за открытие трудового айла в MOHRE для клиента. Прект Дубай 683 IN-2507" at bounding box center [646, 372] width 336 height 73
click at [481, 337] on textarea "плата за открытие трудового айла в MOHRE для клиента. Прект Дубай 683 аед IN-25…" at bounding box center [646, 372] width 336 height 73
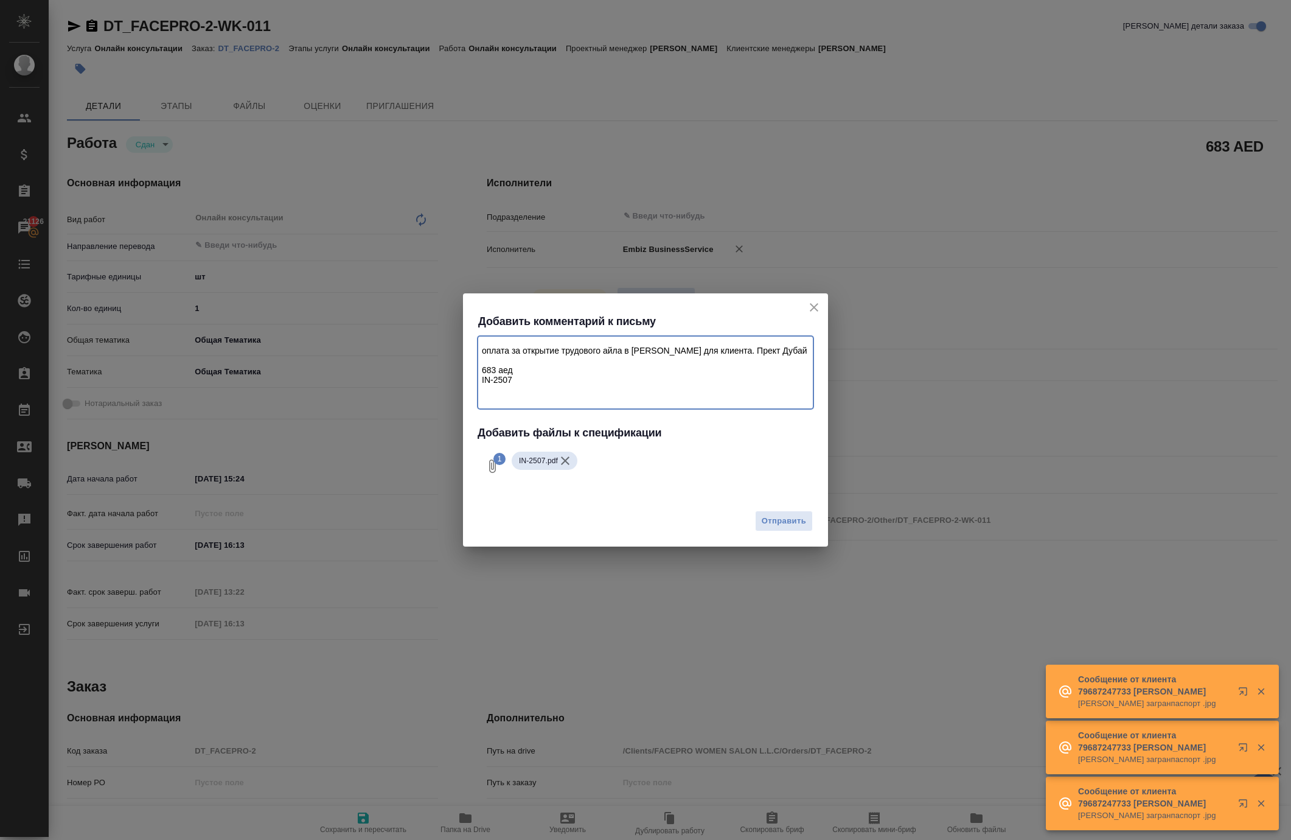
click at [642, 342] on textarea "оплата за открытие трудового айла в MOHRE для клиента. Прект Дубай 683 аед IN-2…" at bounding box center [646, 372] width 336 height 73
click at [493, 352] on textarea "оплата за открытие трудового файла в MOHRE для клиента. Прект Дубай 683 аед IN-…" at bounding box center [646, 372] width 336 height 73
click at [494, 352] on textarea "оплата за открытие трудового файла в MOHRE для клиента. Прект Дубай 683 аед IN-…" at bounding box center [646, 372] width 336 height 73
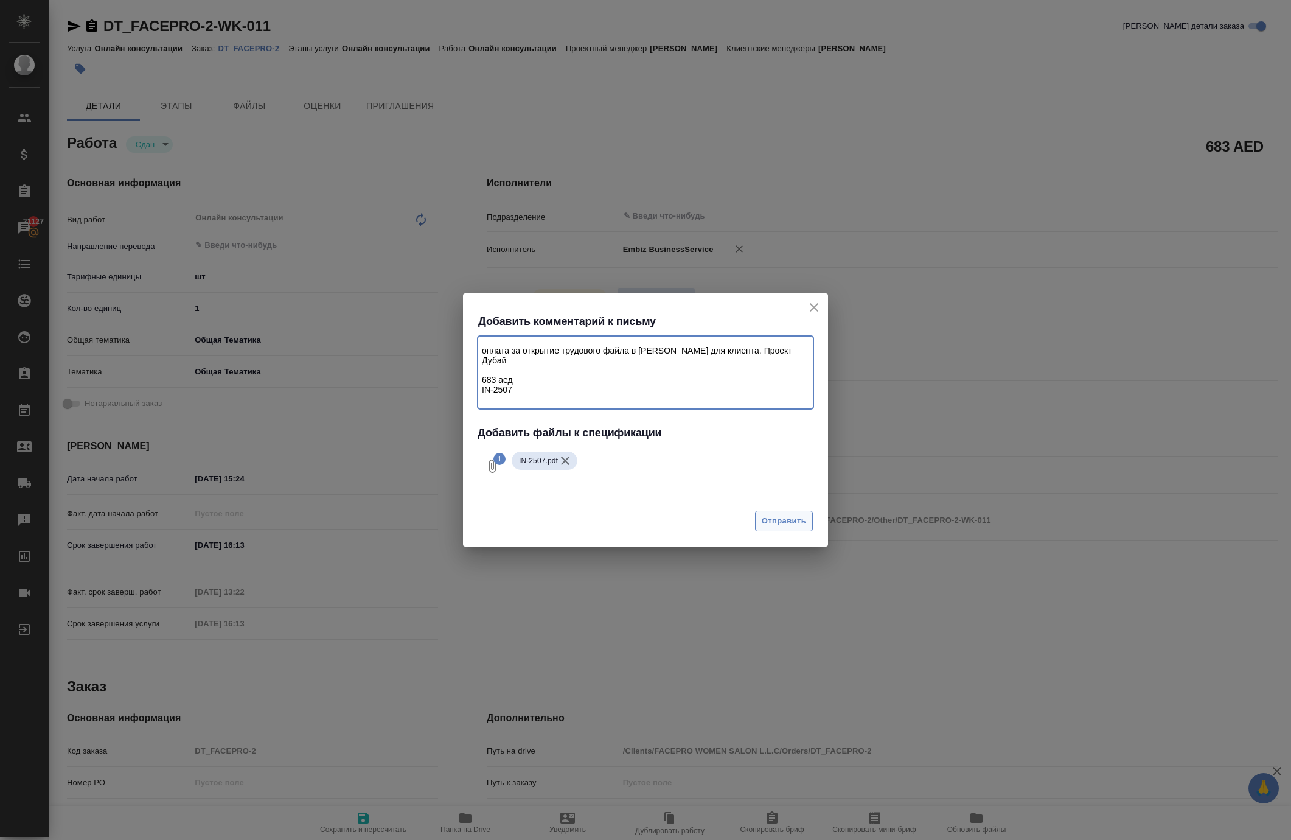
type textarea "оплата за открытие трудового файла в MOHRE для клиента. Проект Дубай 683 аед IN…"
click at [779, 523] on span "Отправить" at bounding box center [784, 521] width 44 height 14
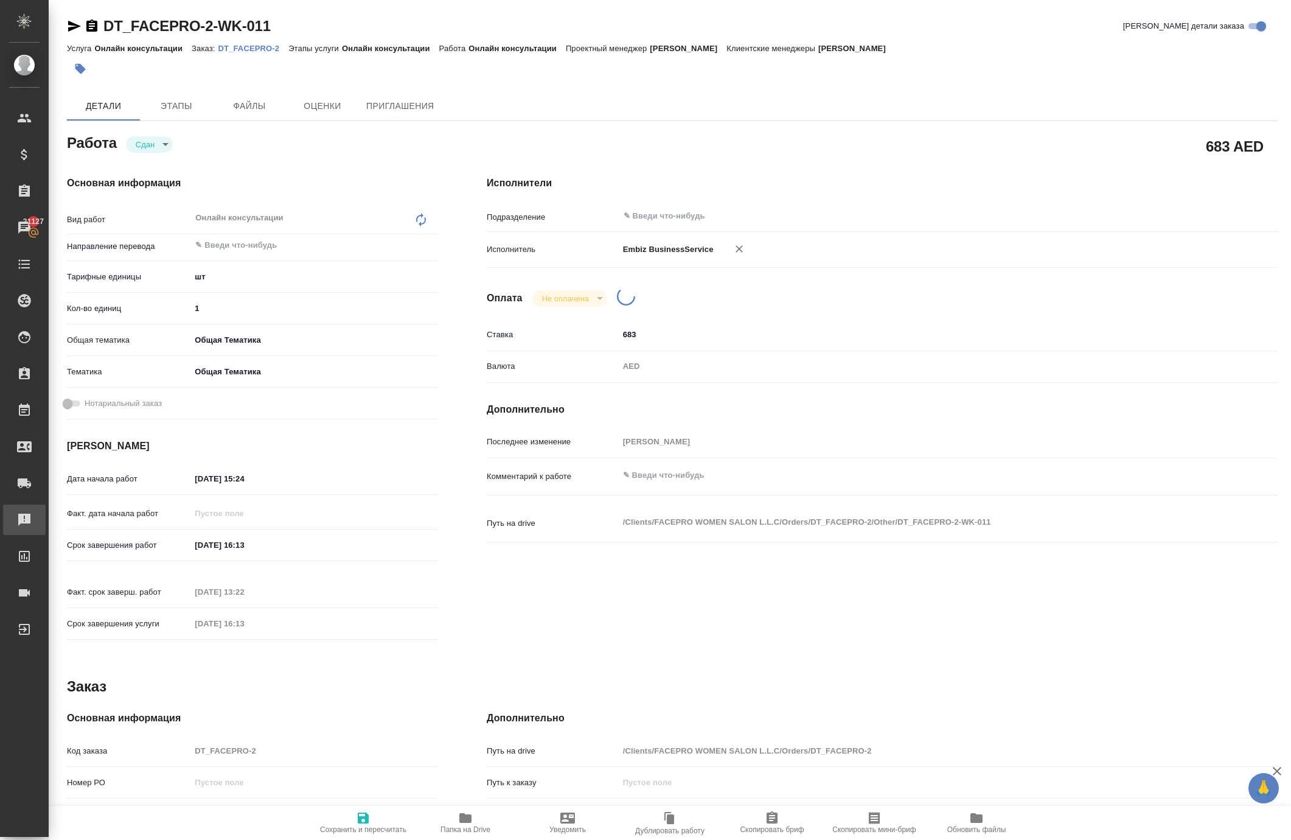
type textarea "x"
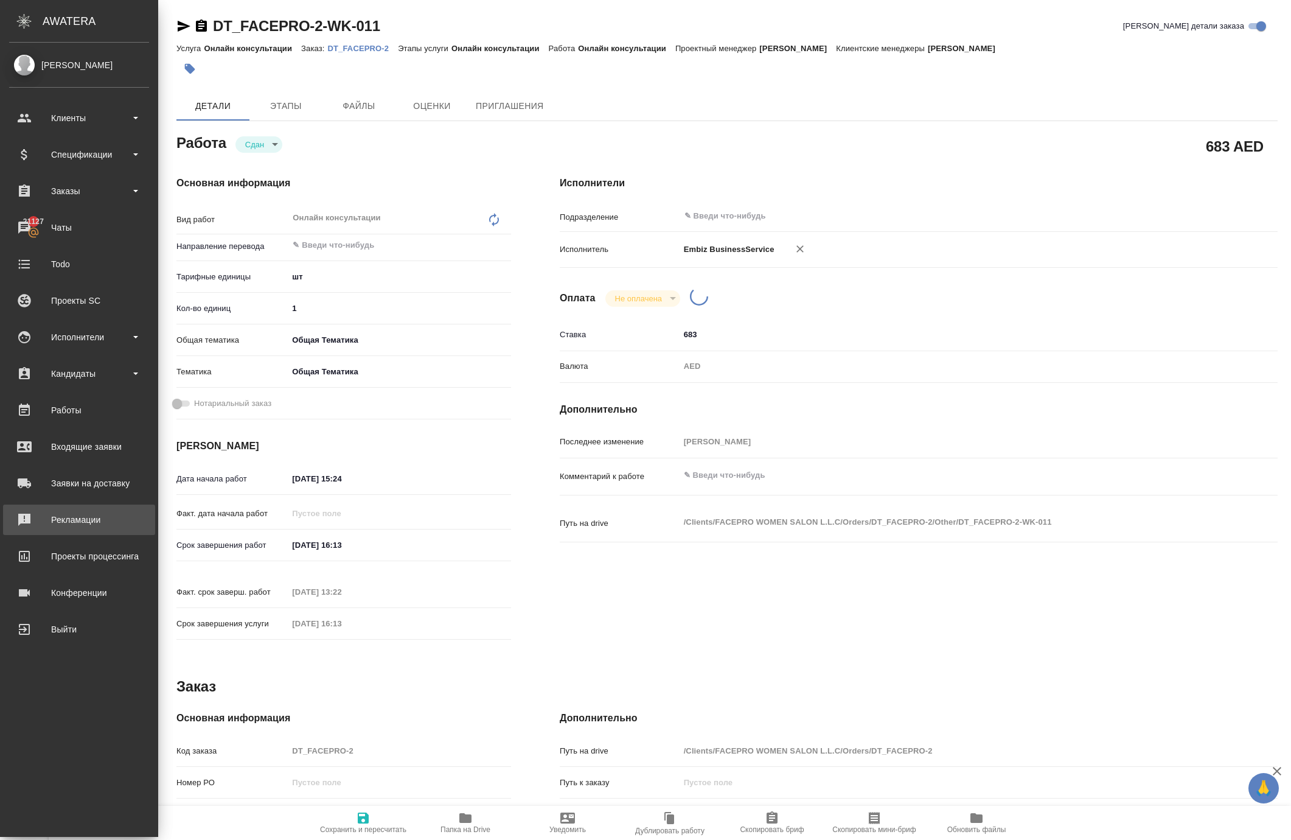
type textarea "x"
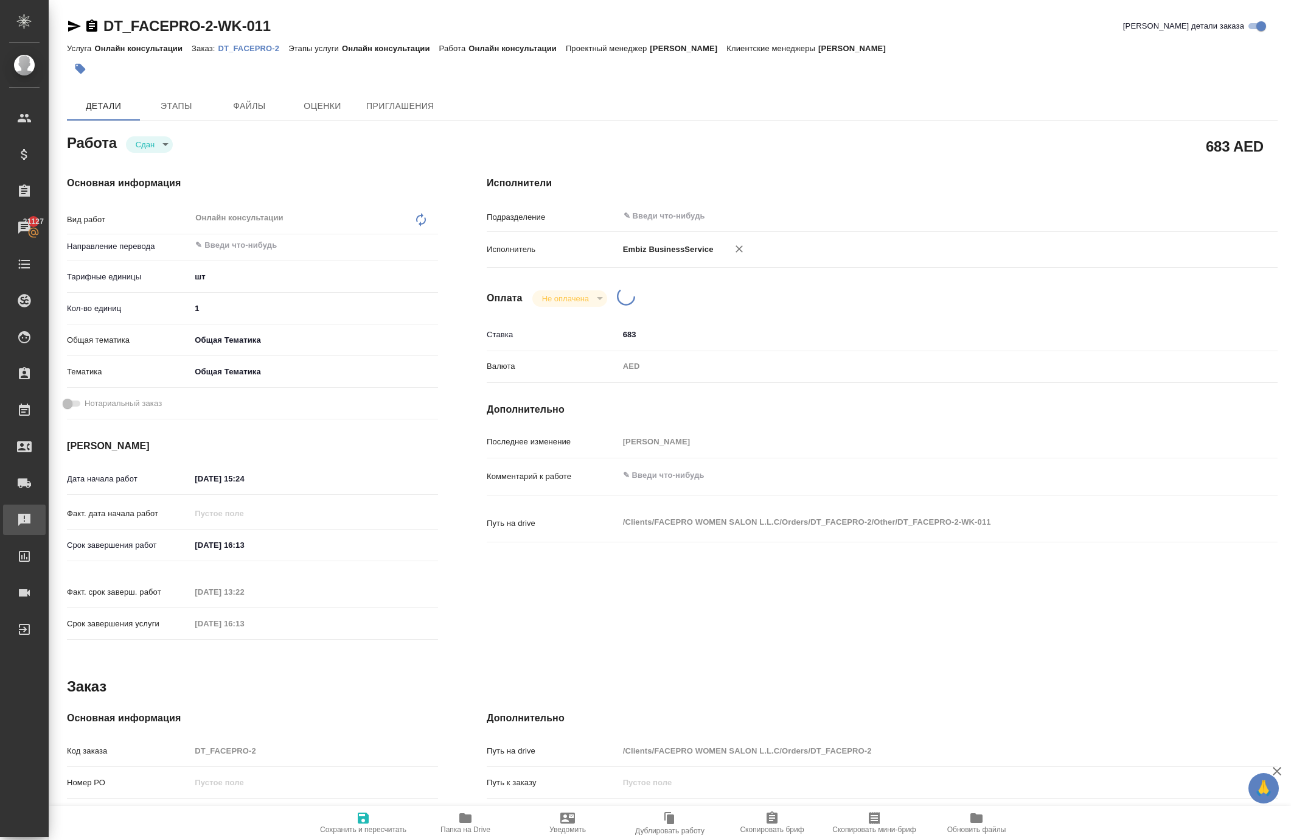
type textarea "x"
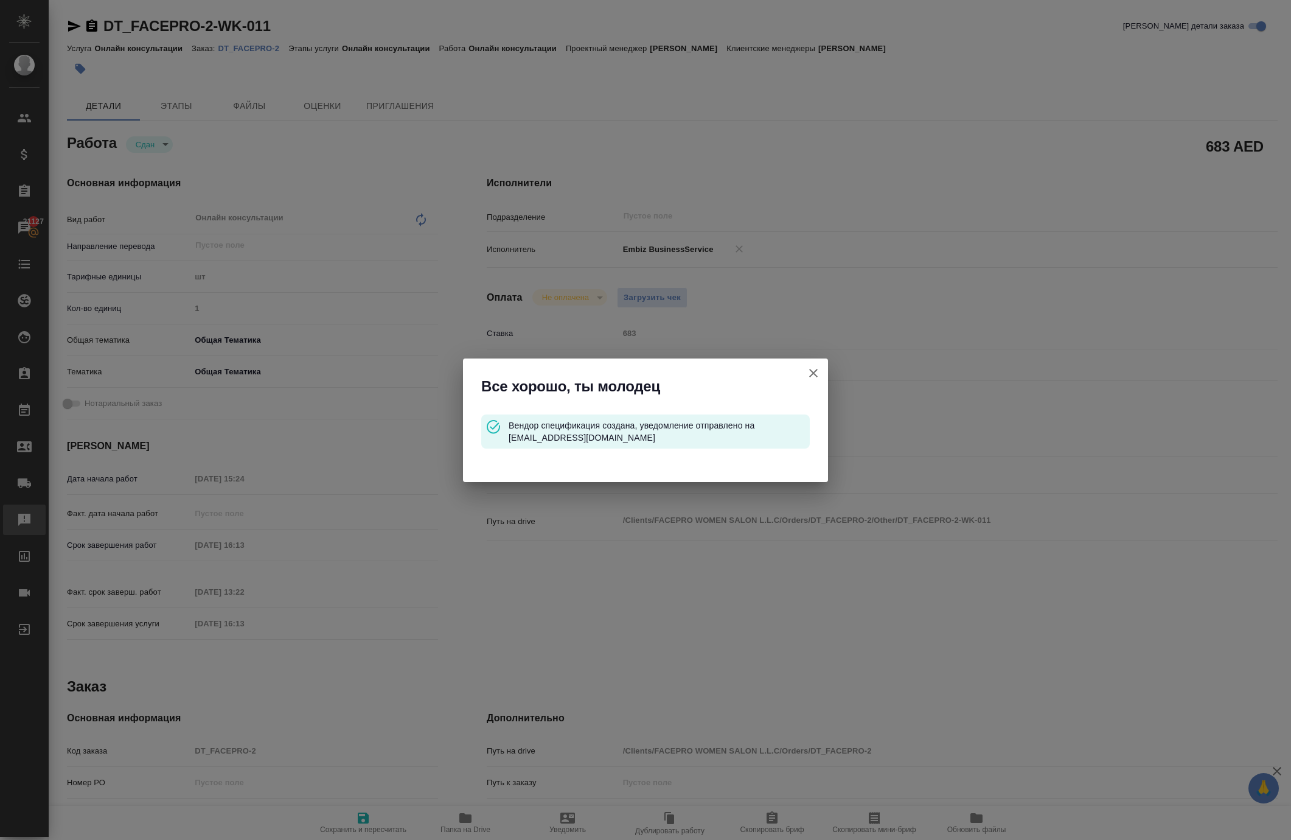
type input "closed"
type textarea "Онлайн консультации"
type textarea "x"
type input "5a8b1489cc6b4906c91bfdc1"
type input "1"
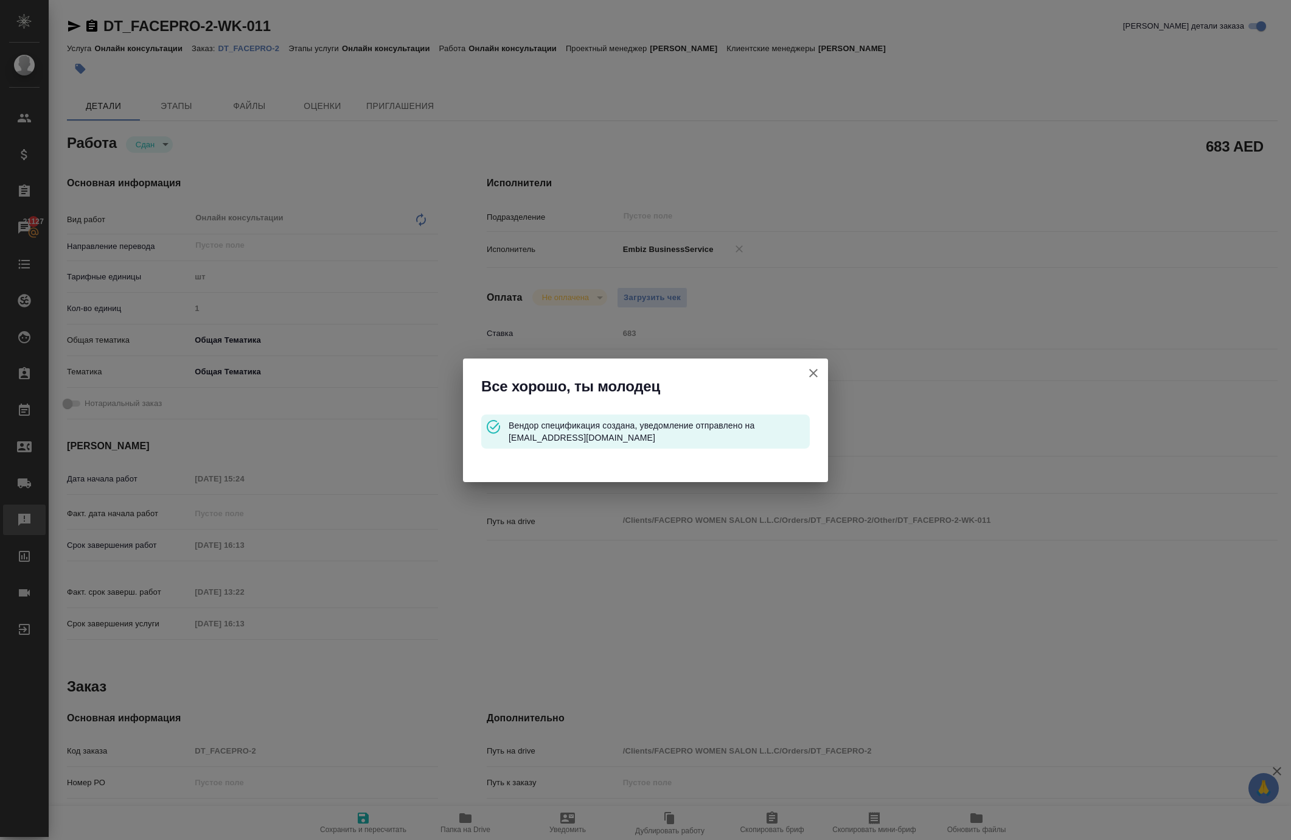
type input "obtem"
type input "6012b1ca196b0e5c9229a120"
type input "[DATE] 15:24"
type input "[DATE] 16:13"
type input "13.10.2025 13:22"
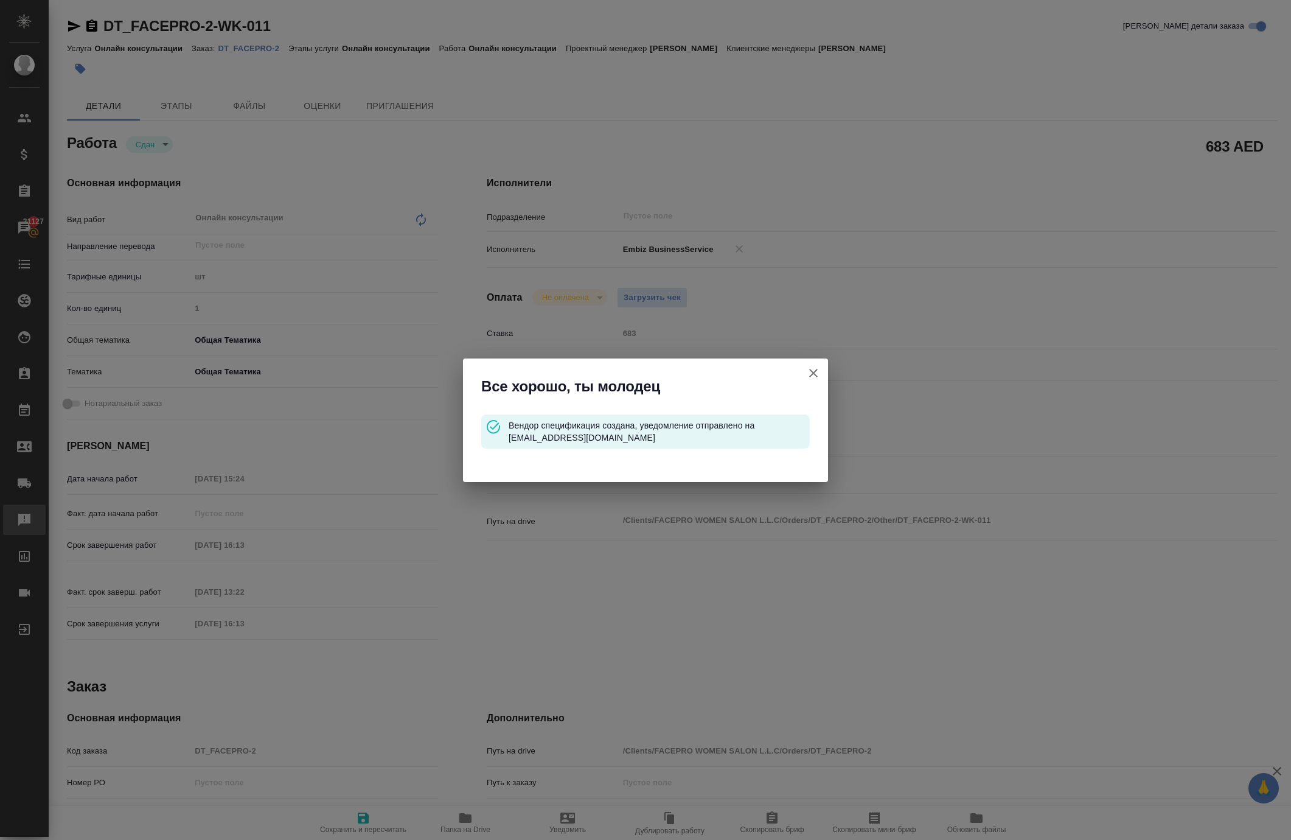
type input "[DATE] 16:13"
type input "notPayed"
type input "683"
type input "AED"
type input "[PERSON_NAME]"
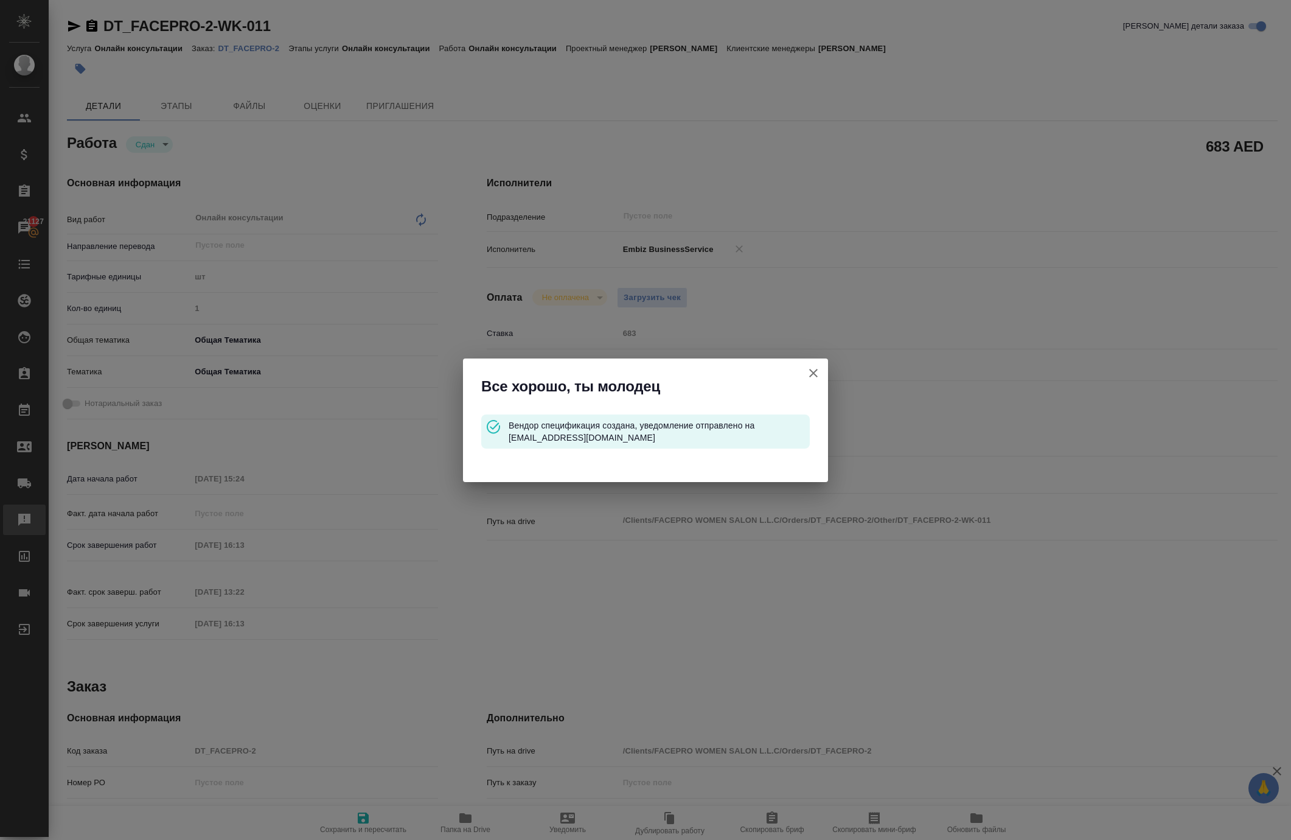
type textarea "x"
type textarea "/Clients/FACEPRO WOMEN SALON L.L.C/Orders/DT_FACEPRO-2/Other/DT_FACEPRO-2-WK-011"
type textarea "x"
type input "DT_FACEPRO-2"
type input "Онлайн консультации"
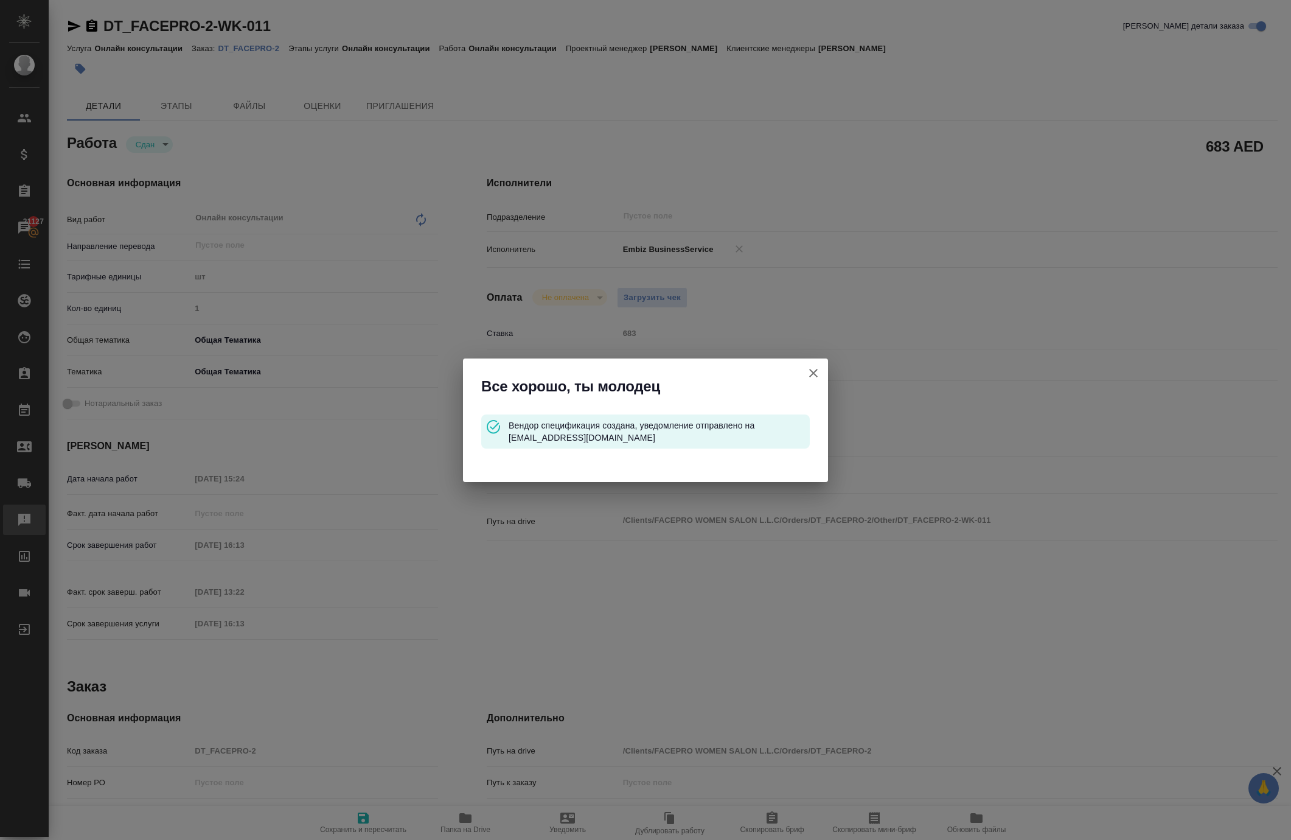
type input "Онлайн консультации"
type input "[PERSON_NAME]"
type input "/Clients/FACEPRO WOMEN SALON L.L.C/Orders/DT_FACEPRO-2"
type textarea "x"
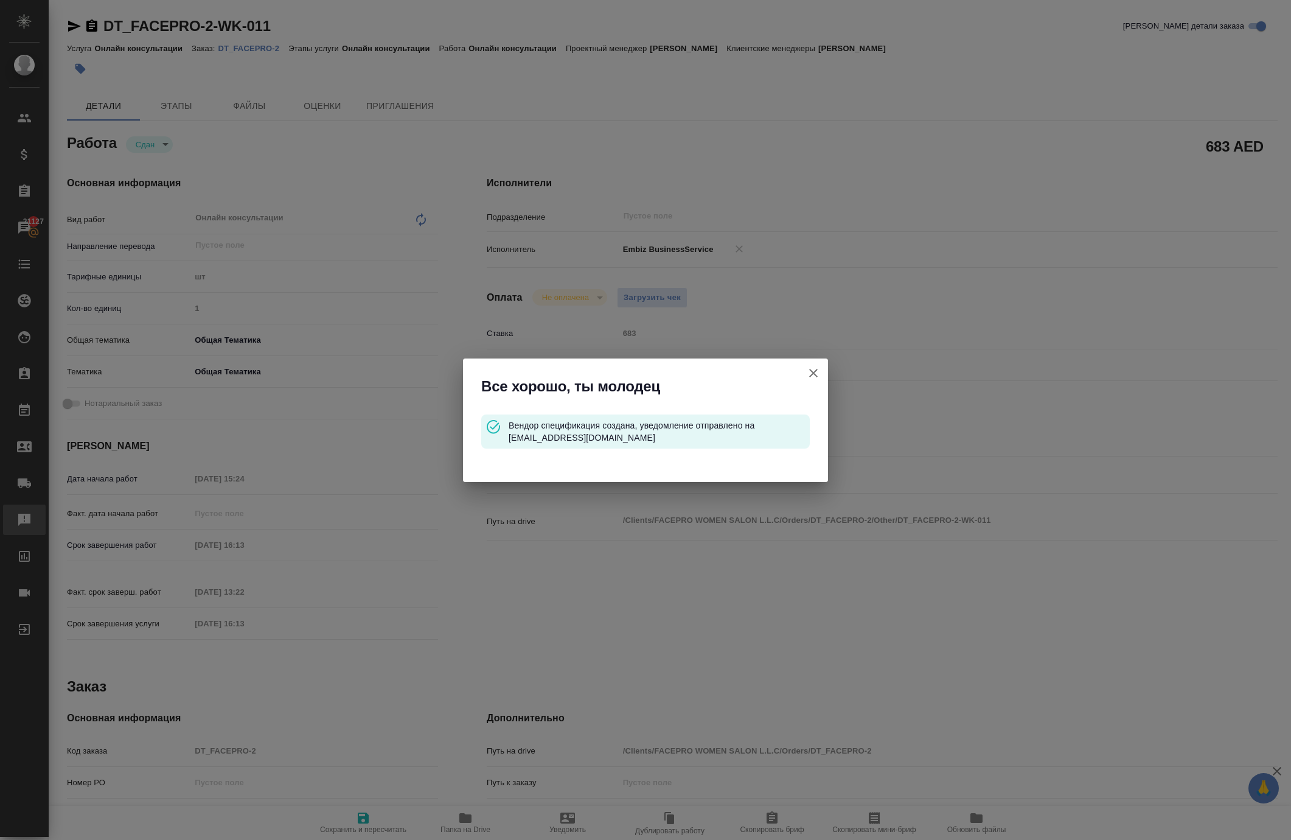
type textarea "x"
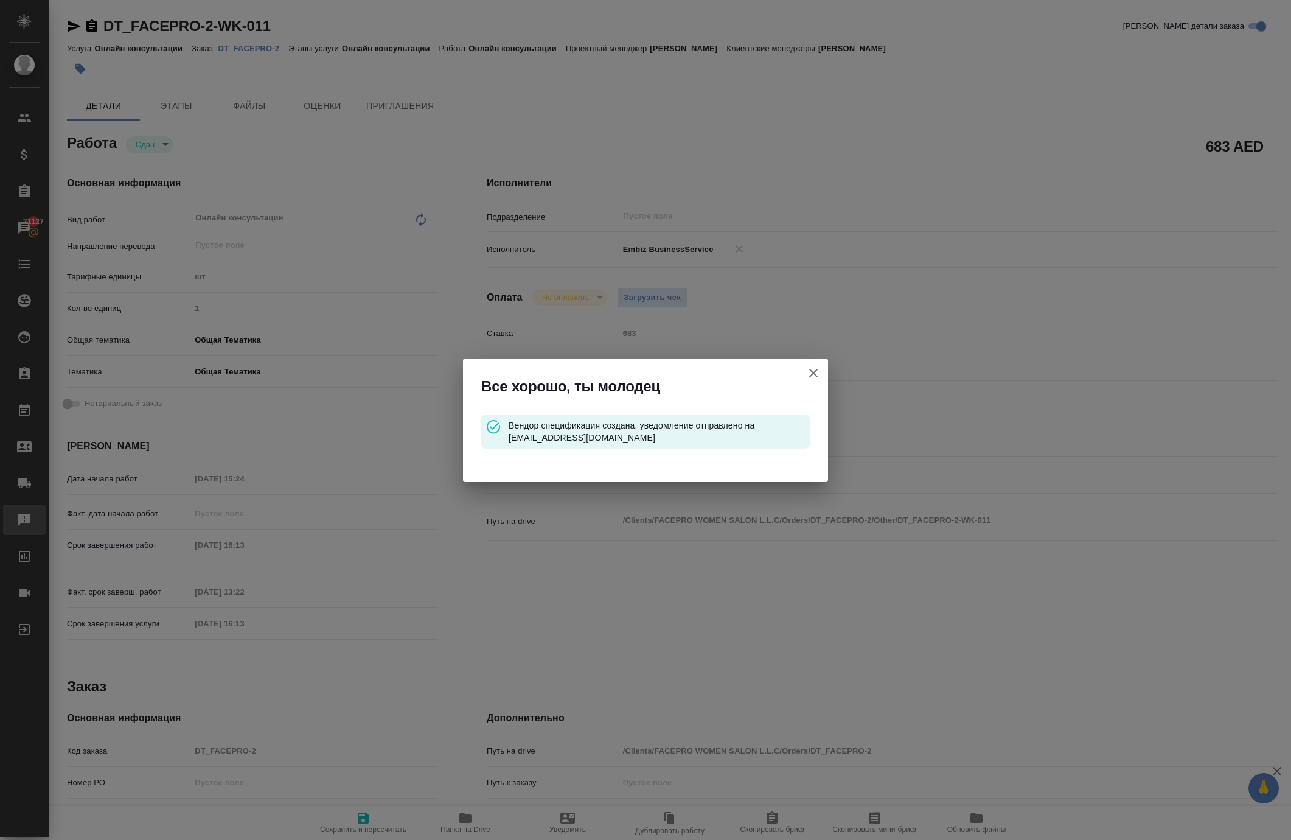
type textarea "x"
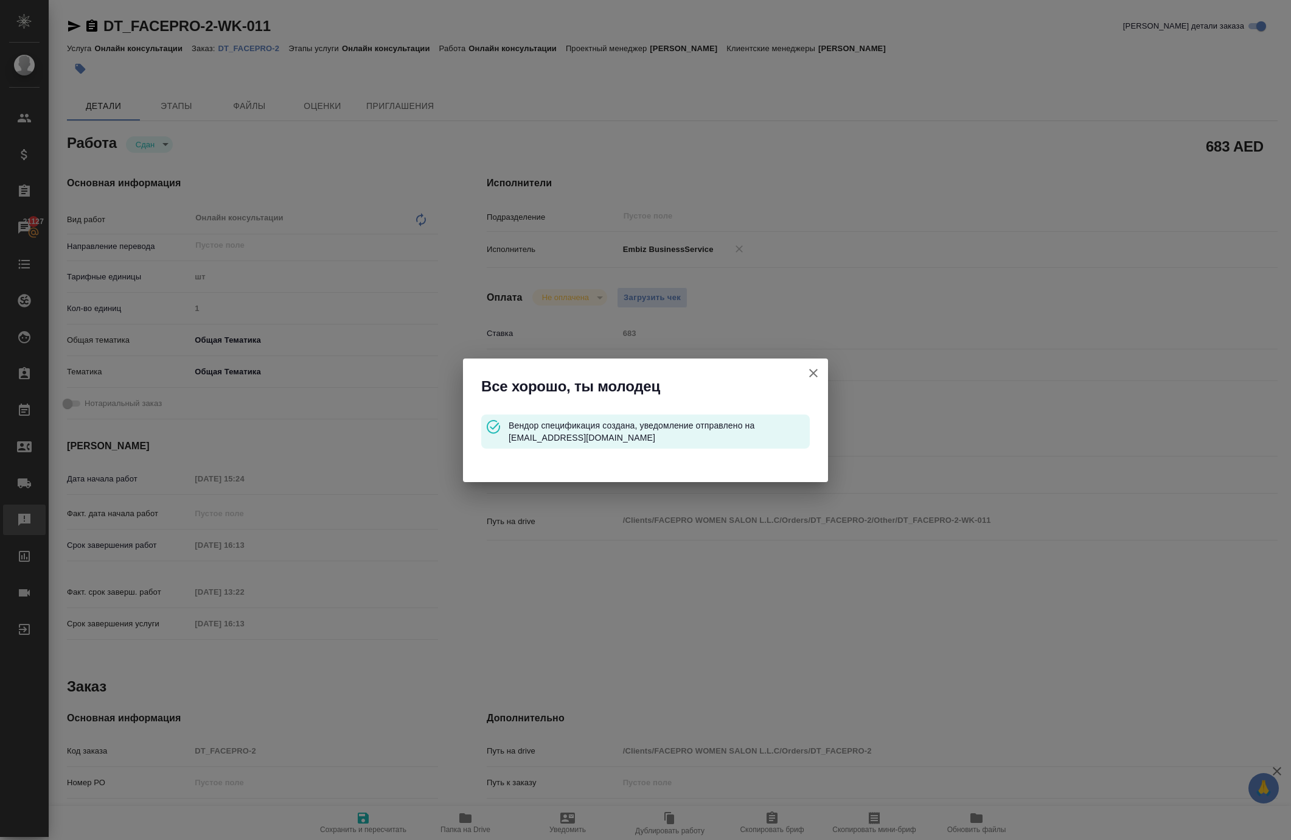
type textarea "x"
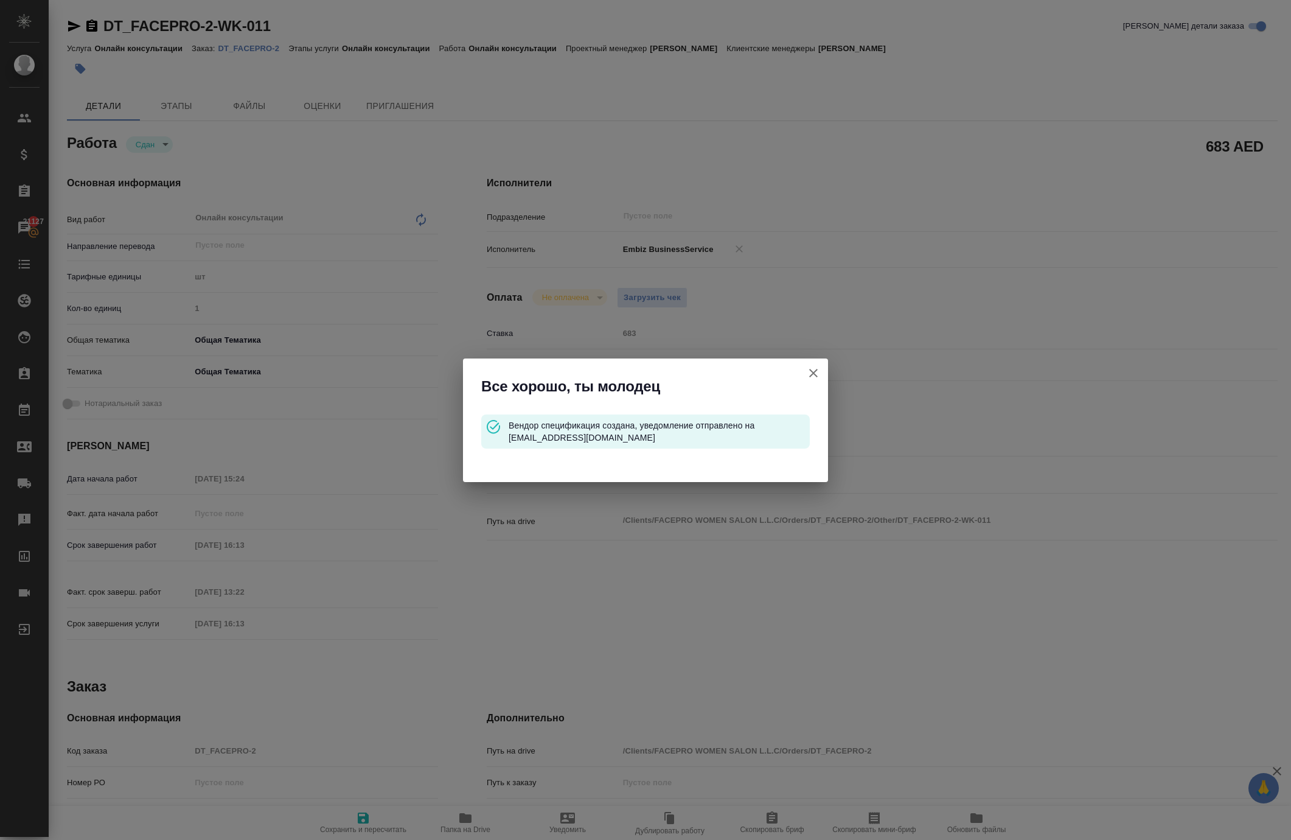
click at [809, 370] on icon "button" at bounding box center [813, 373] width 9 height 9
type textarea "x"
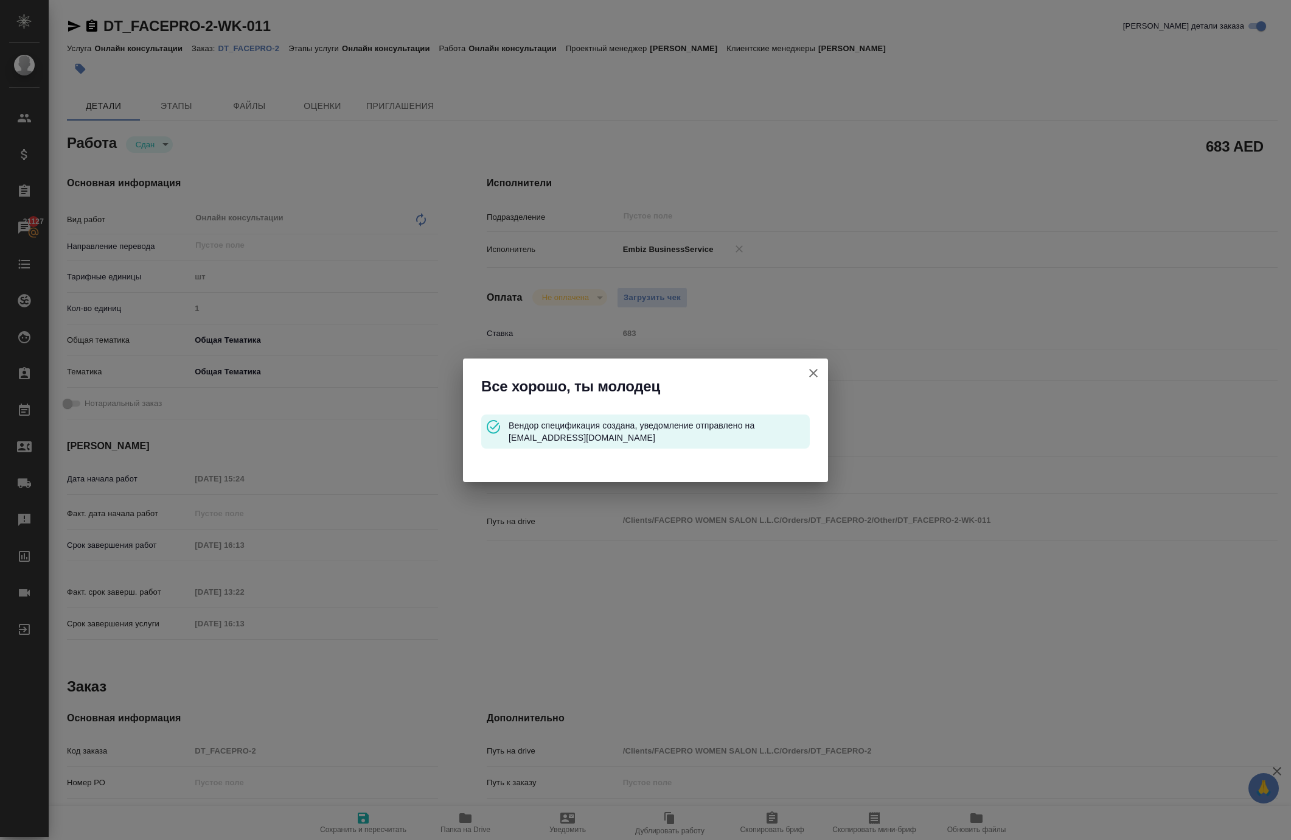
type textarea "x"
